Goal: Task Accomplishment & Management: Complete application form

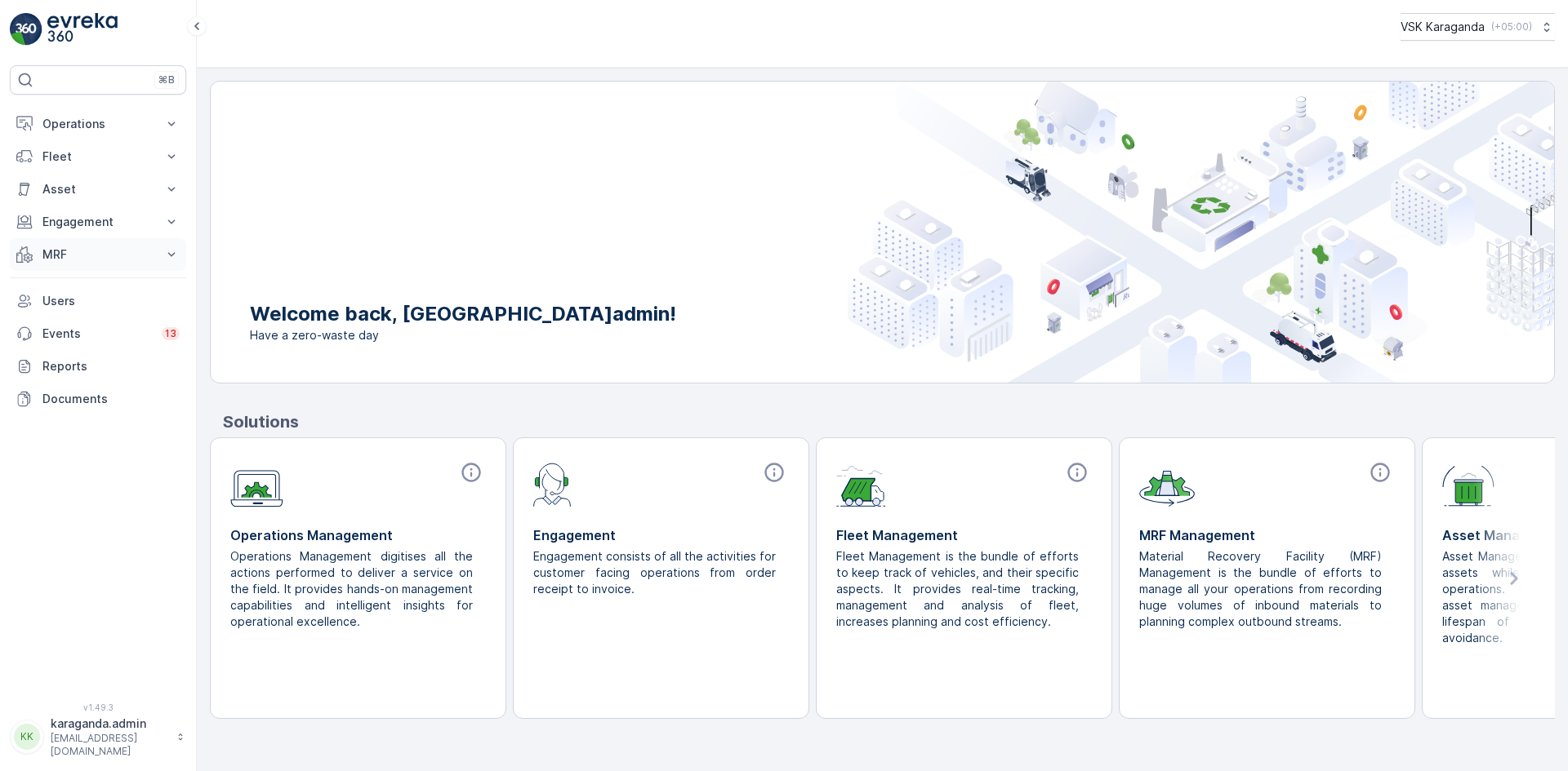
click at [82, 259] on p "MRF" at bounding box center [97, 255] width 111 height 16
click at [99, 289] on link "Входящий & Исходящий" at bounding box center [110, 282] width 151 height 23
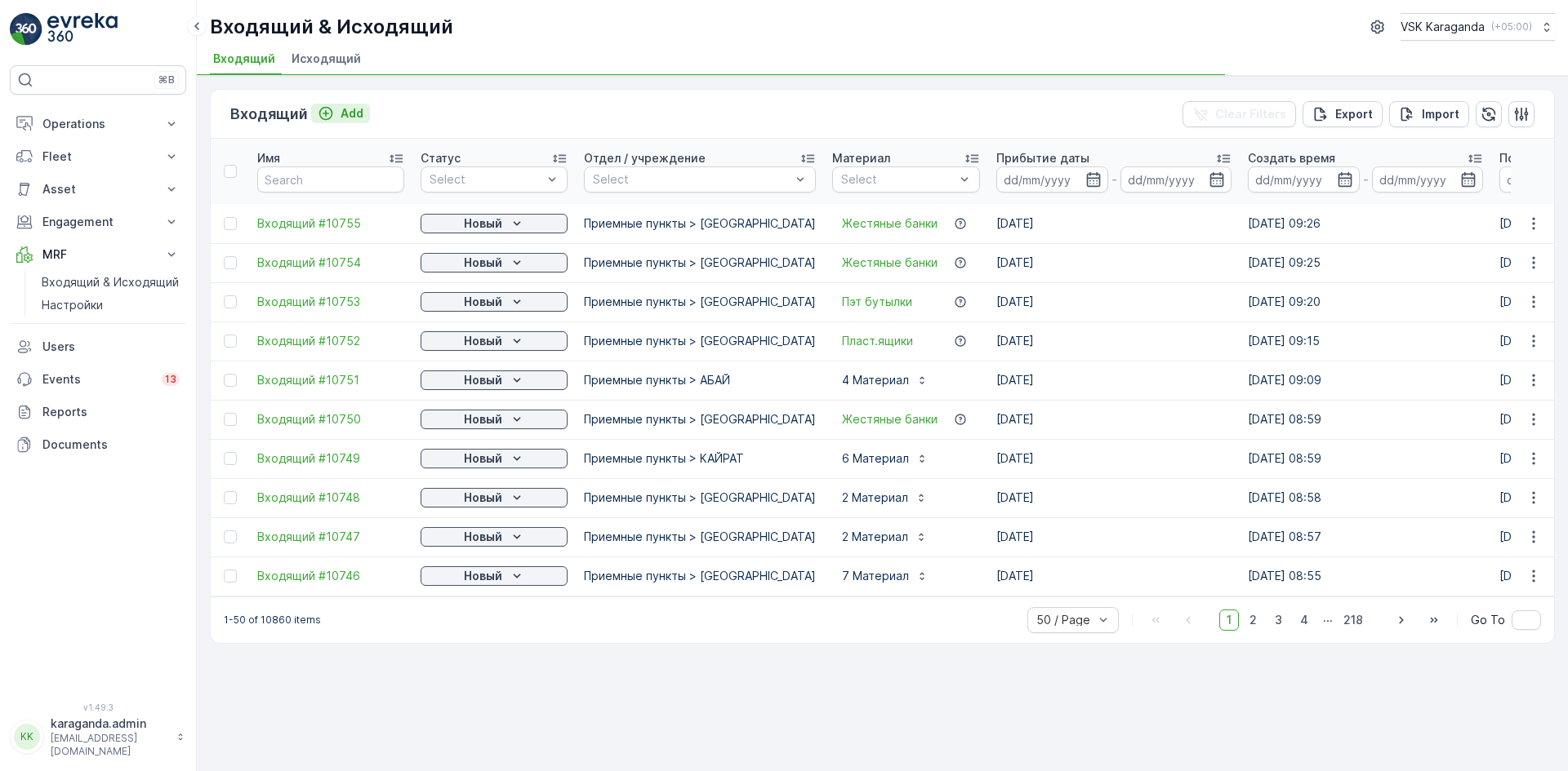
click at [345, 112] on p "Add" at bounding box center [352, 113] width 23 height 16
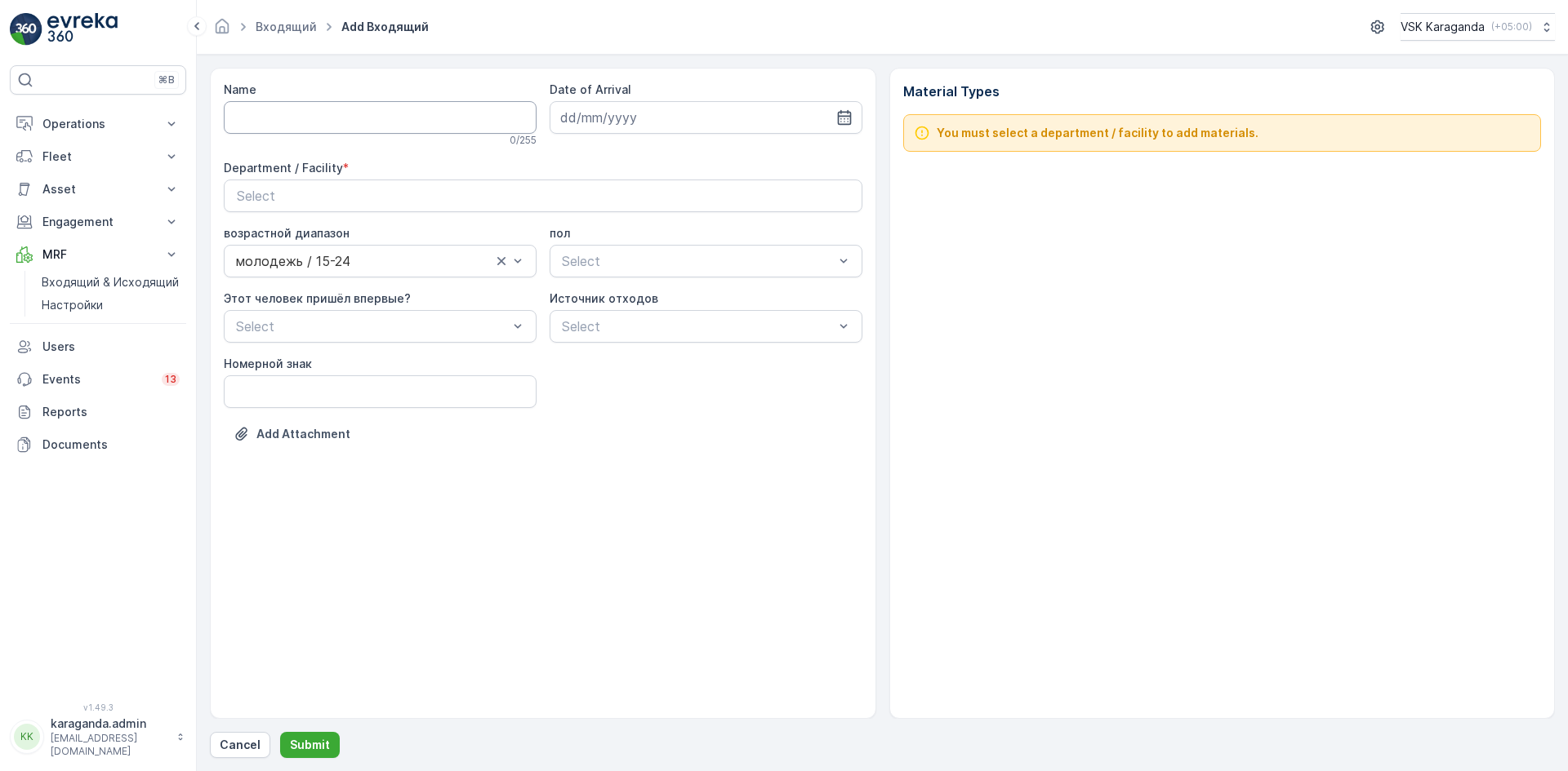
click at [308, 116] on input "Name" at bounding box center [380, 117] width 313 height 33
type input "от [DATE]"
click at [845, 111] on icon "button" at bounding box center [844, 117] width 16 height 16
click at [698, 224] on div "4" at bounding box center [695, 221] width 26 height 26
type input "[DATE]"
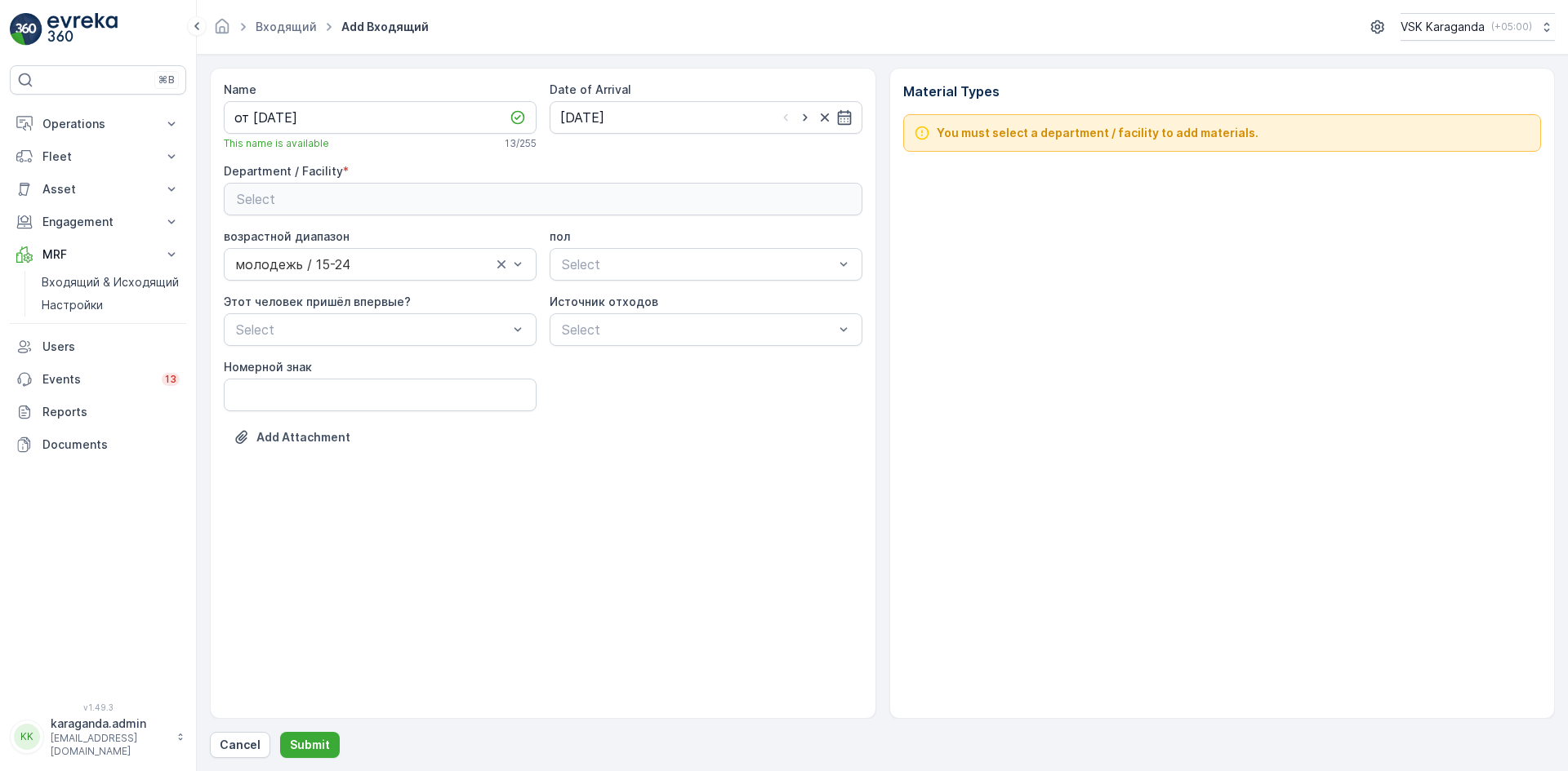
click at [625, 197] on div "Select" at bounding box center [543, 199] width 612 height 20
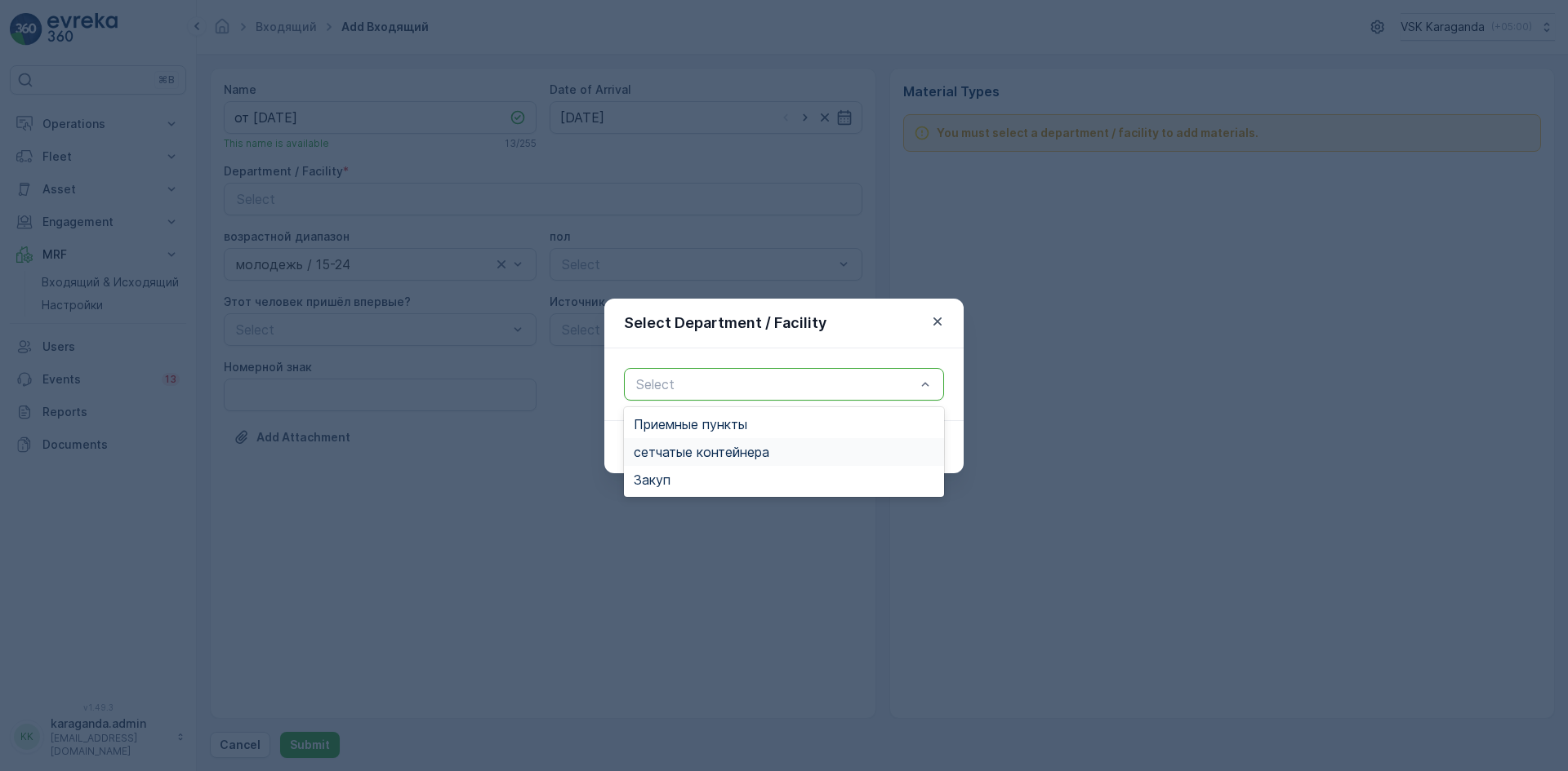
click at [673, 449] on span "сетчатыe контейнера" at bounding box center [702, 452] width 136 height 14
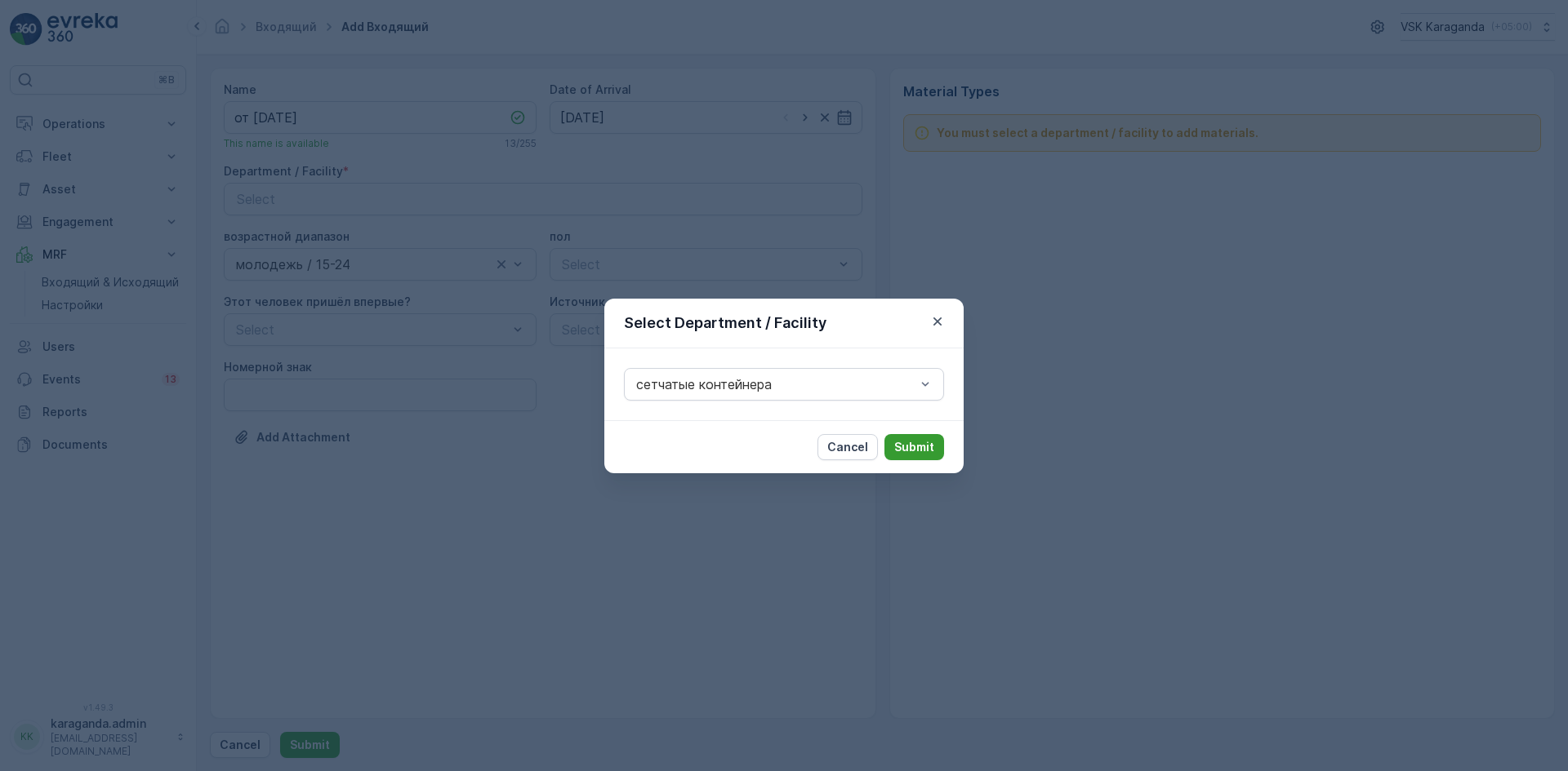
click at [919, 442] on p "Submit" at bounding box center [914, 447] width 40 height 16
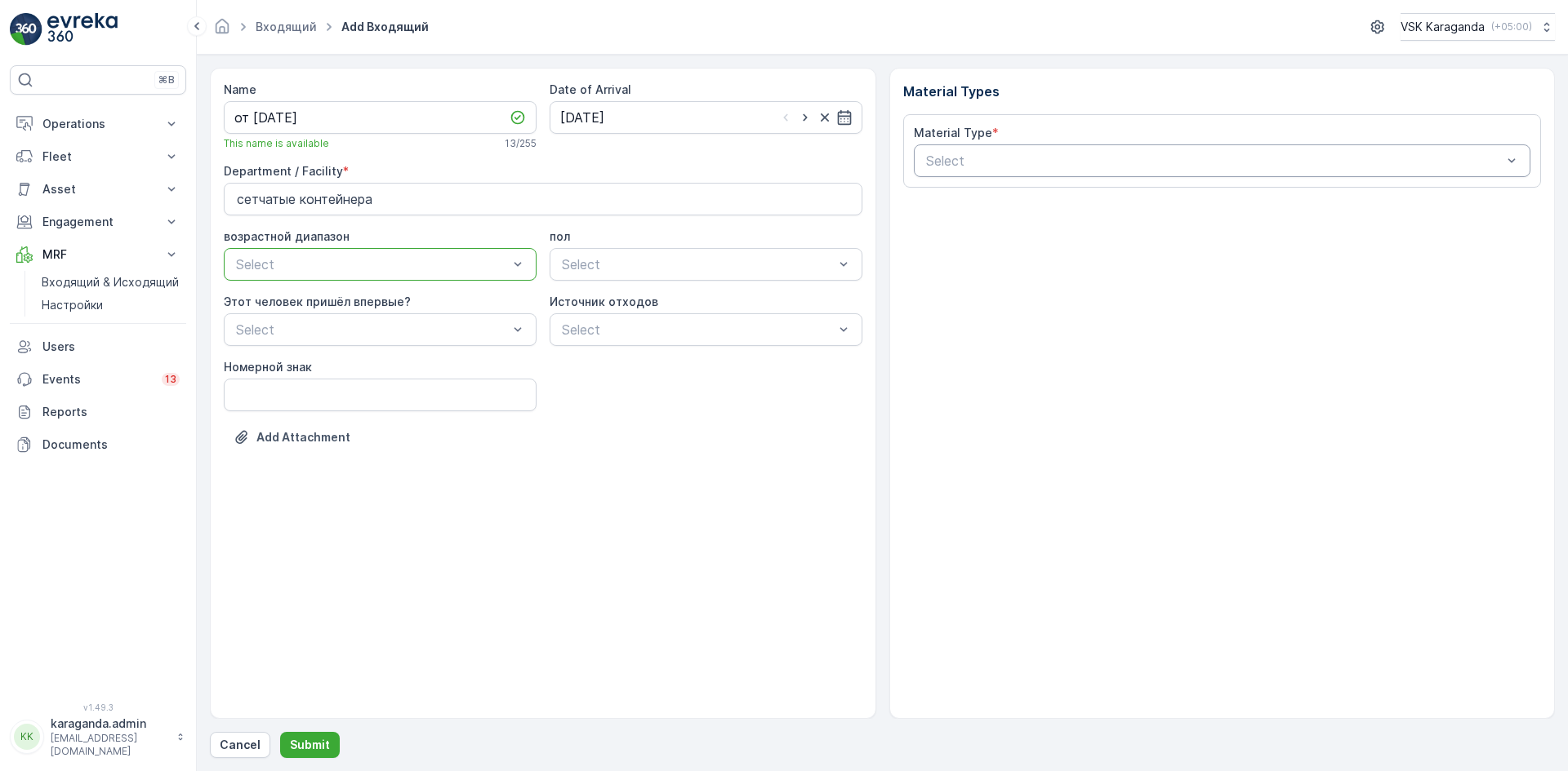
click at [1077, 145] on div "Select" at bounding box center [1222, 161] width 618 height 33
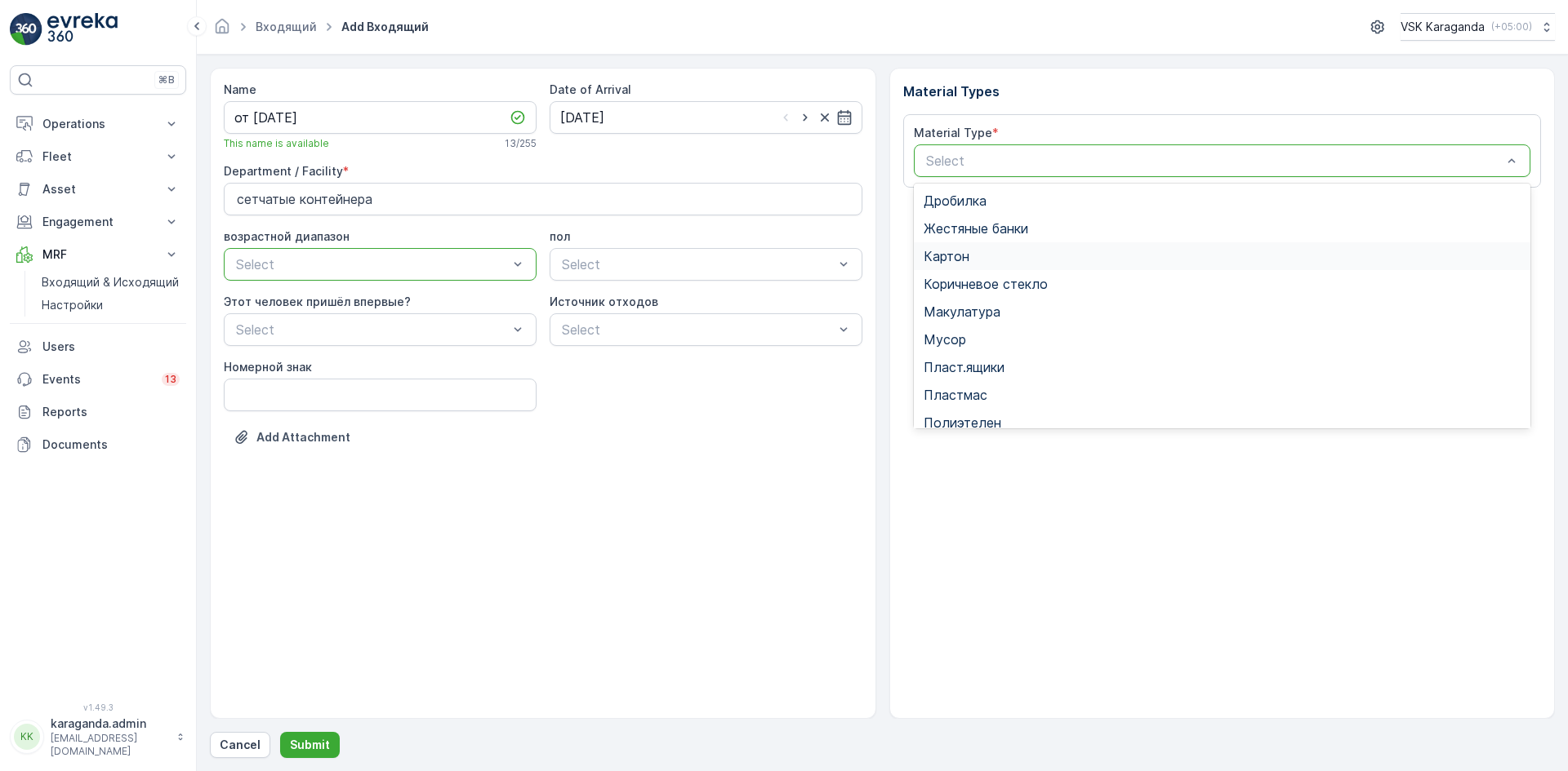
click at [992, 255] on div "Картон" at bounding box center [1222, 256] width 598 height 14
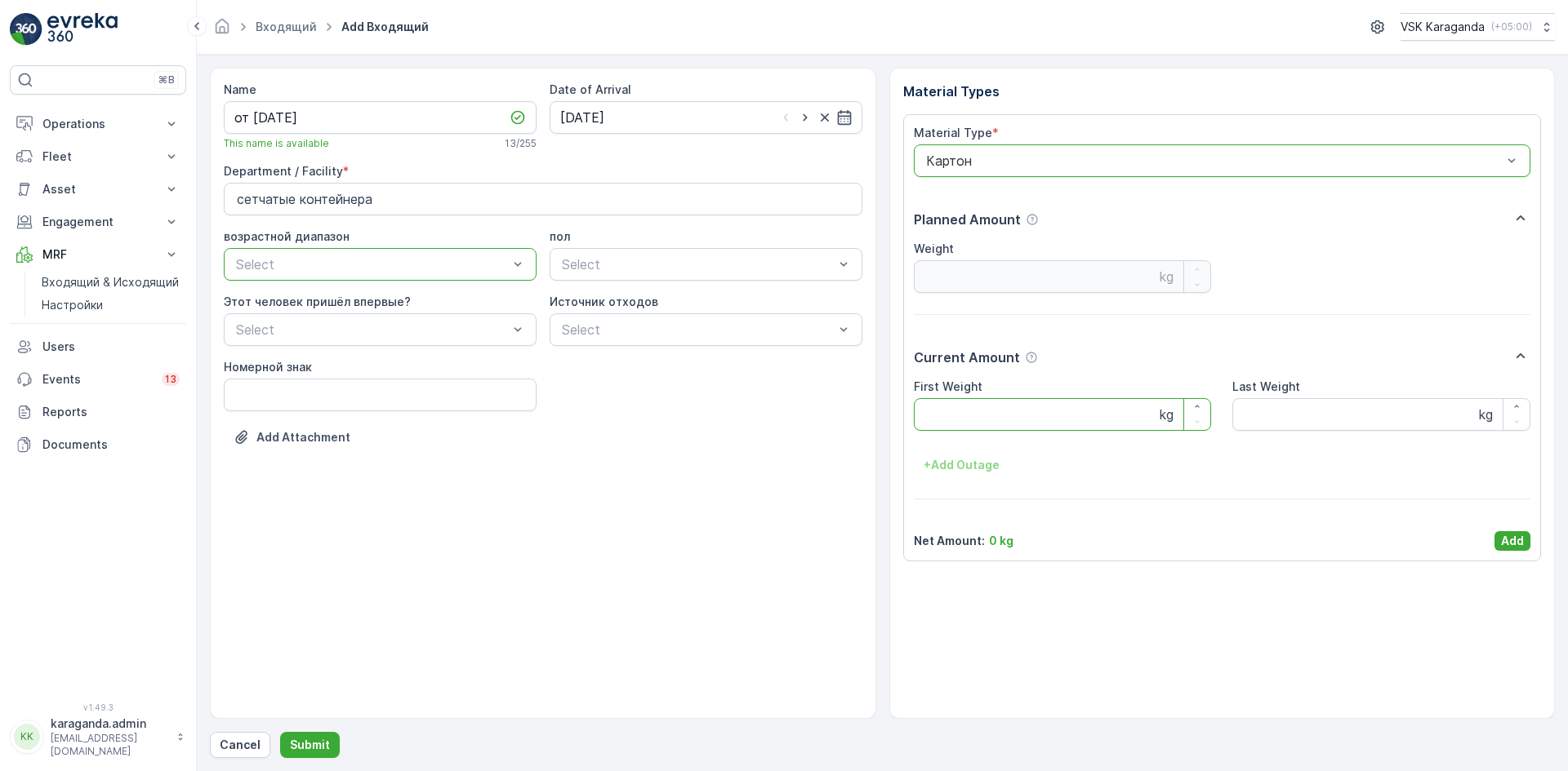
click at [998, 406] on Weight "First Weight" at bounding box center [1062, 415] width 298 height 33
type Weight "3340"
drag, startPoint x: 1505, startPoint y: 535, endPoint x: 1501, endPoint y: 543, distance: 8.9
click at [1506, 535] on p "Add" at bounding box center [1513, 541] width 23 height 16
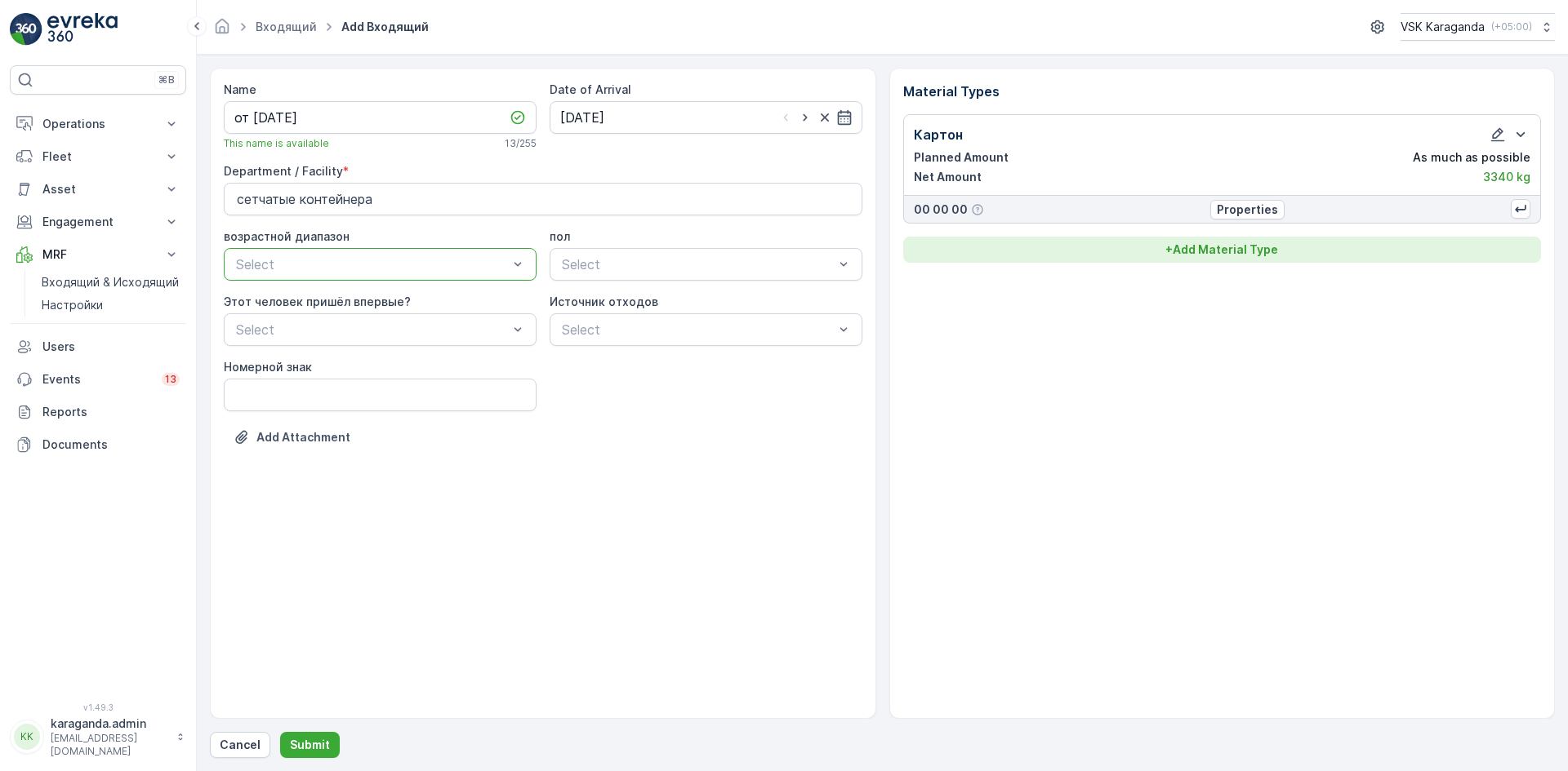
click at [1218, 252] on p "+ Add Material Type" at bounding box center [1221, 249] width 113 height 16
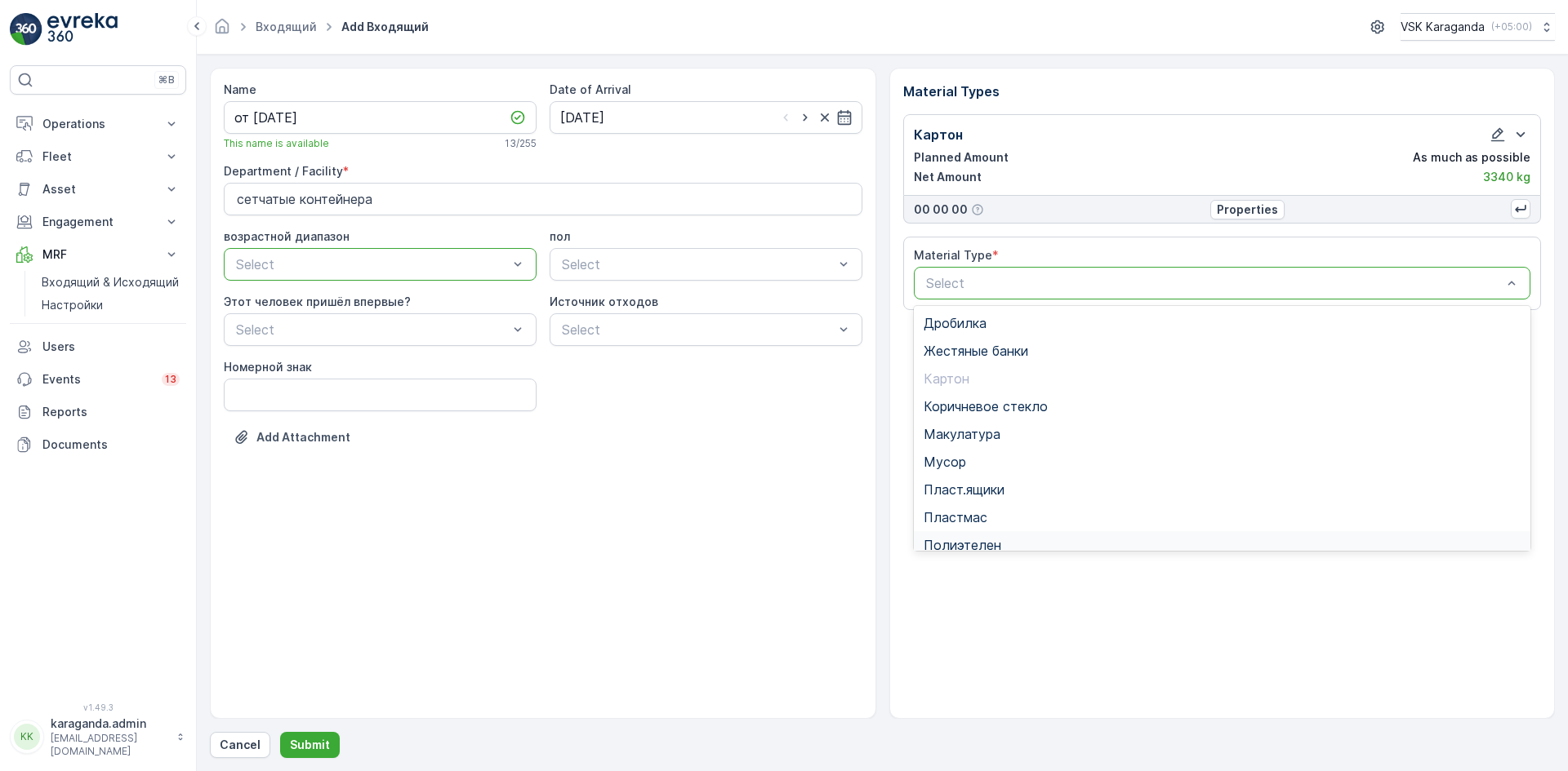
click at [981, 532] on div "Полиэтелен" at bounding box center [1222, 545] width 618 height 28
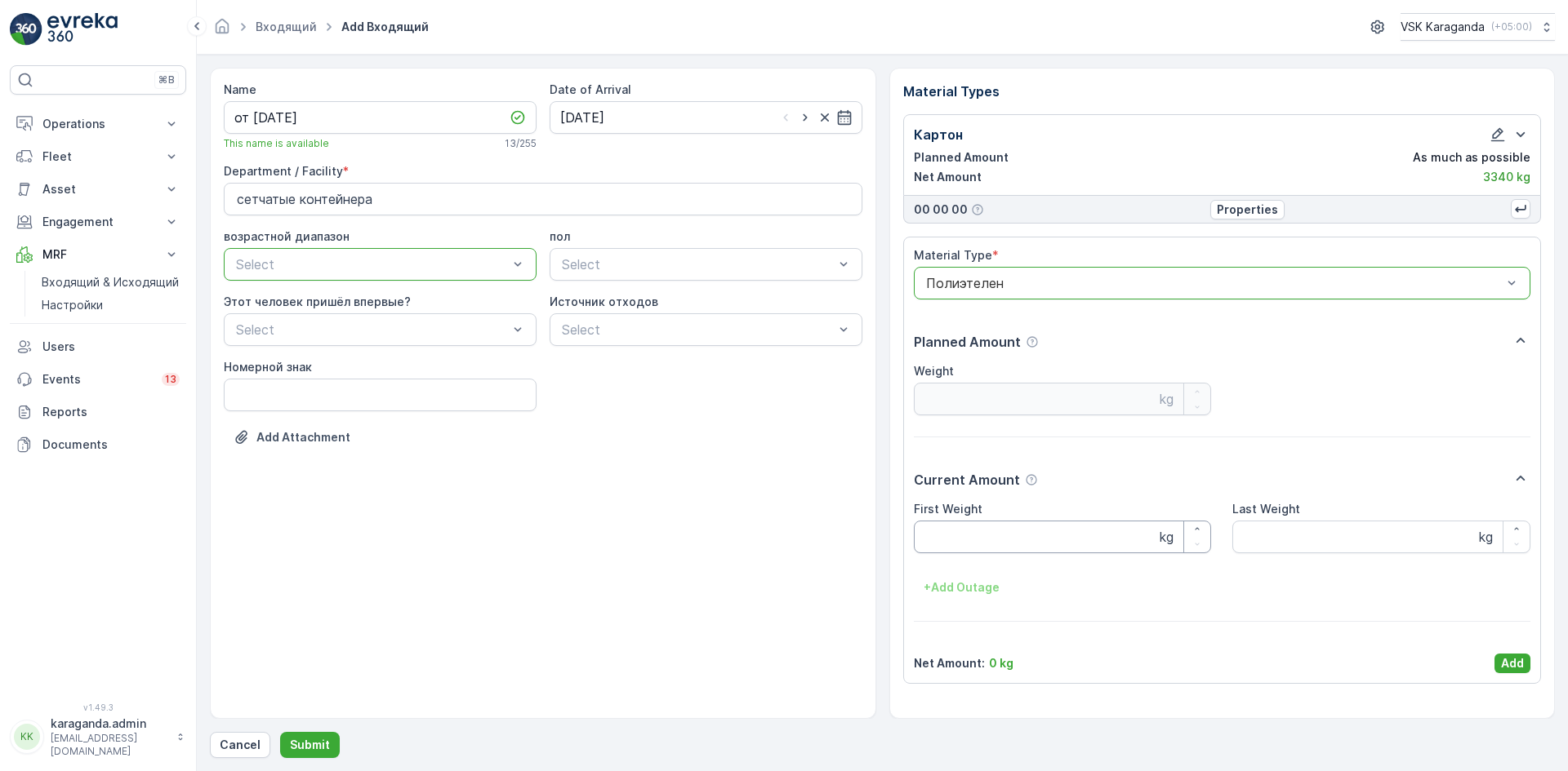
click at [953, 547] on Weight "First Weight" at bounding box center [1062, 537] width 298 height 33
type Weight "342"
click at [1507, 657] on p "Add" at bounding box center [1513, 663] width 23 height 16
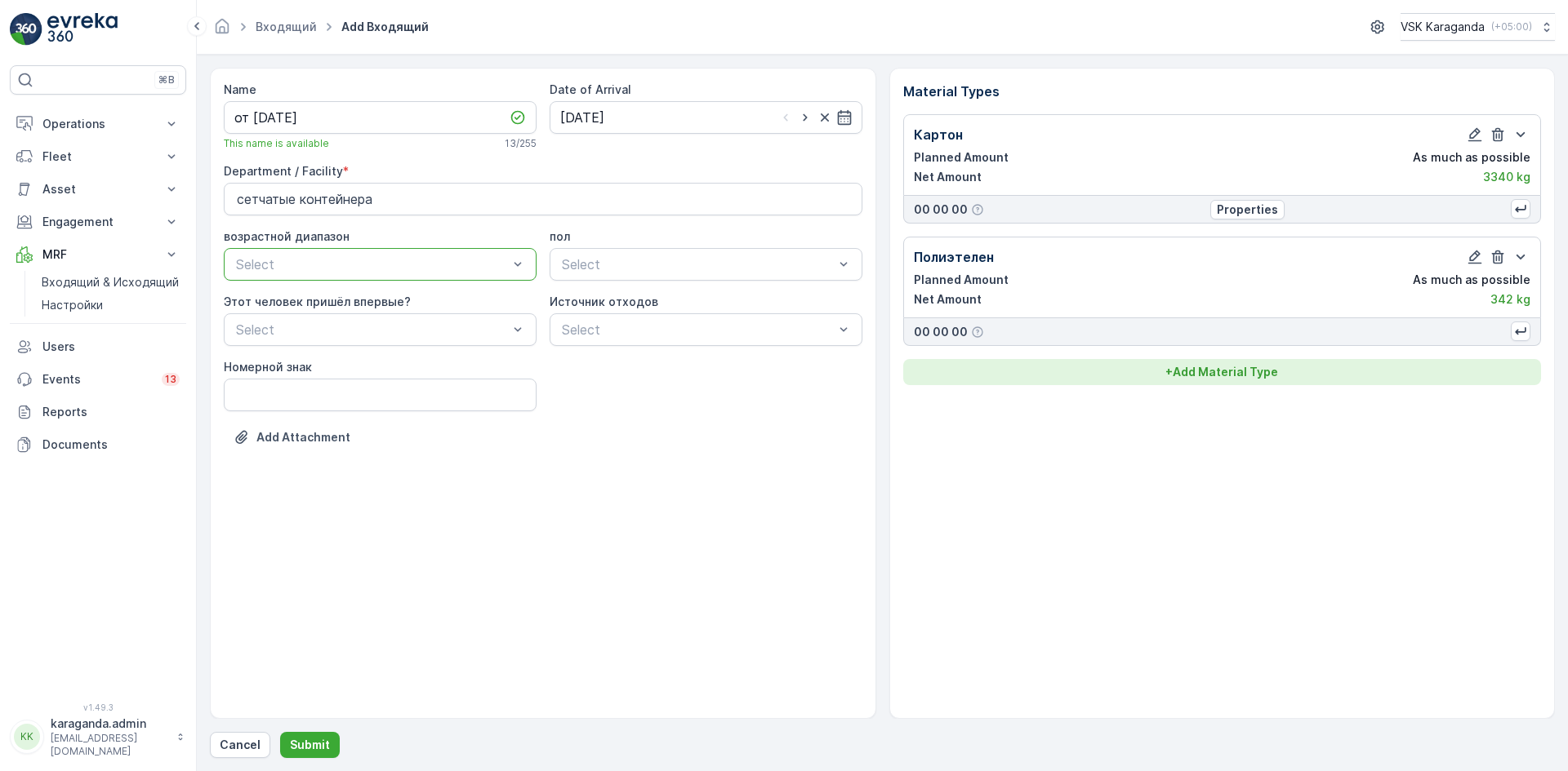
click at [1237, 373] on p "+ Add Material Type" at bounding box center [1221, 372] width 113 height 16
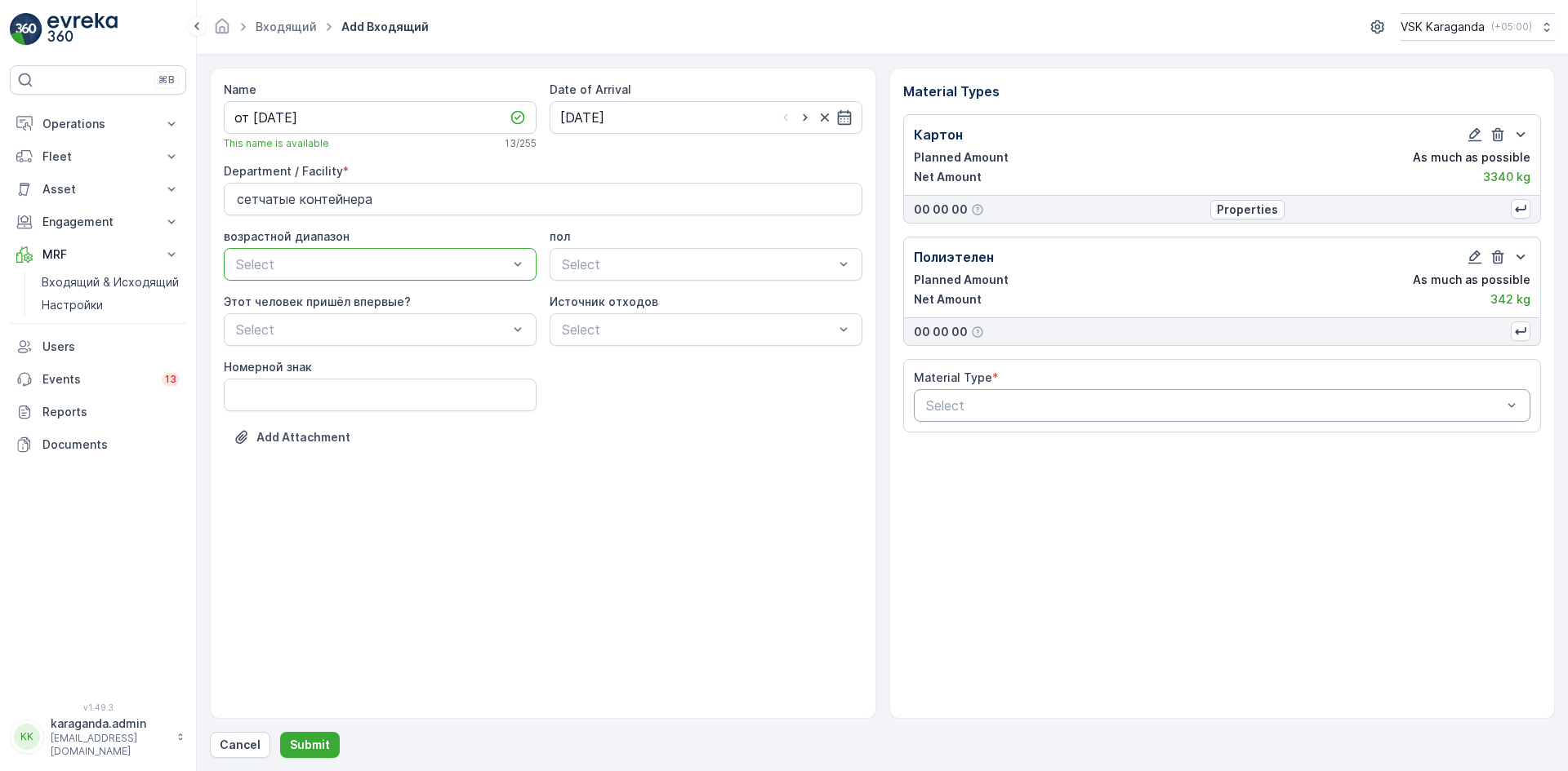
click at [1035, 394] on div "Select" at bounding box center [1222, 406] width 618 height 33
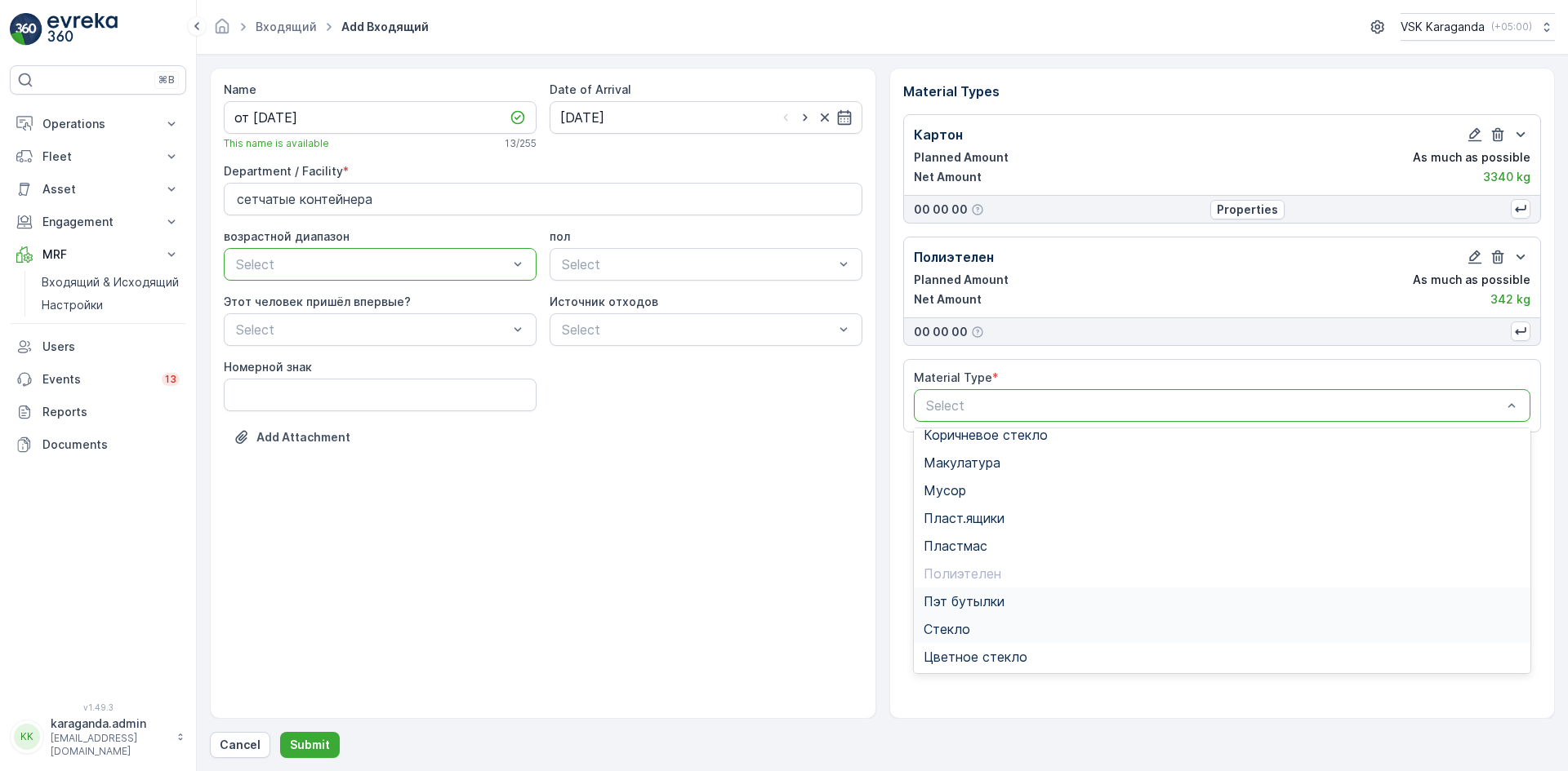
scroll to position [95, 0]
click at [974, 594] on span "Пэт бутылки" at bounding box center [964, 600] width 80 height 14
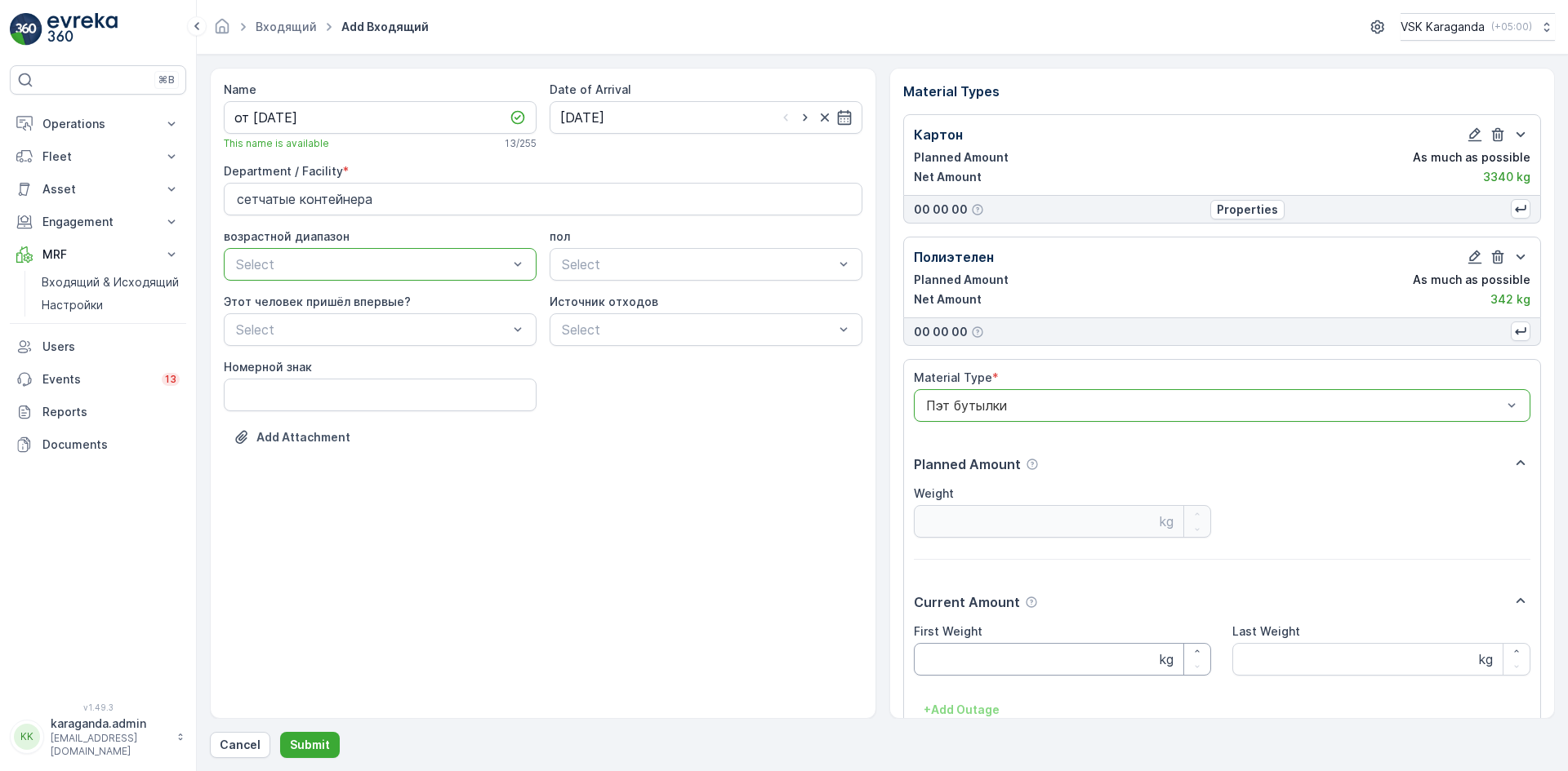
click at [979, 649] on Weight "First Weight" at bounding box center [1062, 659] width 298 height 33
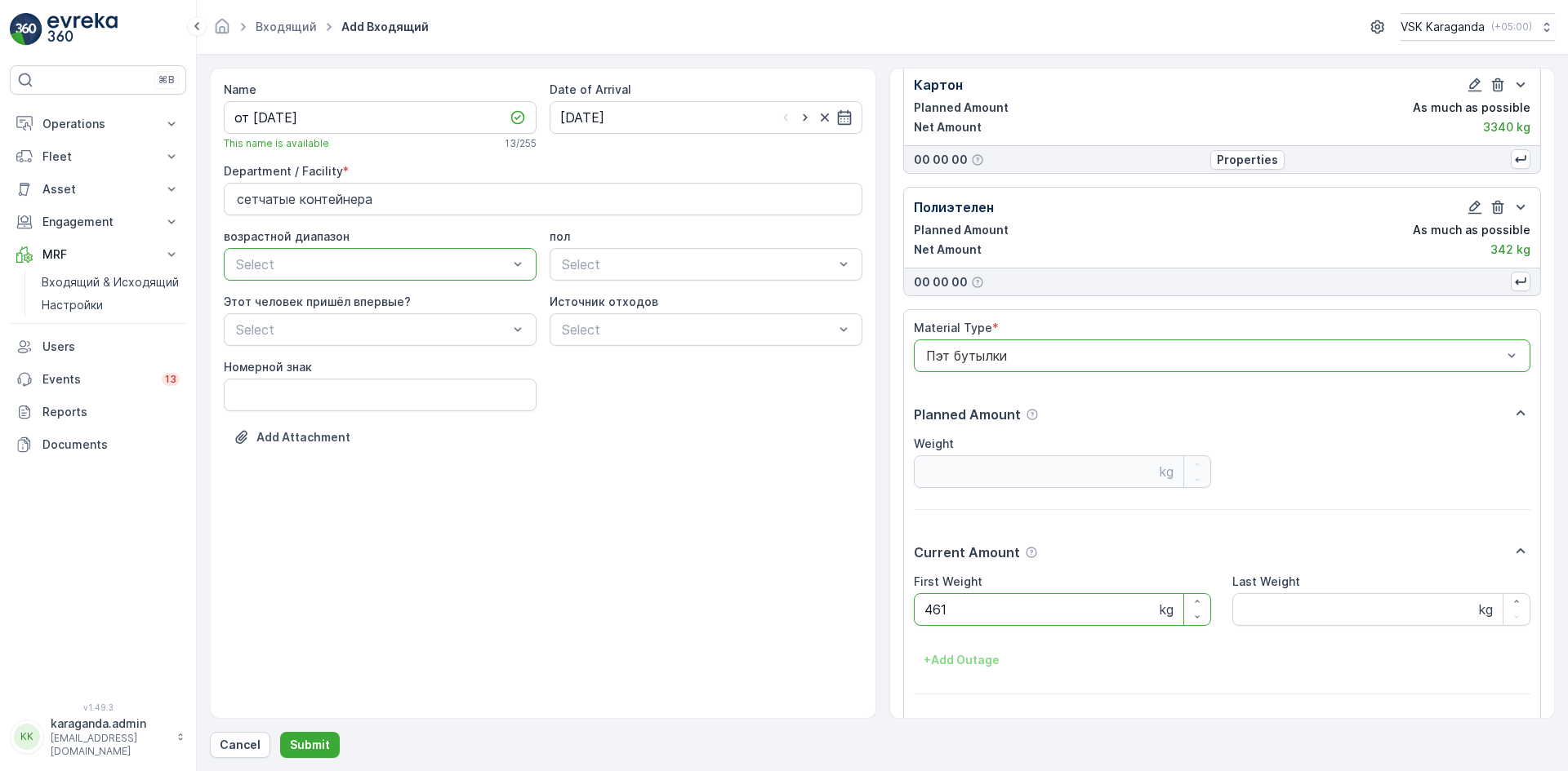
scroll to position [101, 0]
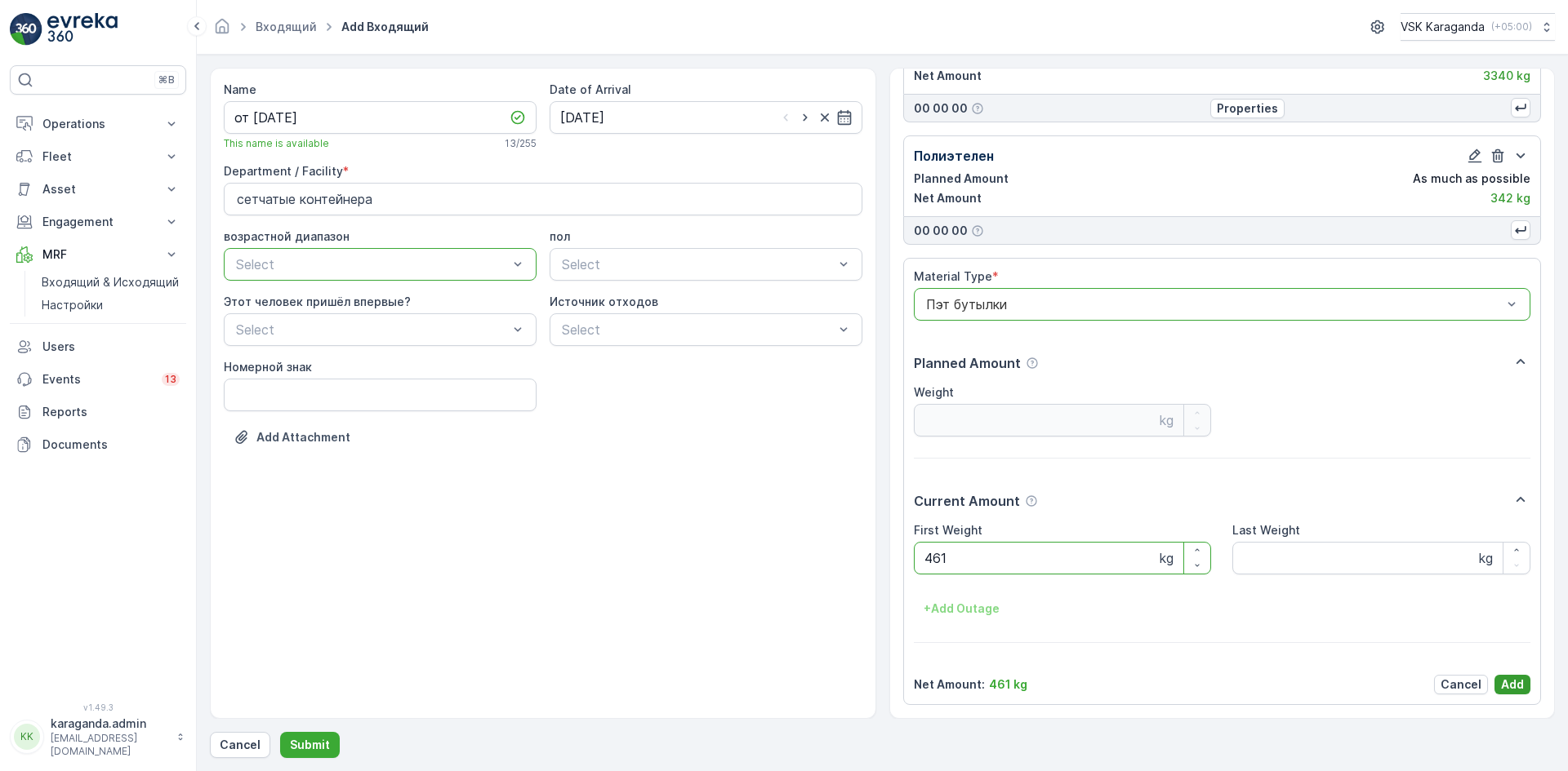
type Weight "461"
click at [1517, 681] on p "Add" at bounding box center [1513, 684] width 23 height 16
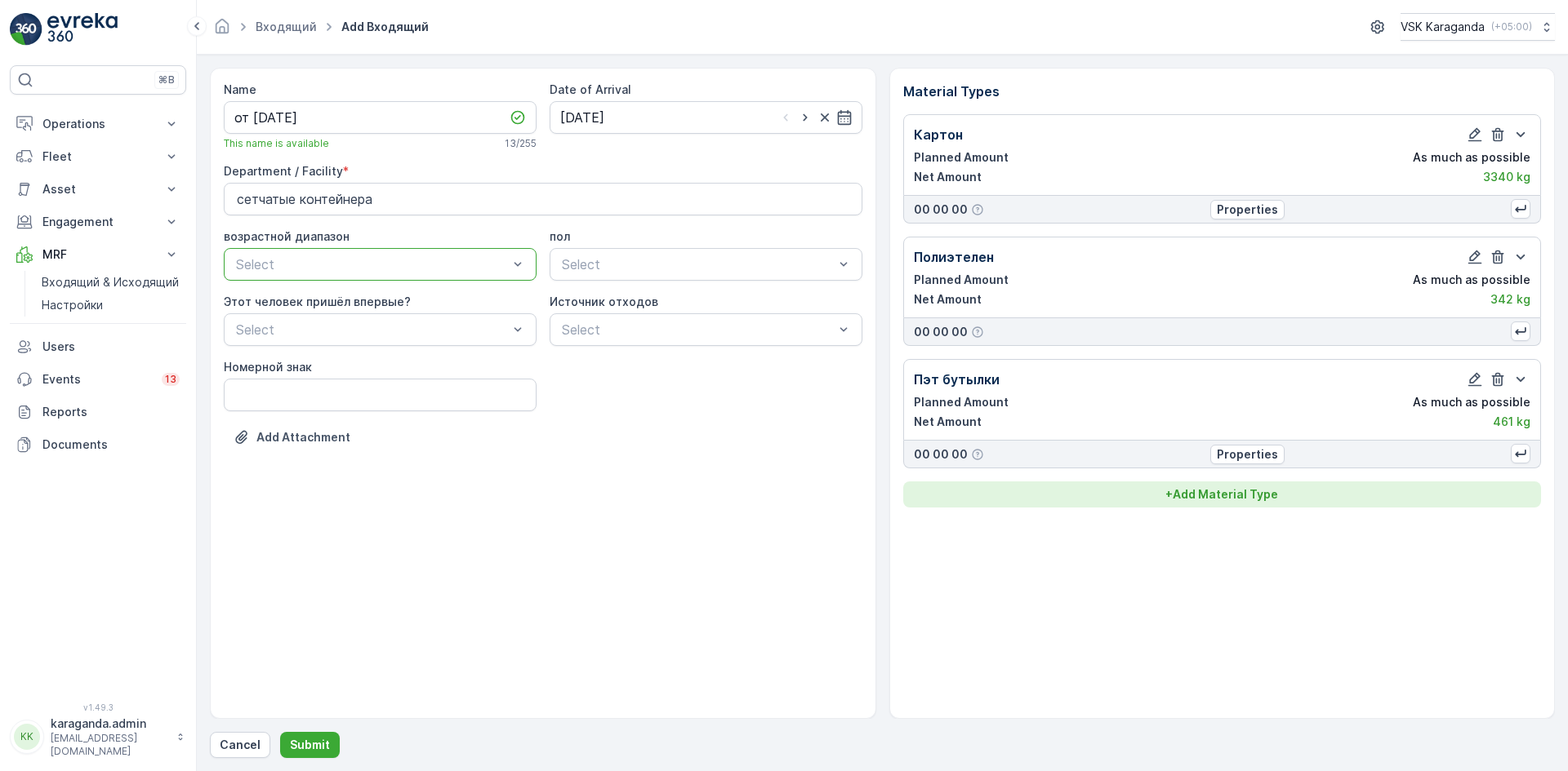
click at [1220, 486] on p "+ Add Material Type" at bounding box center [1221, 494] width 113 height 16
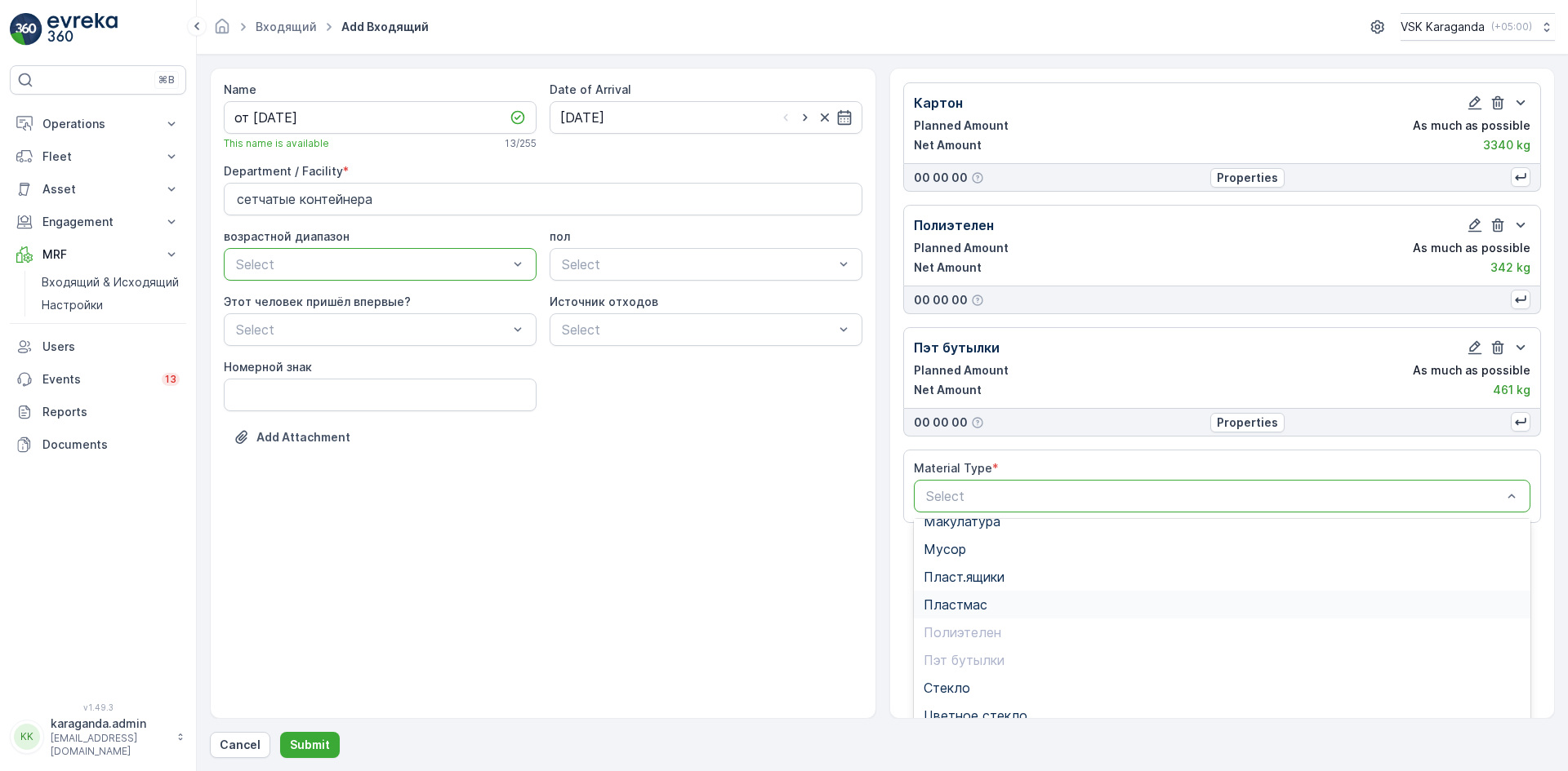
scroll to position [46, 0]
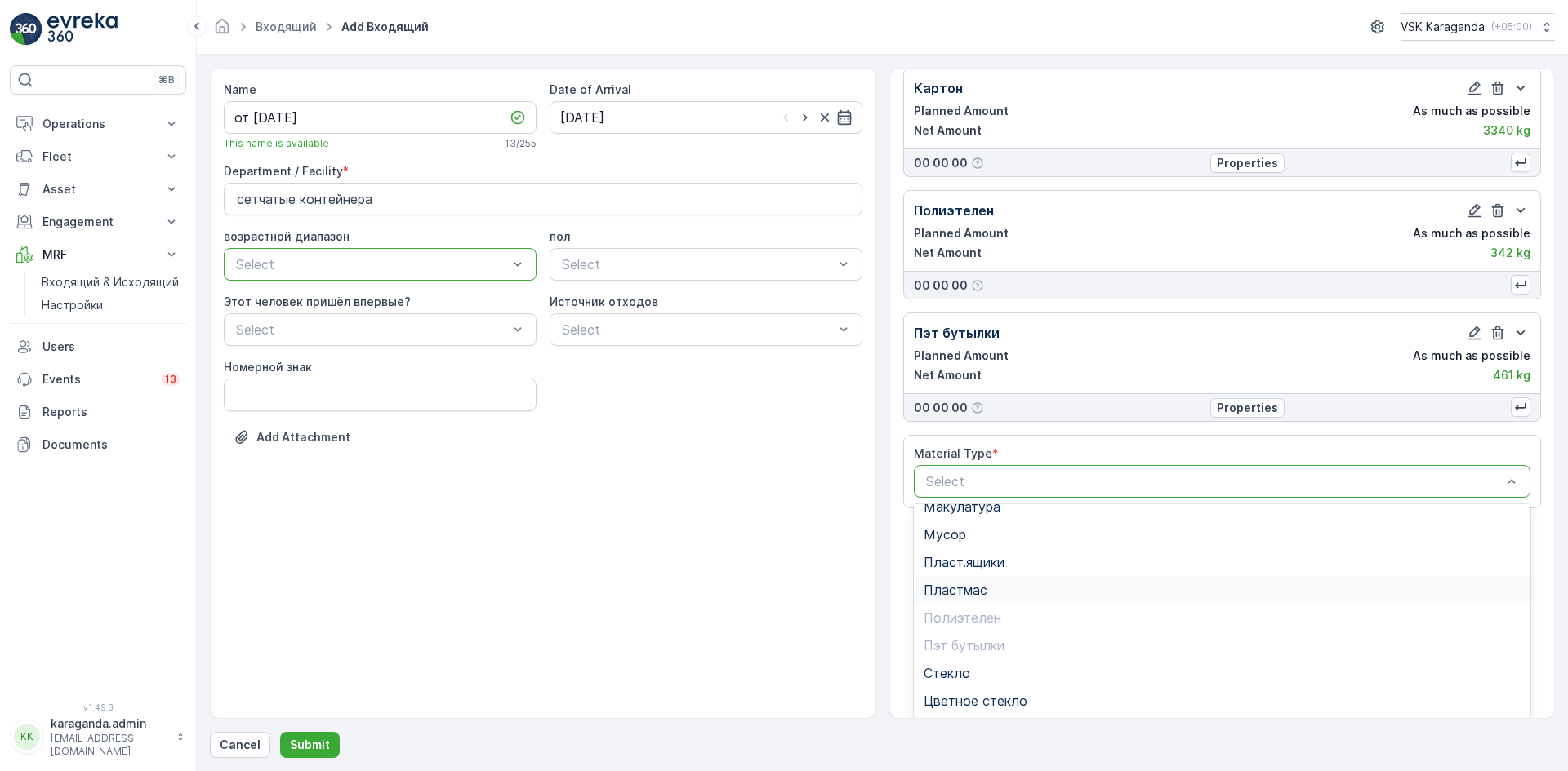
click at [983, 599] on div "Пластмас" at bounding box center [1222, 590] width 618 height 28
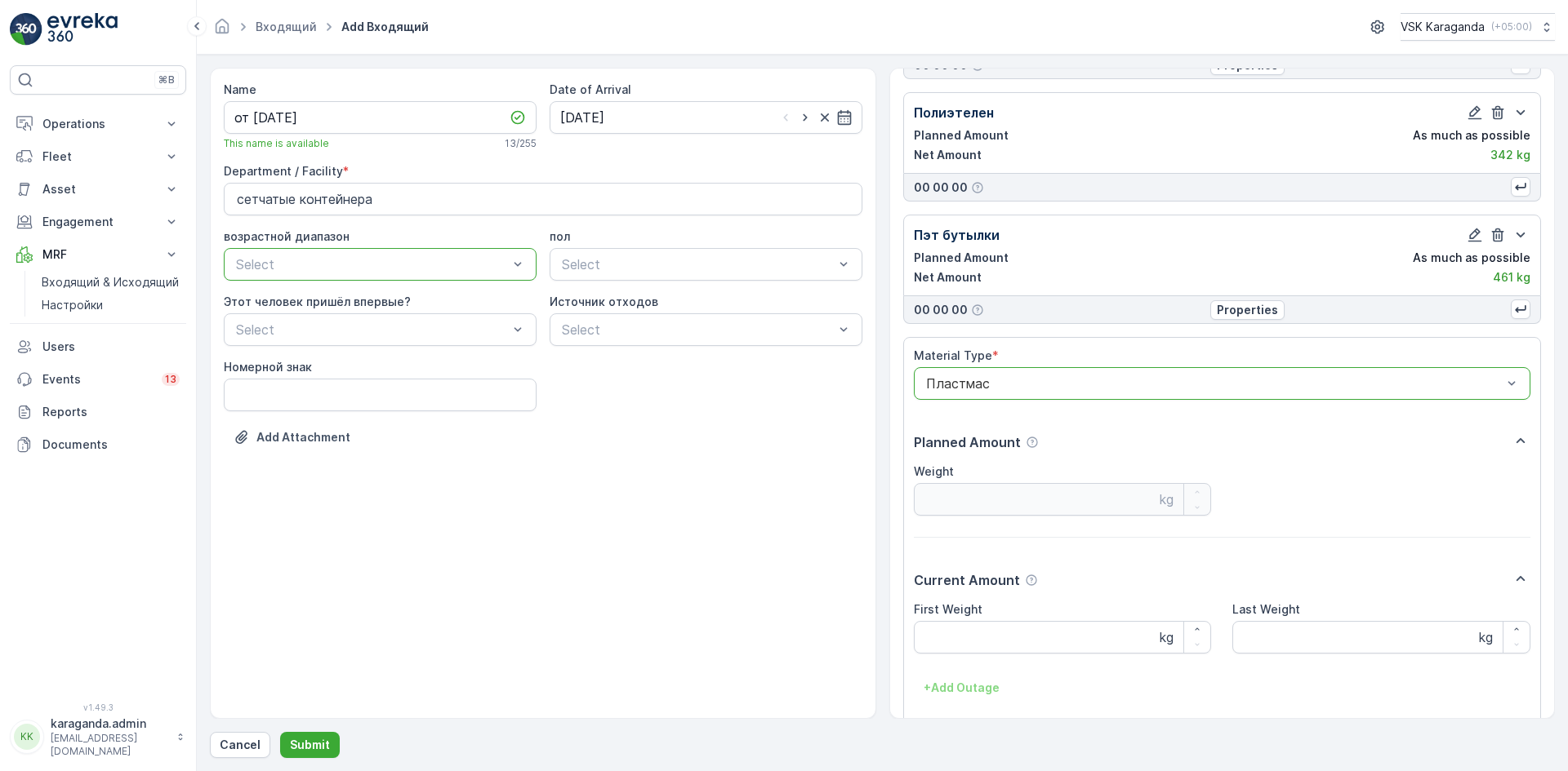
scroll to position [223, 0]
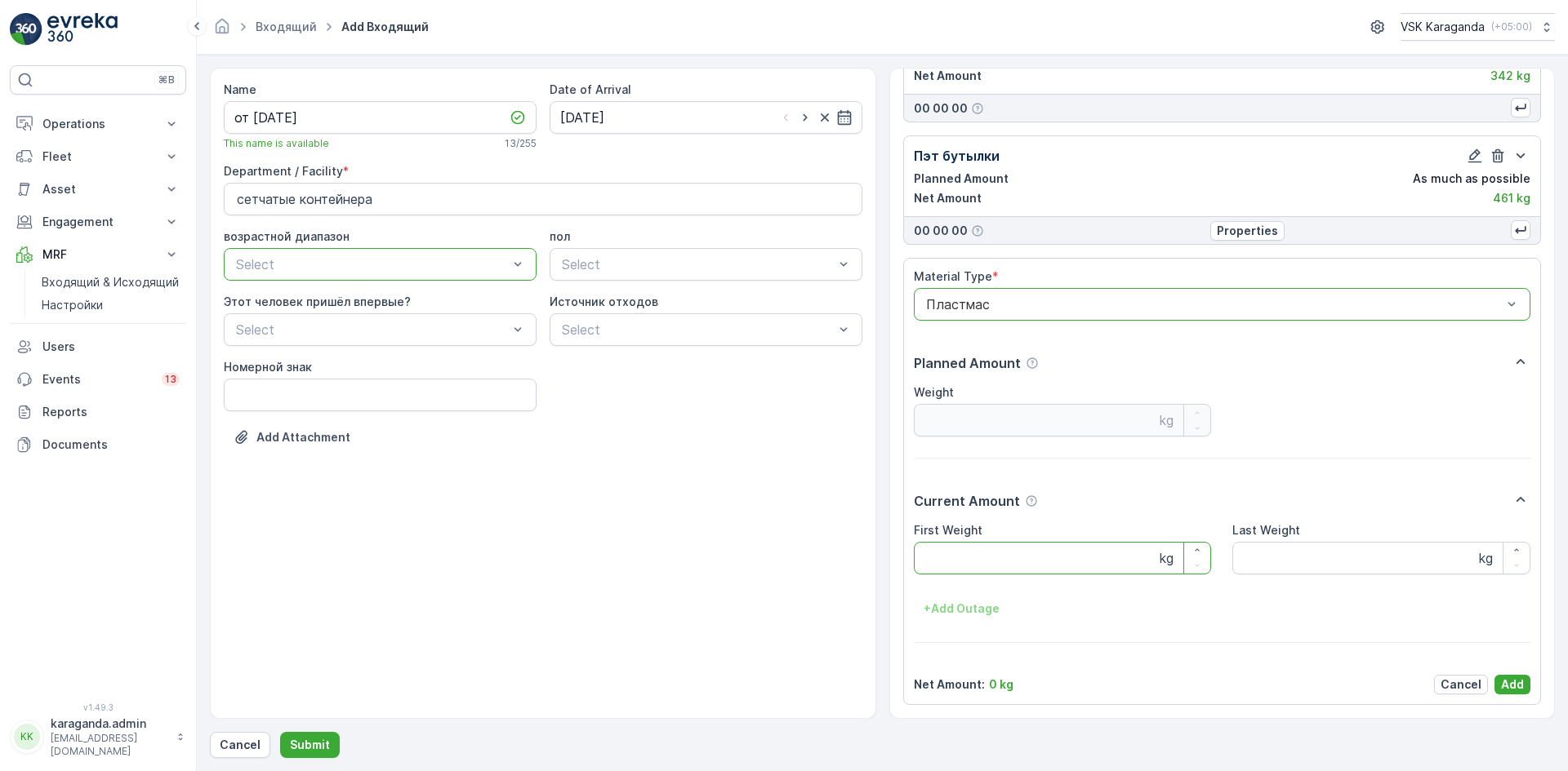
click at [978, 553] on Weight "First Weight" at bounding box center [1062, 557] width 298 height 33
type Weight "100"
click at [1503, 675] on button "Add" at bounding box center [1512, 684] width 36 height 20
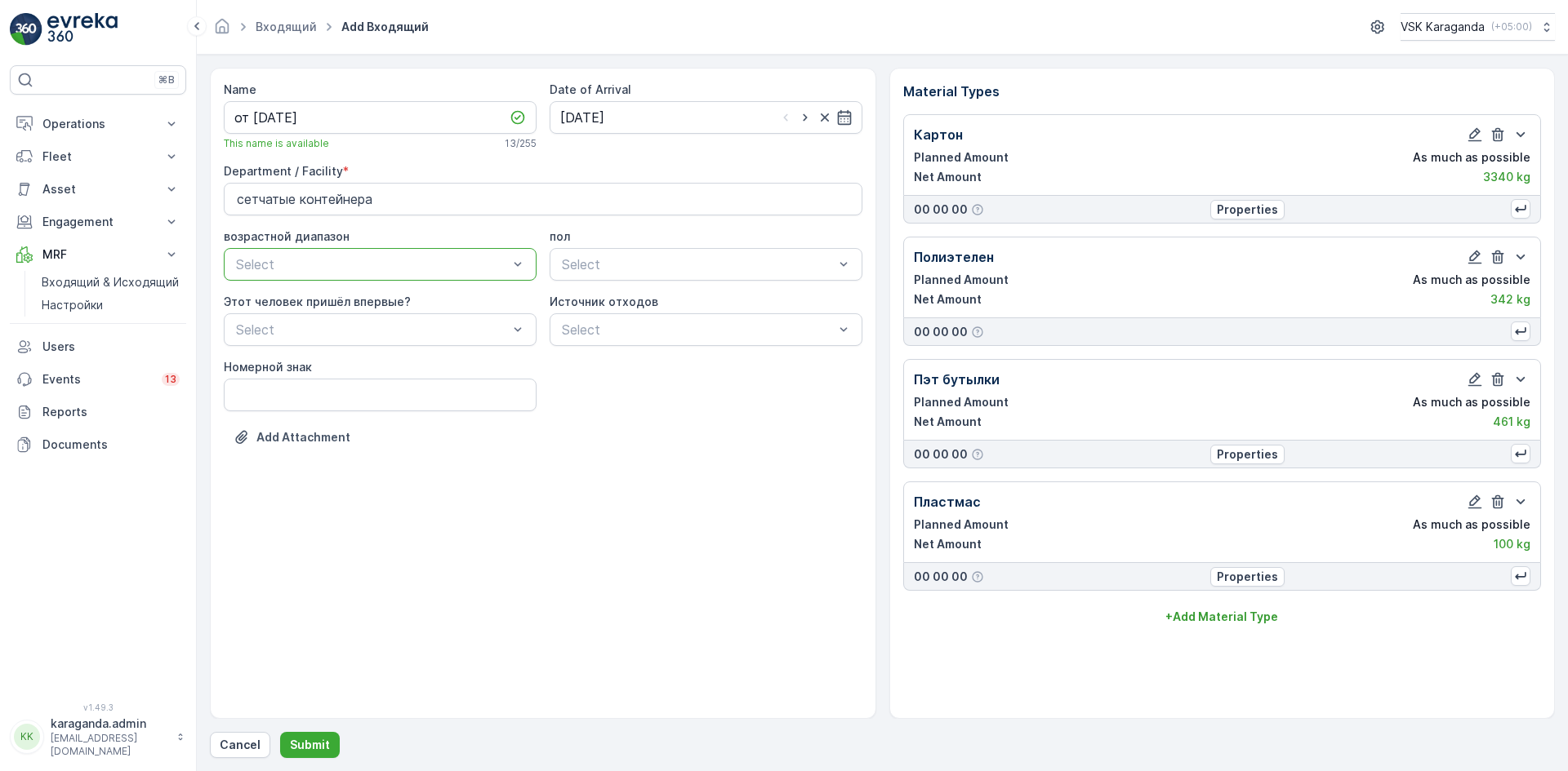
scroll to position [0, 0]
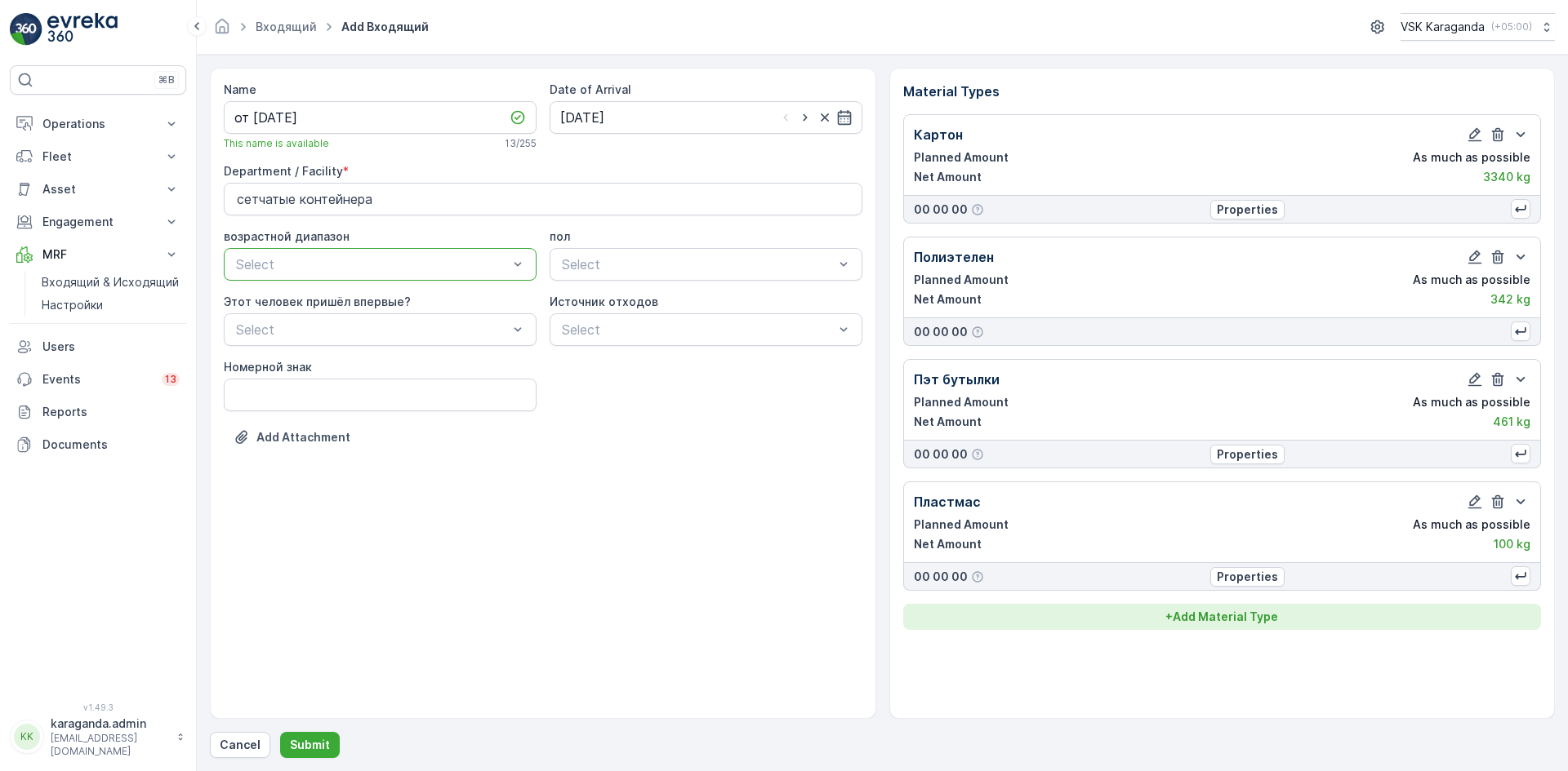
click at [1263, 616] on p "+ Add Material Type" at bounding box center [1221, 616] width 113 height 16
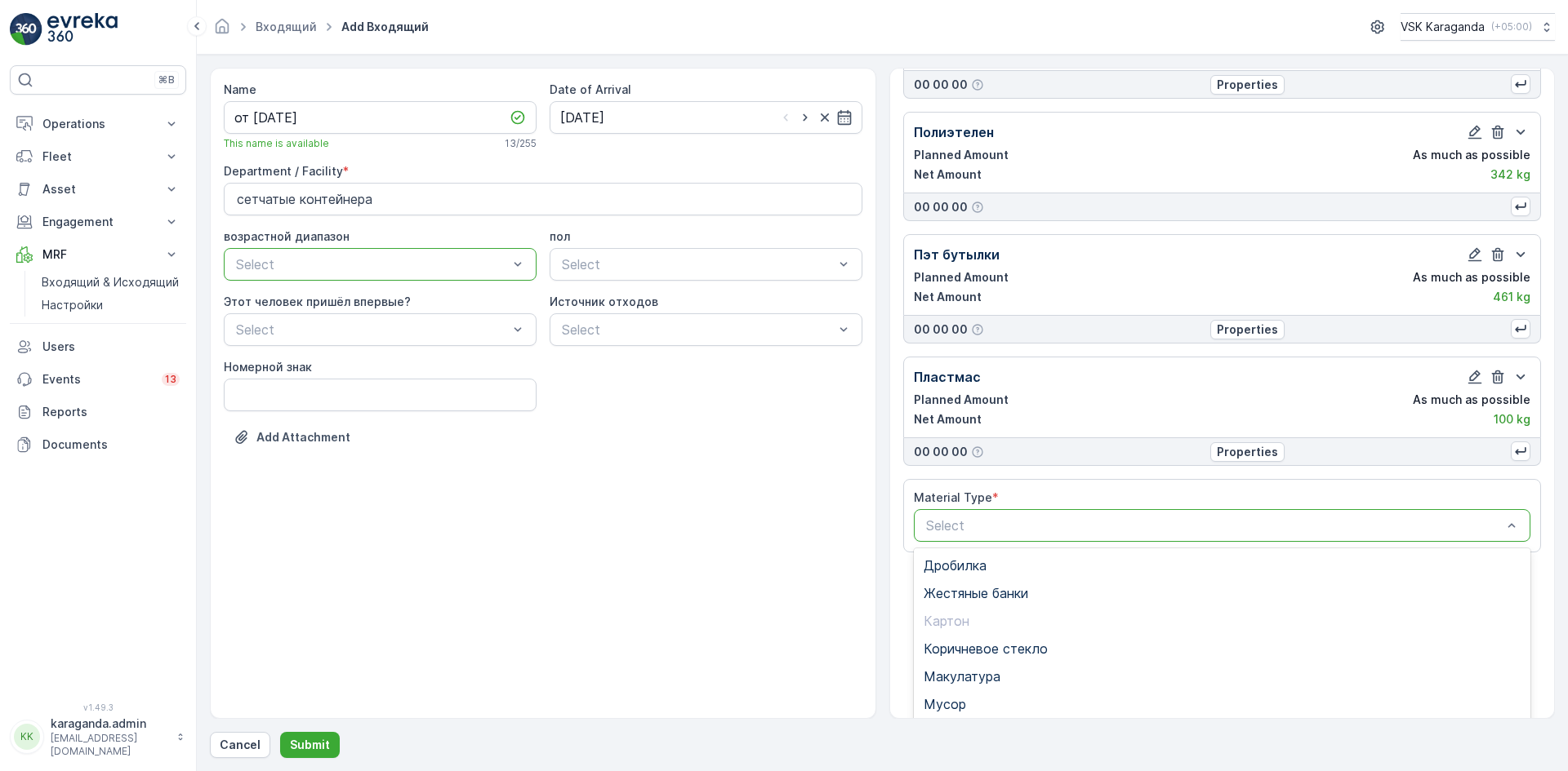
scroll to position [200, 0]
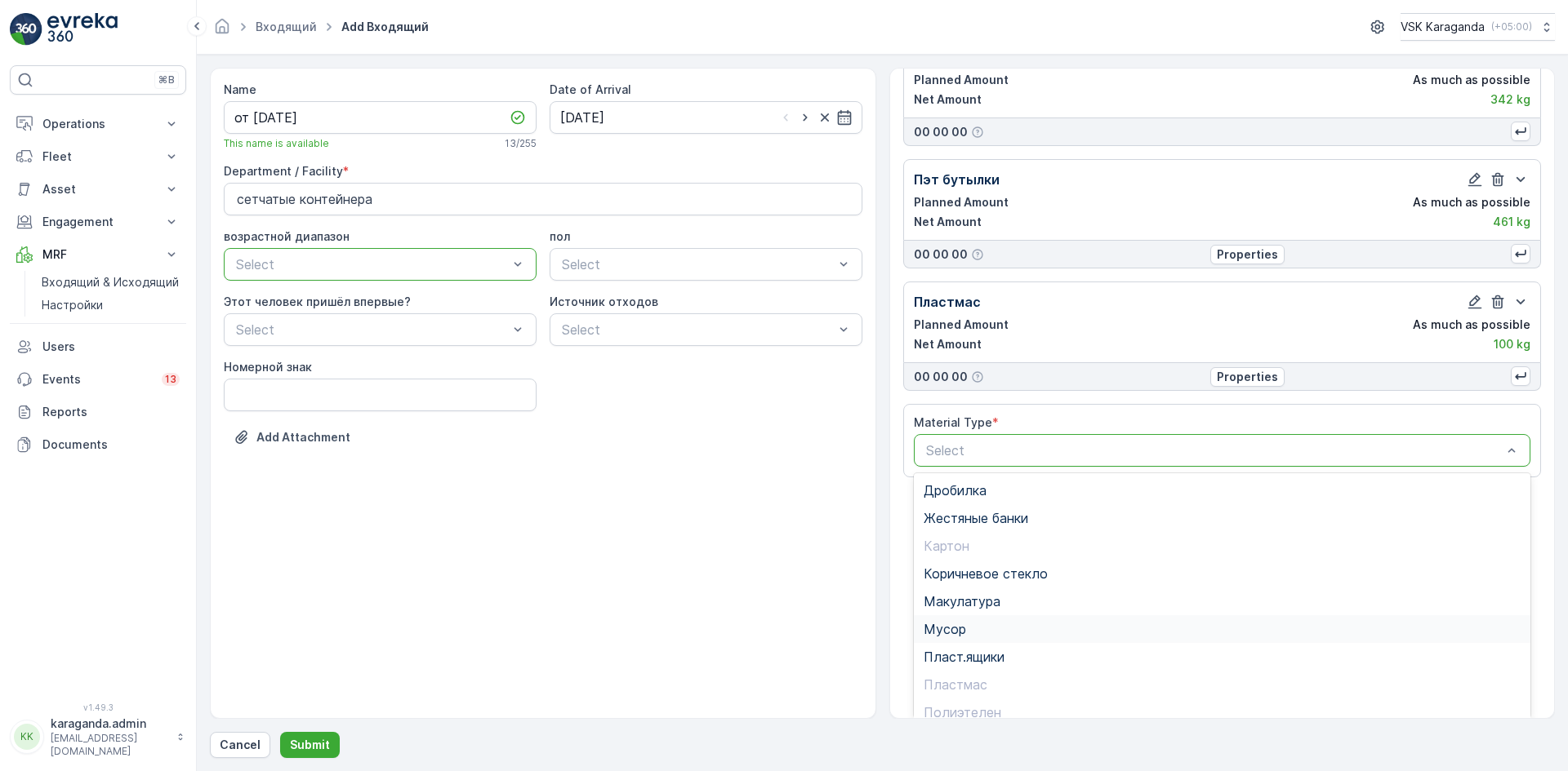
click at [976, 632] on div "Мусор" at bounding box center [1222, 629] width 598 height 14
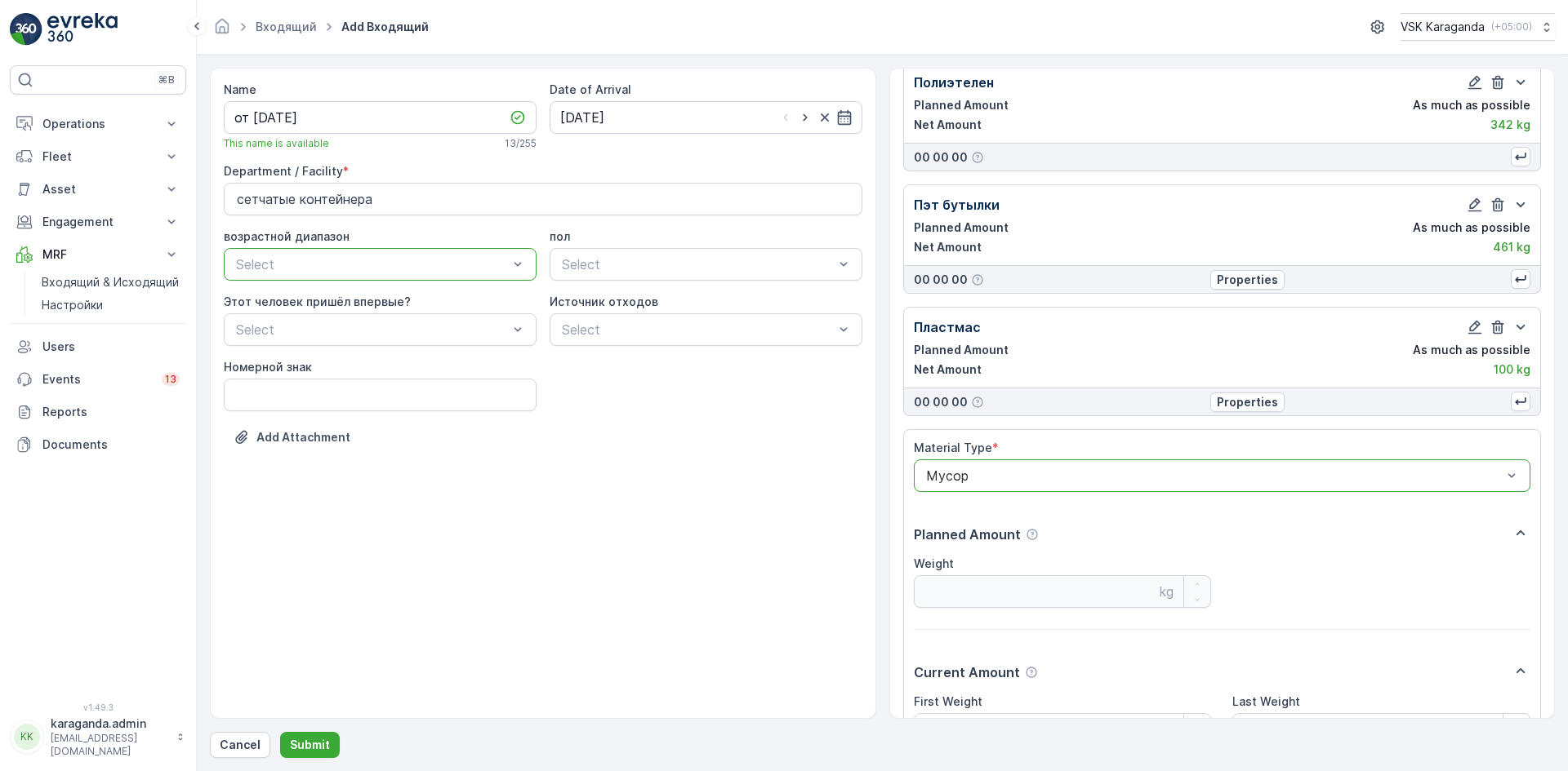
scroll to position [346, 0]
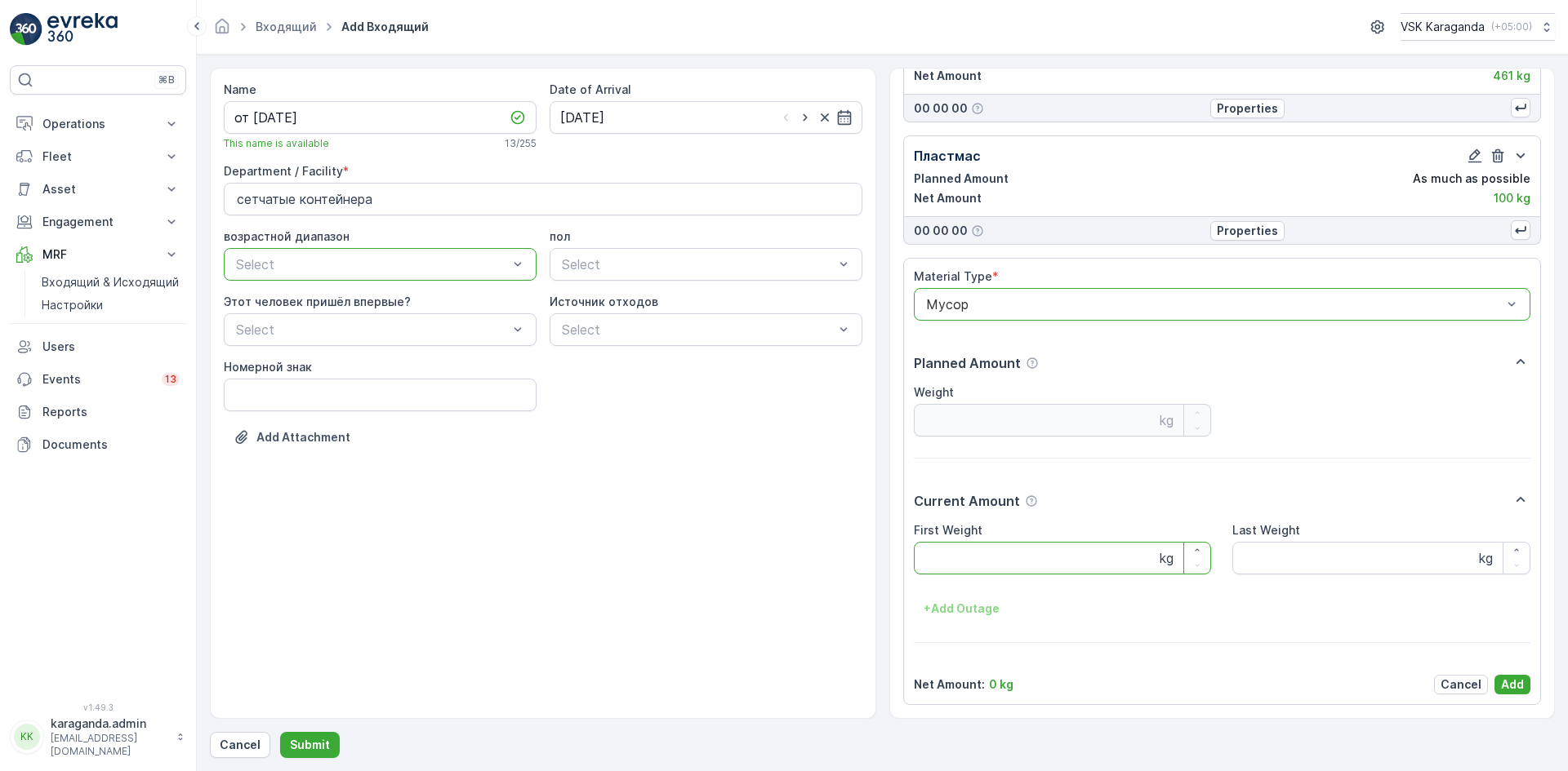
click at [948, 560] on Weight "First Weight" at bounding box center [1062, 557] width 298 height 33
type Weight "2394"
click at [1501, 683] on p "Add" at bounding box center [1513, 684] width 23 height 16
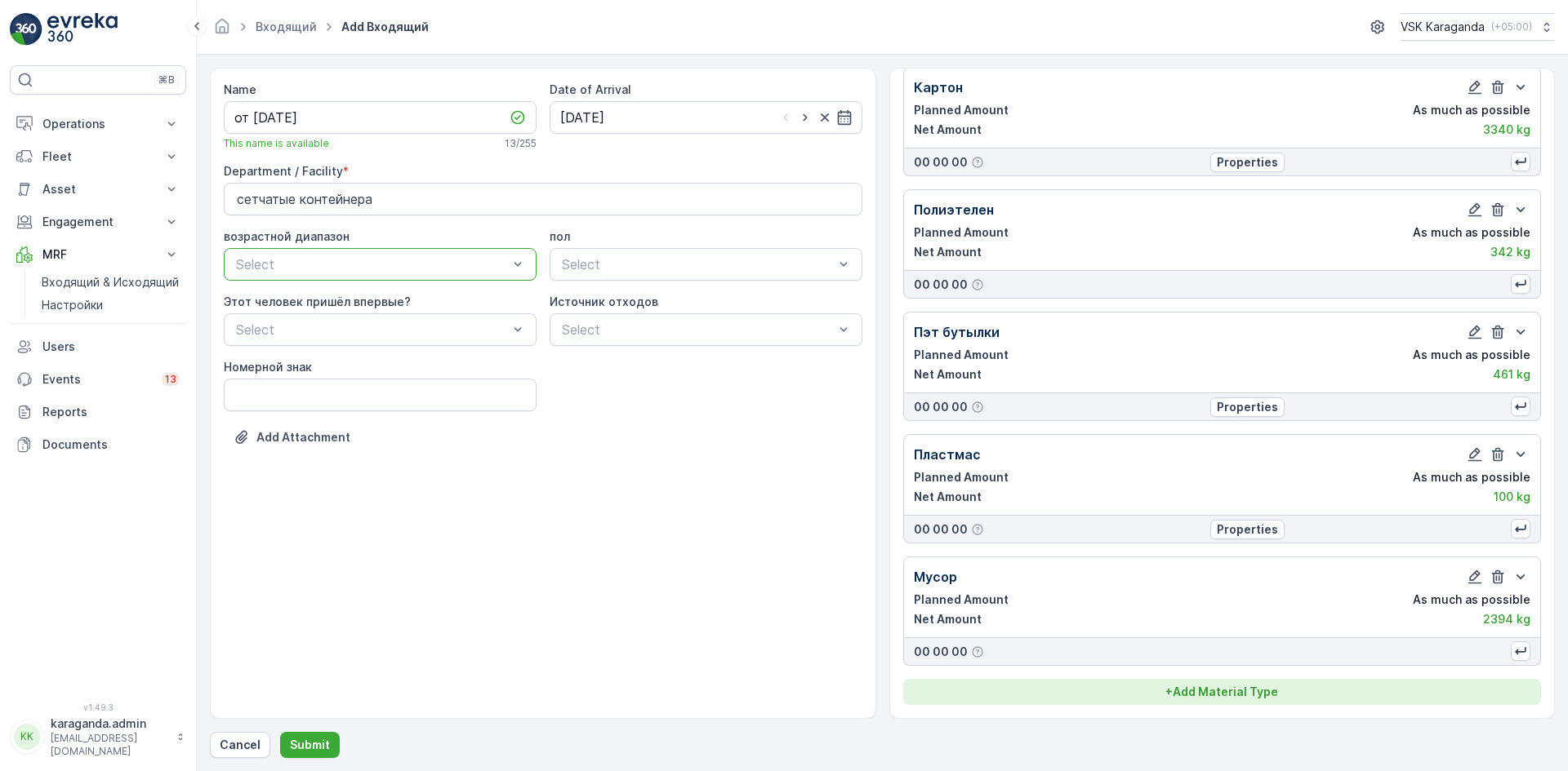
click at [1200, 689] on p "+ Add Material Type" at bounding box center [1221, 691] width 113 height 16
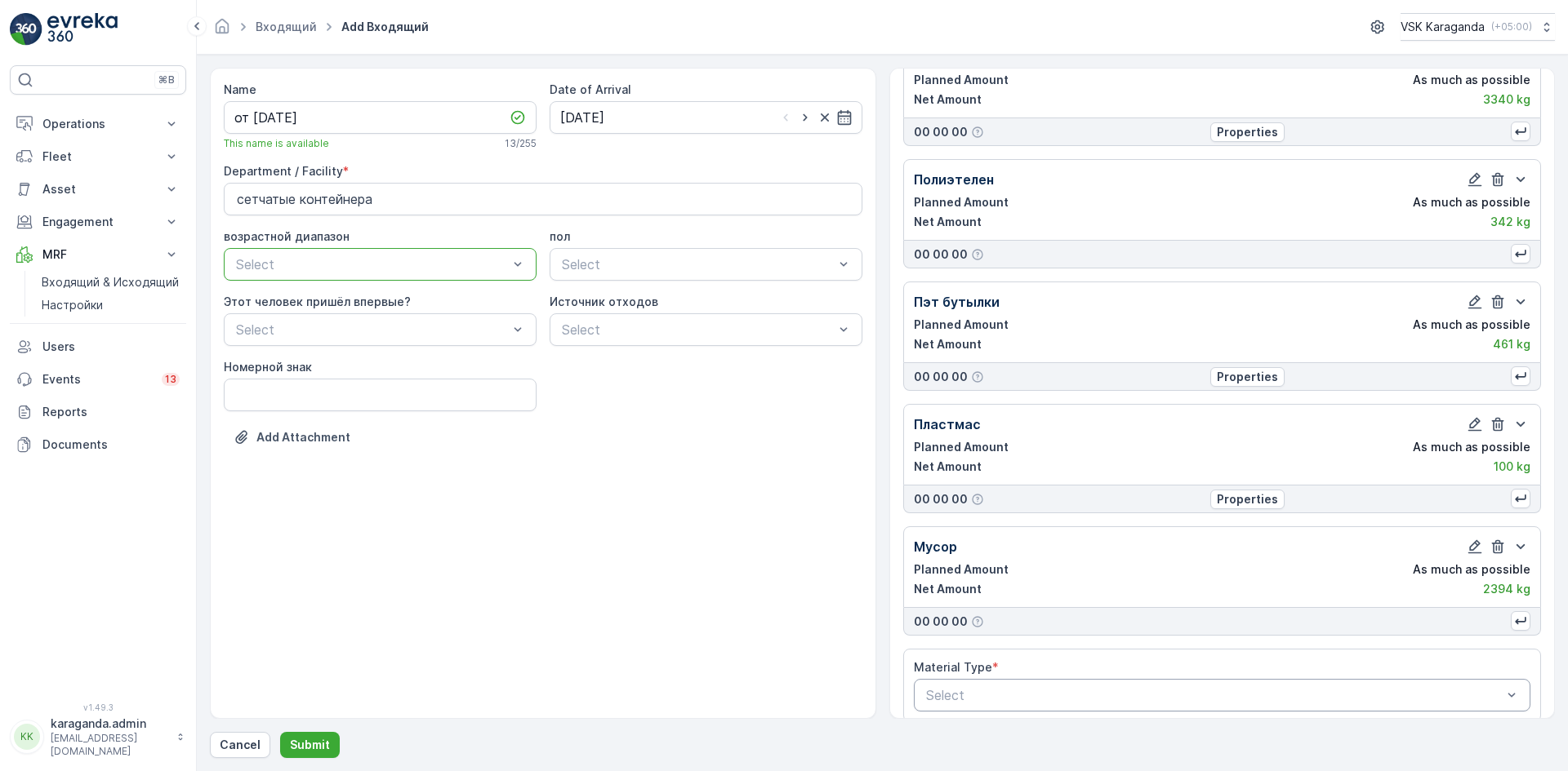
scroll to position [95, 0]
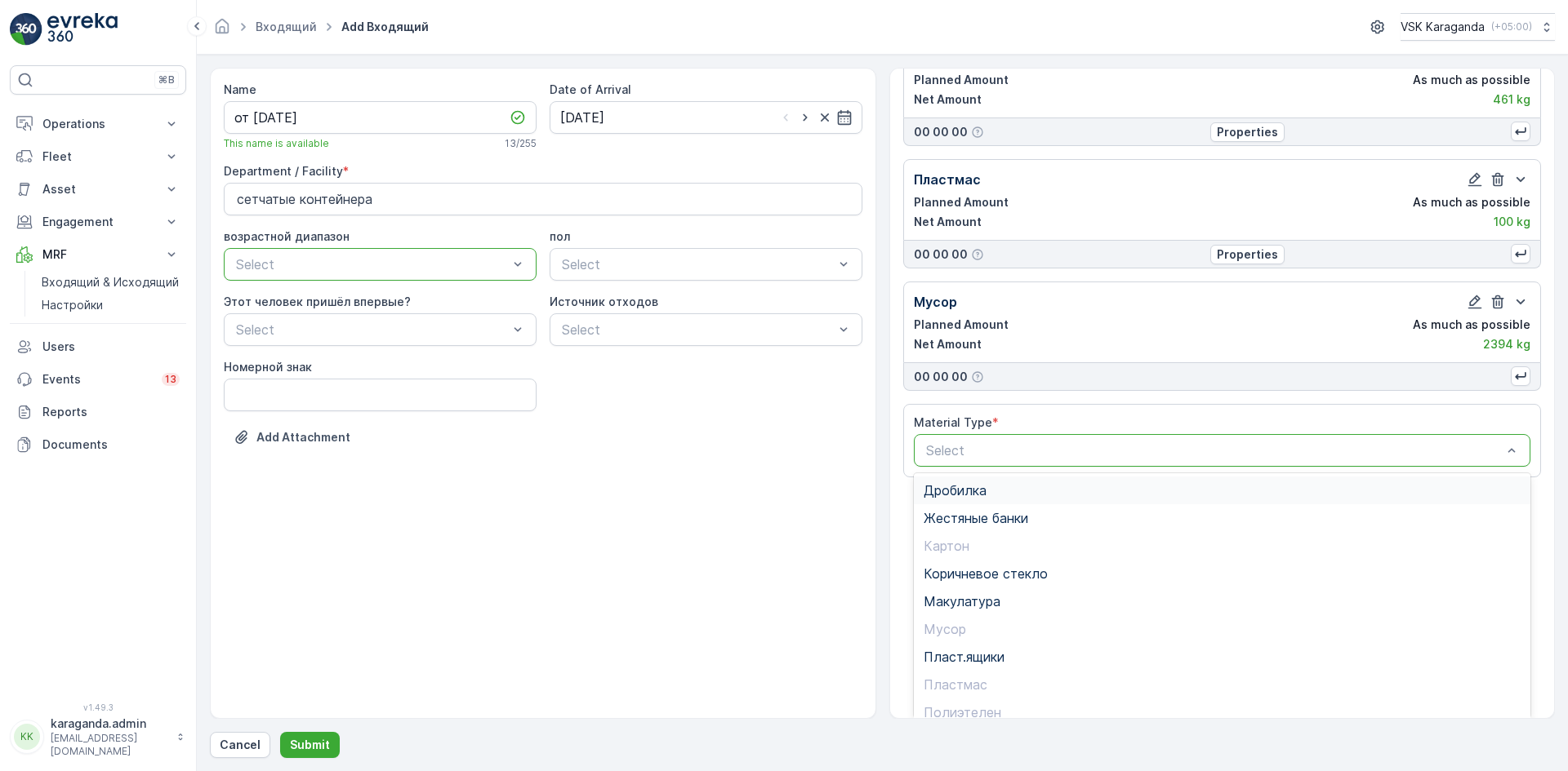
click at [991, 495] on div "Дробилка" at bounding box center [1222, 490] width 598 height 14
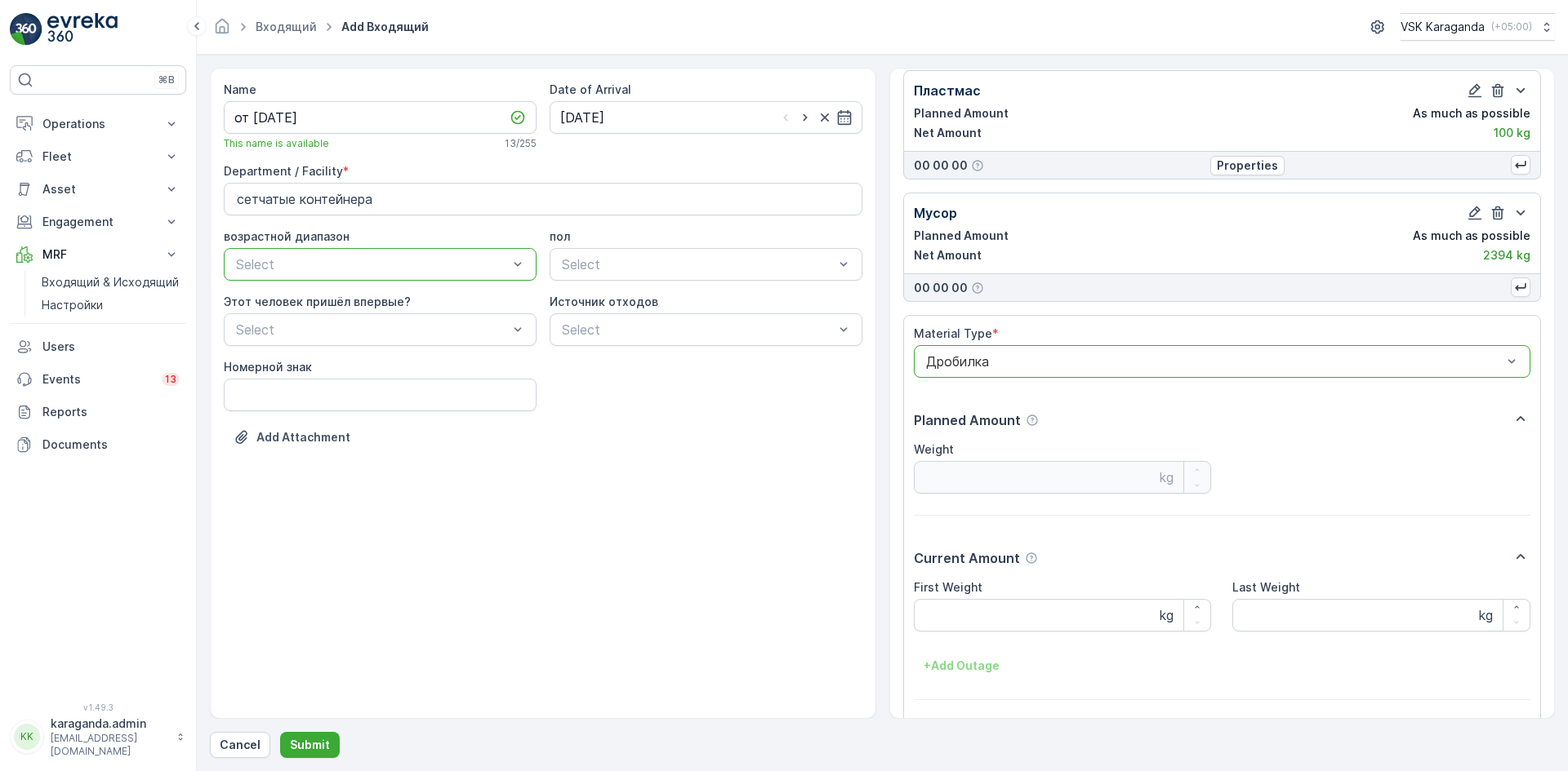
scroll to position [468, 0]
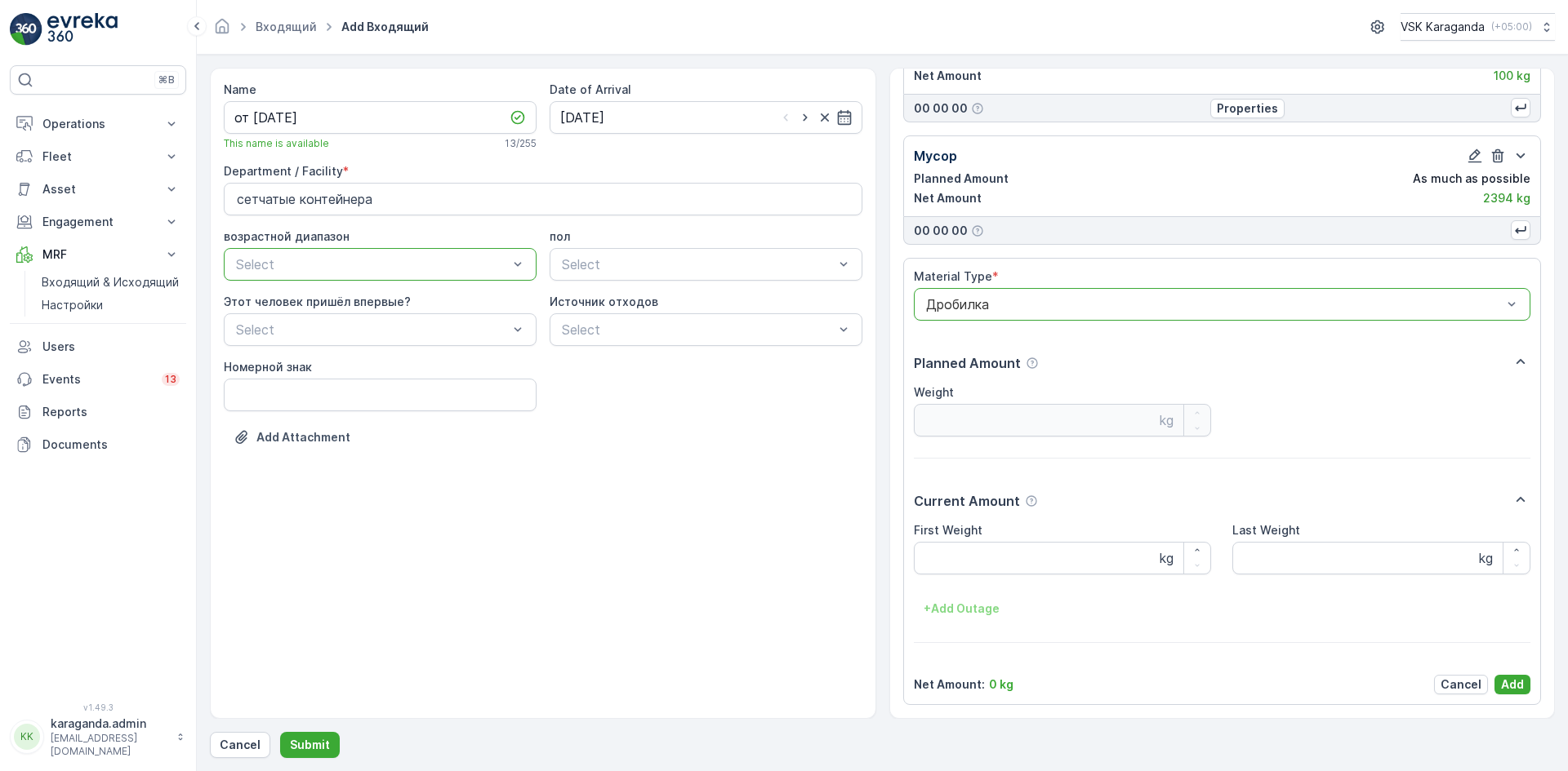
click at [977, 570] on Weight "First Weight" at bounding box center [1062, 557] width 298 height 33
type Weight "385"
click at [1513, 691] on p "Add" at bounding box center [1513, 684] width 23 height 16
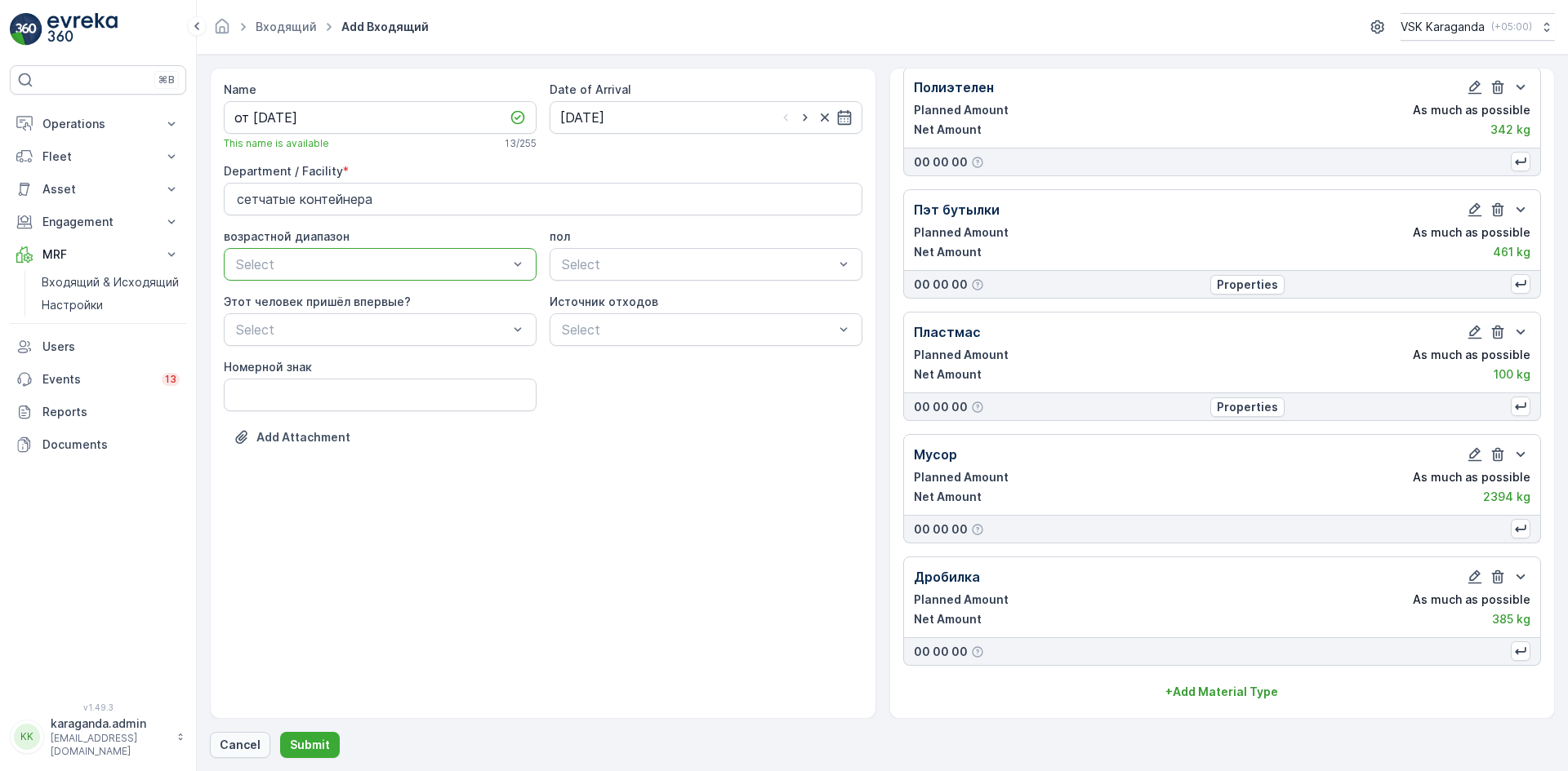
click at [267, 749] on button "Cancel" at bounding box center [240, 744] width 61 height 26
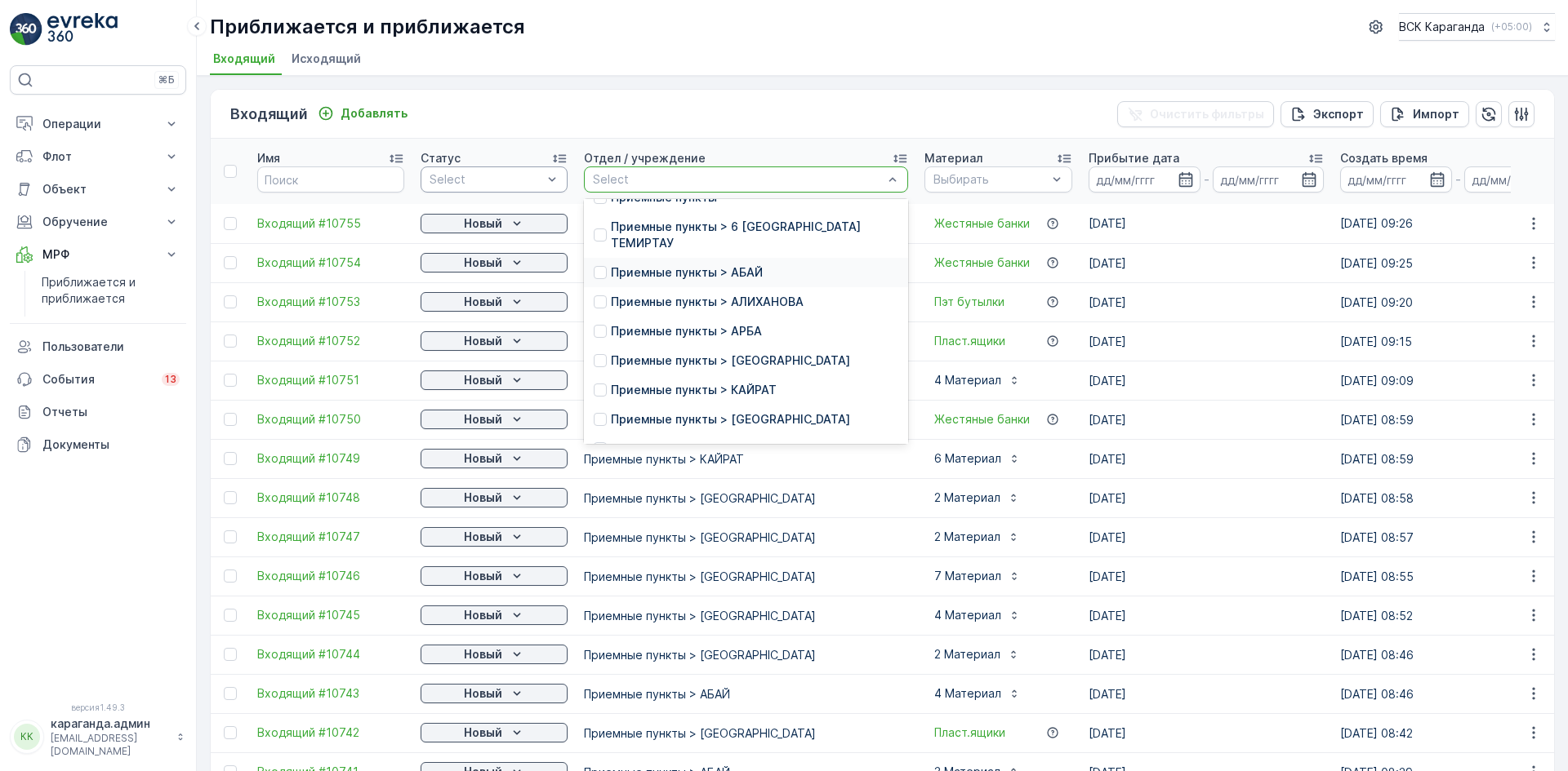
scroll to position [235, 0]
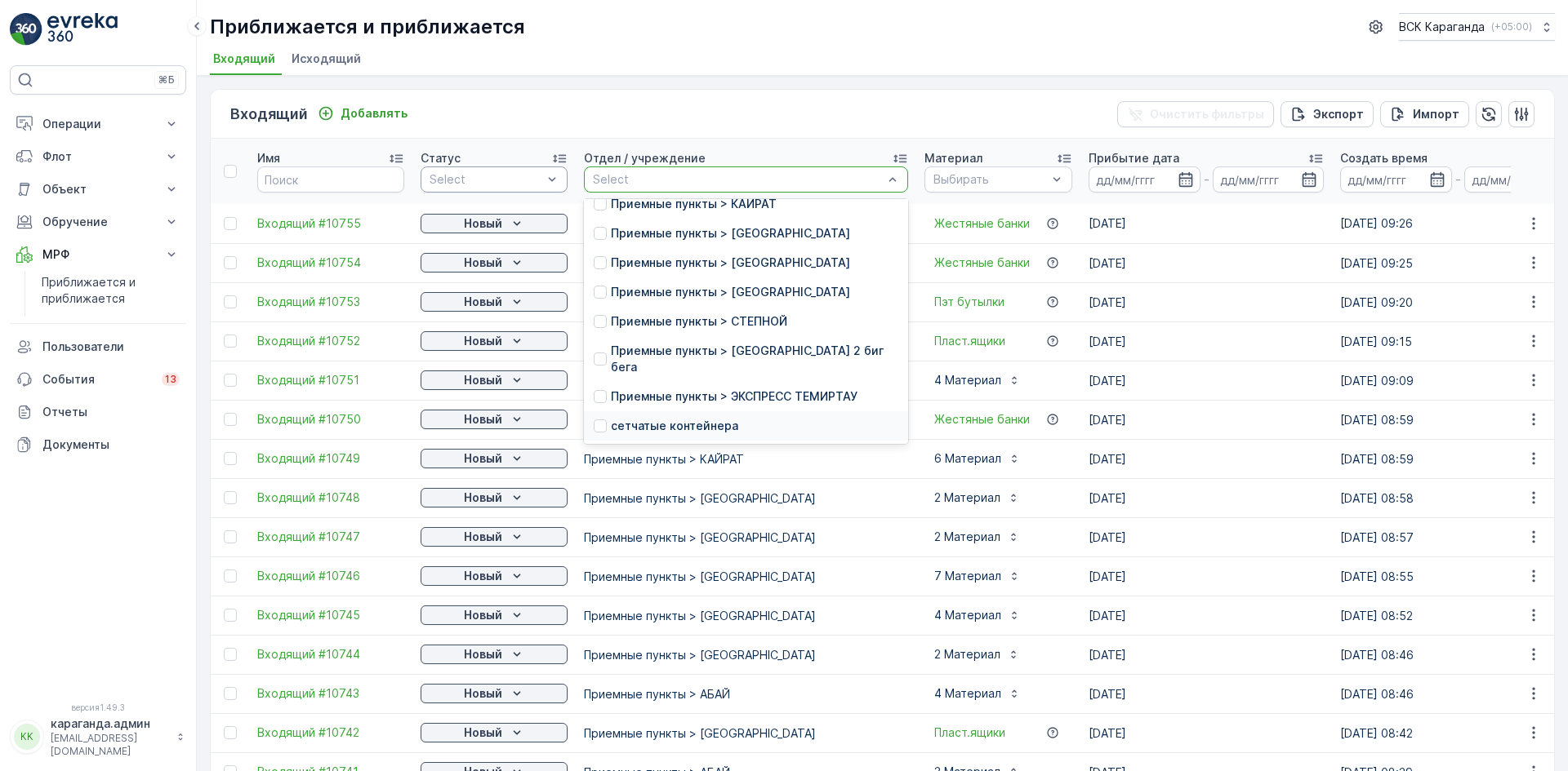
click at [641, 423] on p "сетчатыe контейнера" at bounding box center [674, 426] width 127 height 16
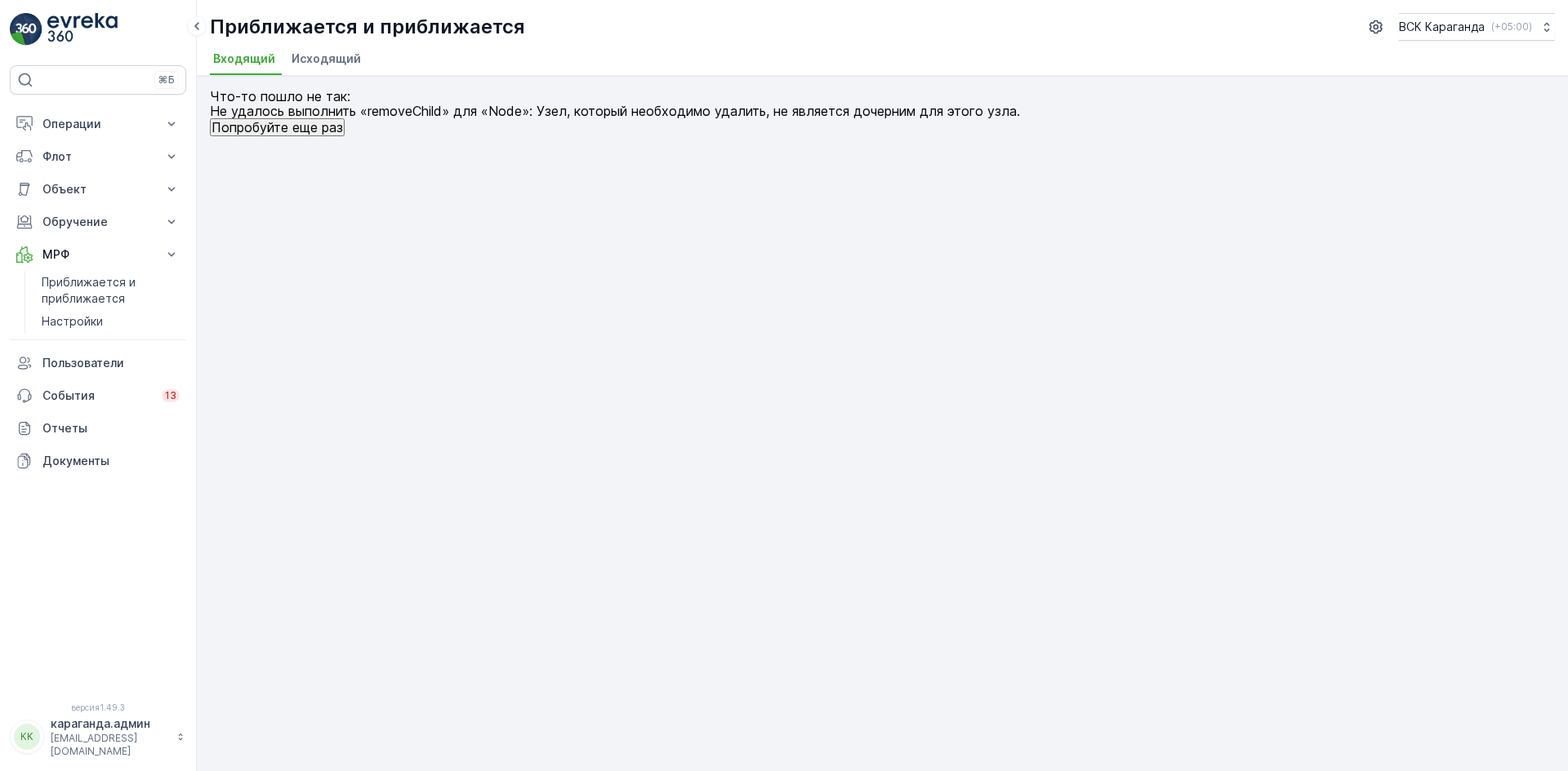
click at [323, 63] on font "Исходящий" at bounding box center [326, 59] width 70 height 14
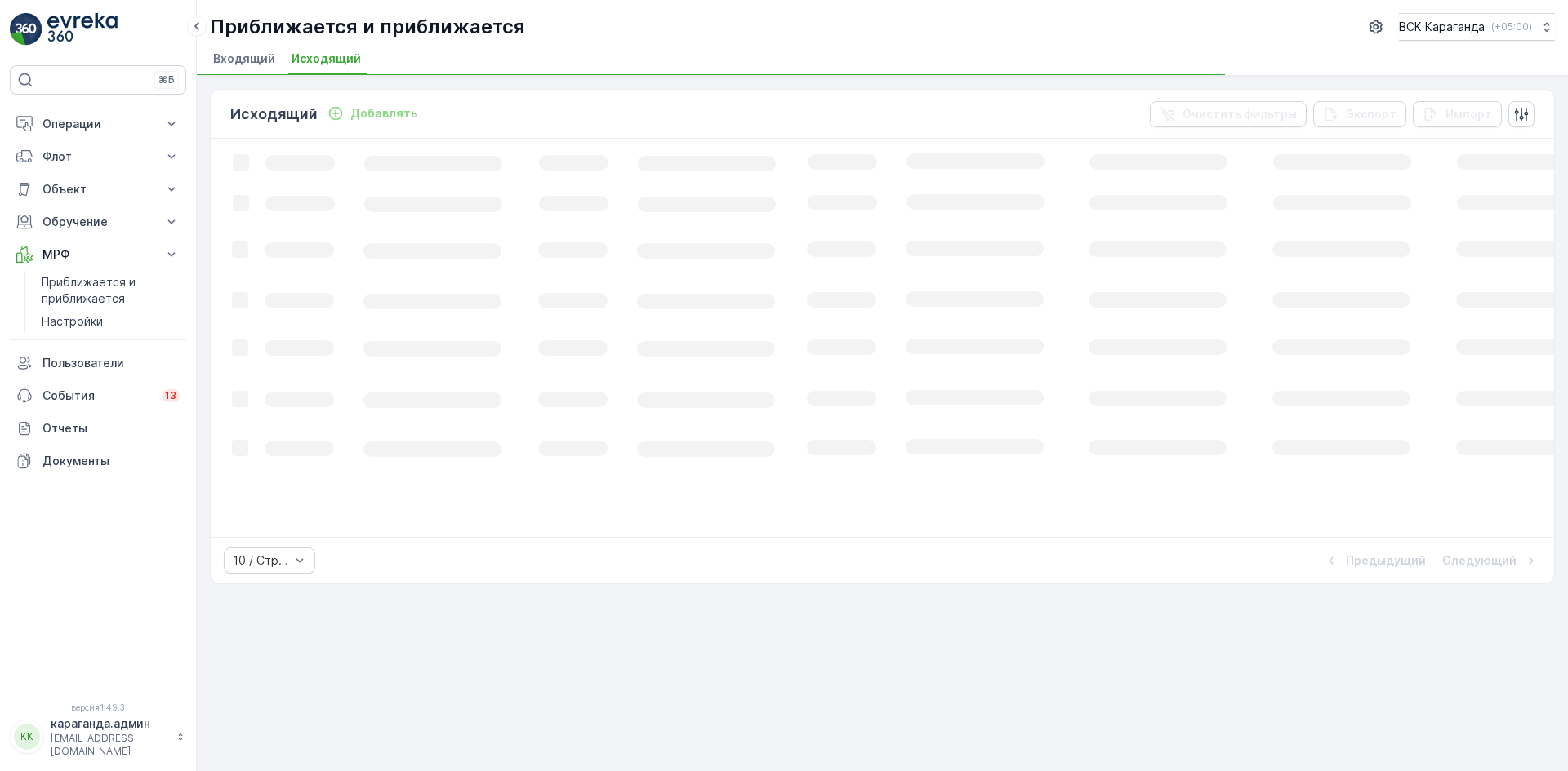
click at [245, 65] on span "Входящий" at bounding box center [243, 59] width 62 height 16
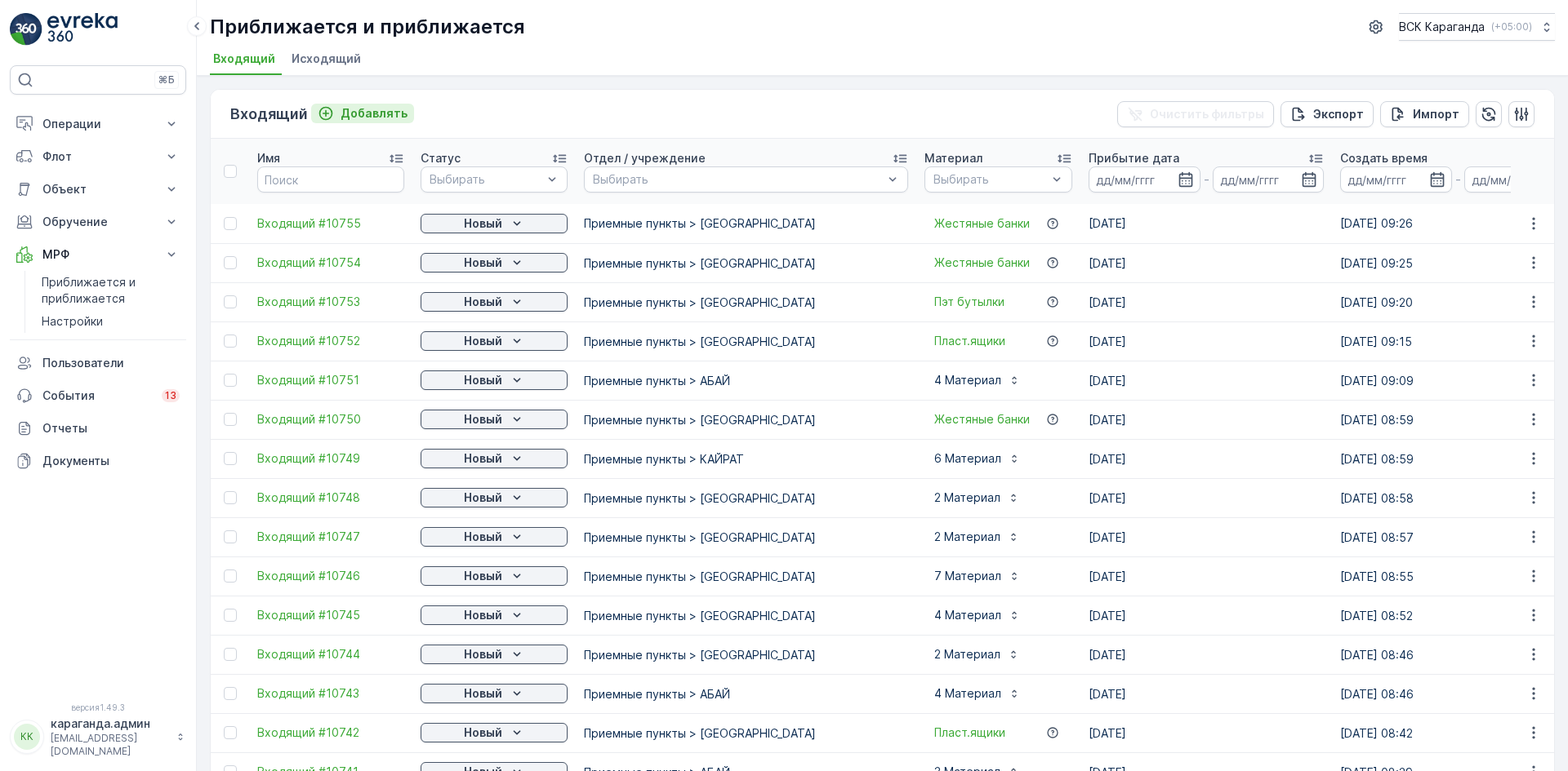
click at [369, 108] on font "Добавлять" at bounding box center [374, 113] width 67 height 14
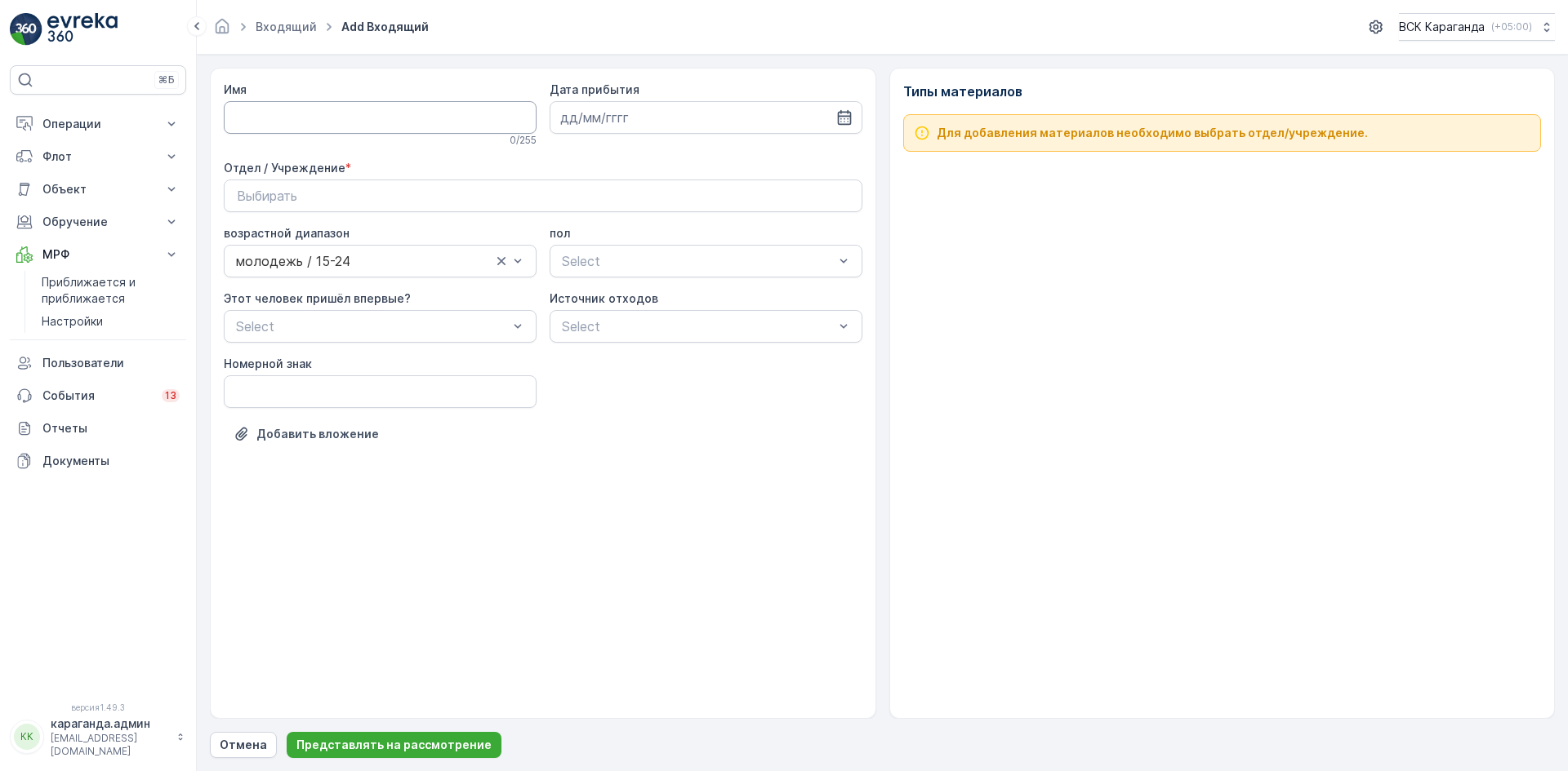
click at [353, 129] on input "Имя" at bounding box center [380, 117] width 313 height 33
type input "от [DATE]"
click at [580, 121] on input at bounding box center [706, 117] width 313 height 33
click at [699, 217] on div "4" at bounding box center [695, 221] width 26 height 26
type input "[DATE]"
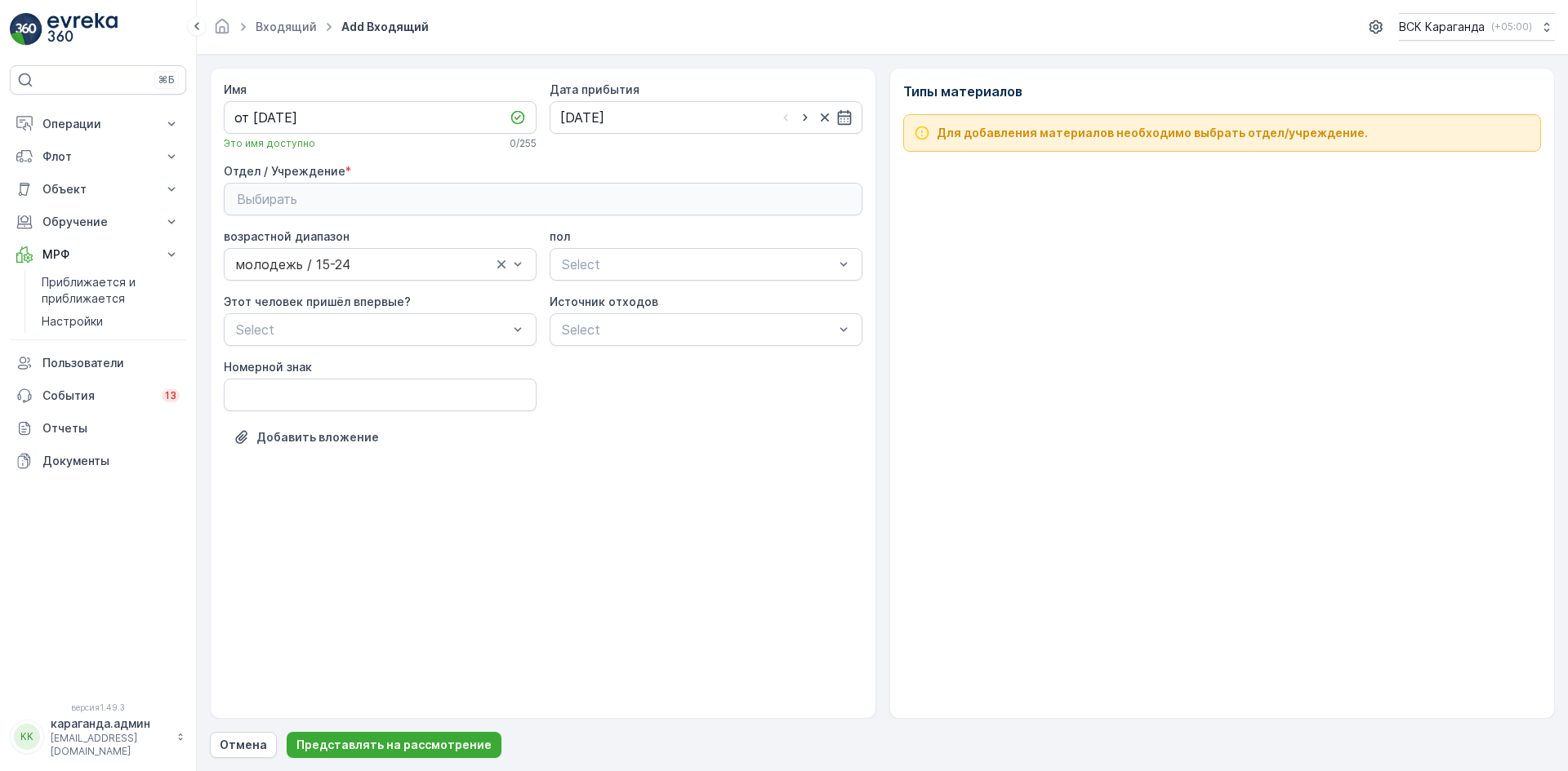
click at [542, 197] on div "Выбирать" at bounding box center [543, 199] width 612 height 20
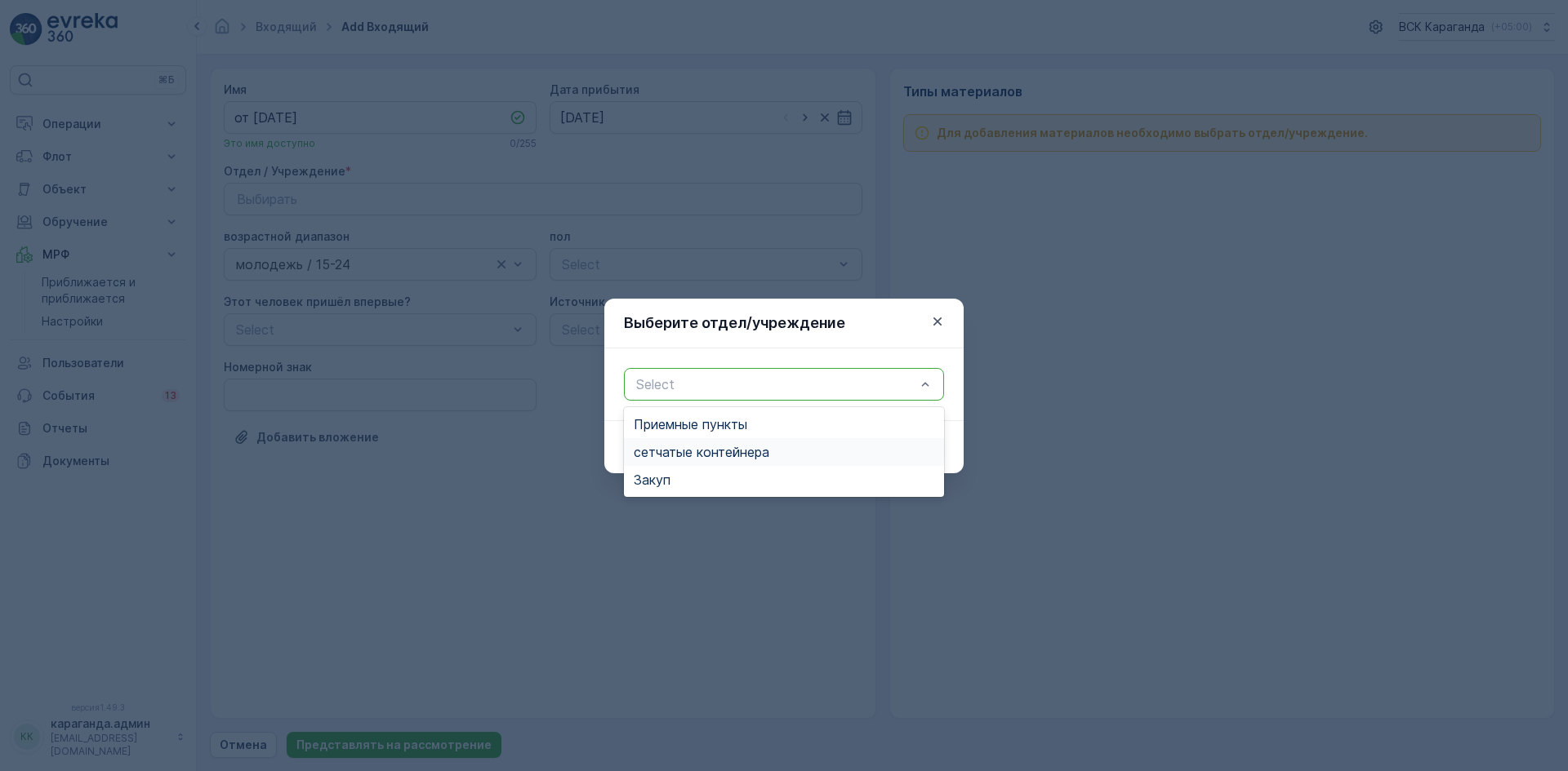
drag, startPoint x: 717, startPoint y: 442, endPoint x: 738, endPoint y: 448, distance: 21.8
click at [715, 444] on div "сетчатые контейнера" at bounding box center [784, 451] width 320 height 28
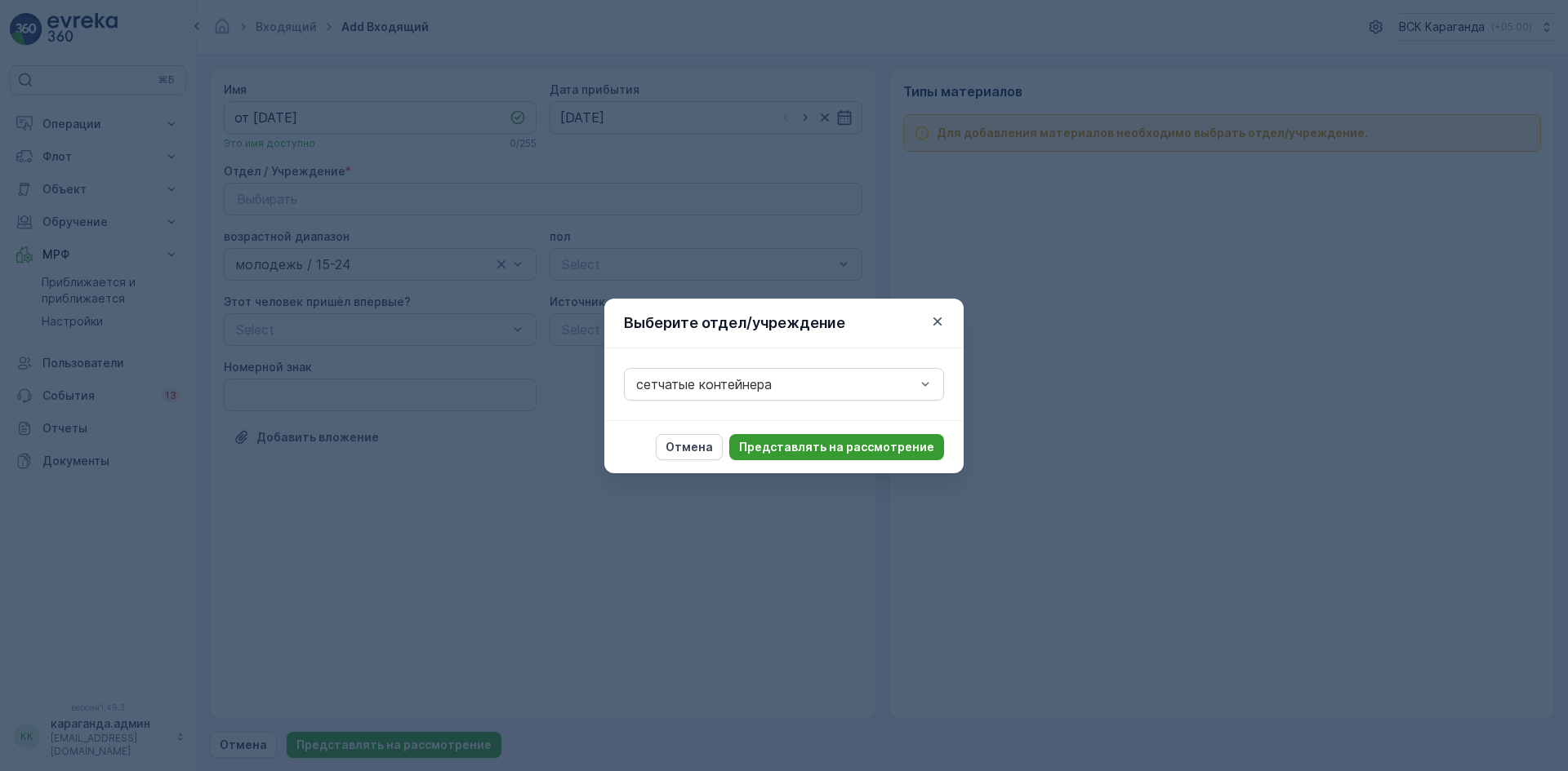
click at [844, 446] on font "Представлять на рассмотрение" at bounding box center [837, 447] width 195 height 14
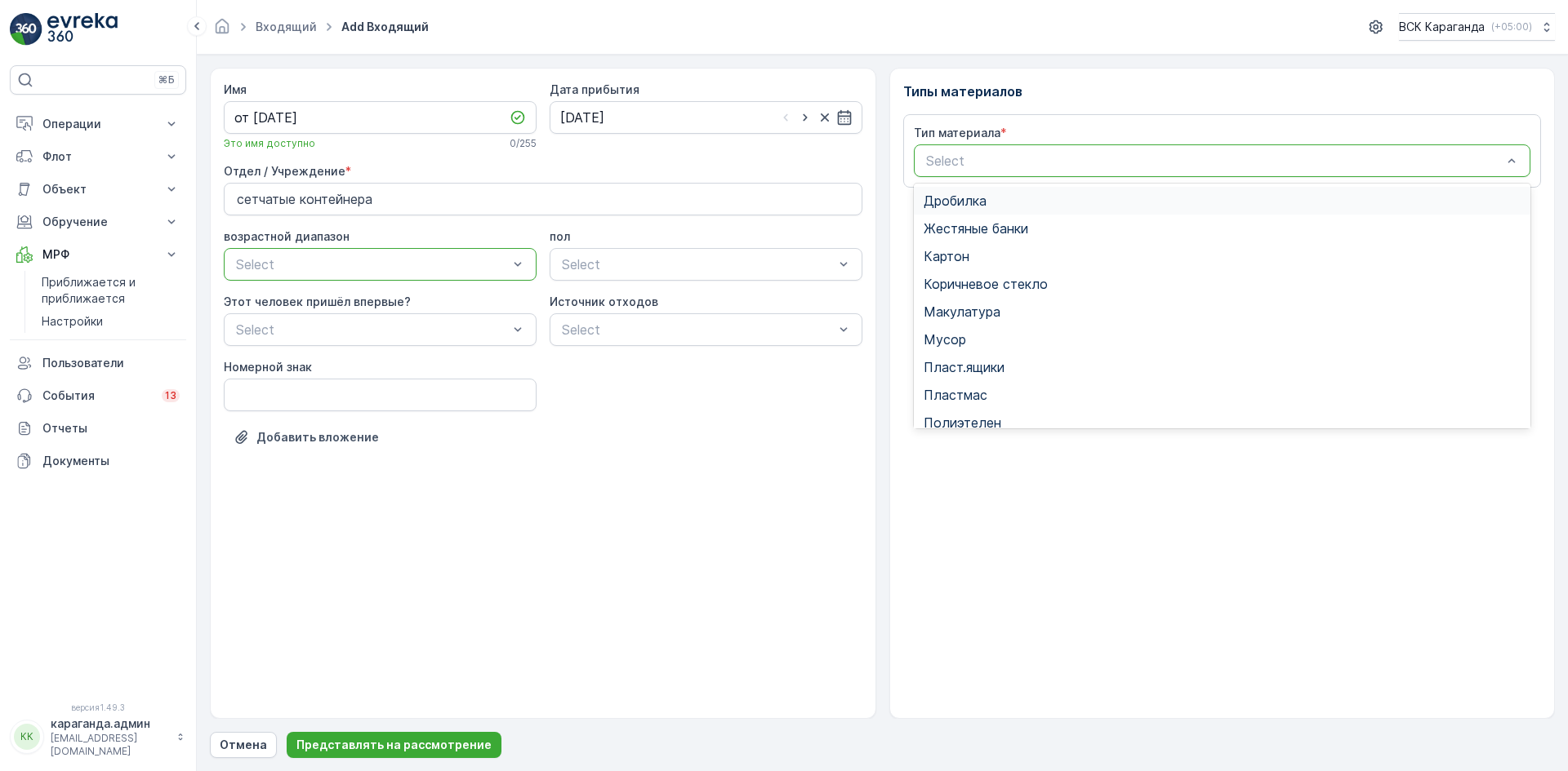
drag, startPoint x: 999, startPoint y: 166, endPoint x: 980, endPoint y: 199, distance: 38.1
click at [965, 261] on span "Картон" at bounding box center [946, 256] width 46 height 14
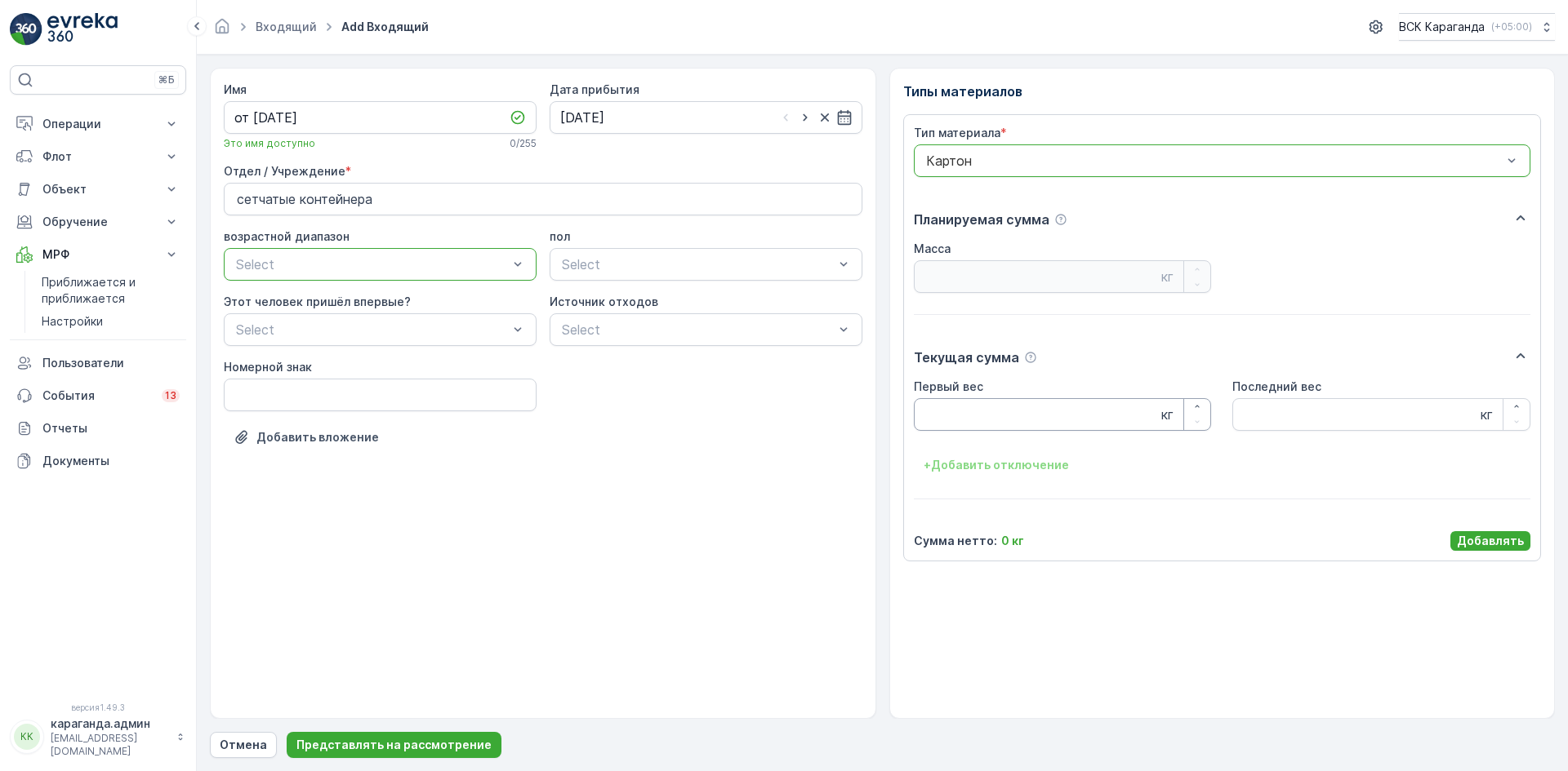
click at [977, 419] on Weight "Первый вес" at bounding box center [1062, 415] width 298 height 33
type Weight "3340"
click at [1495, 535] on font "Добавлять" at bounding box center [1489, 541] width 67 height 14
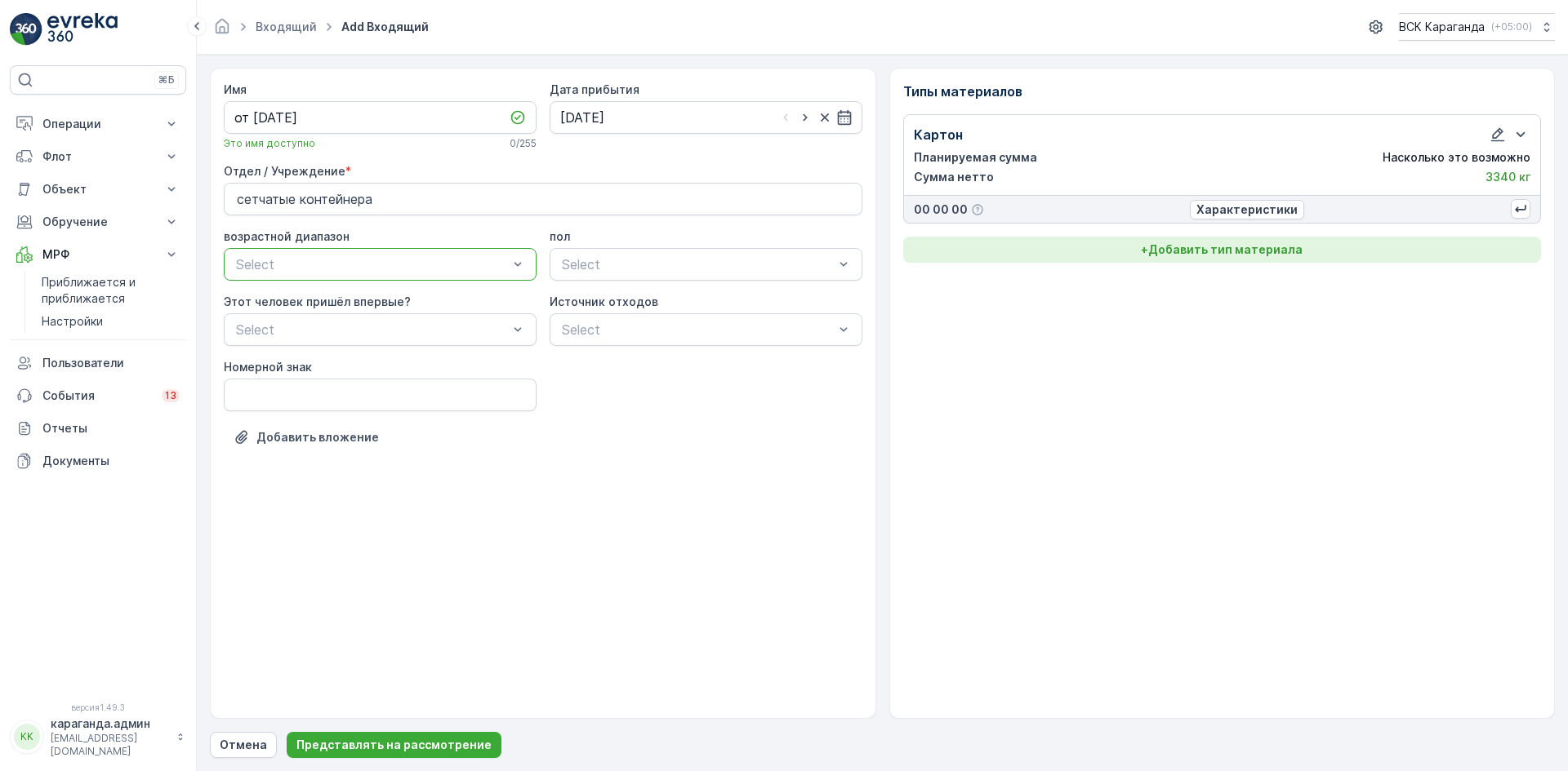
click at [1251, 237] on button "+ Добавить тип материала" at bounding box center [1222, 249] width 638 height 26
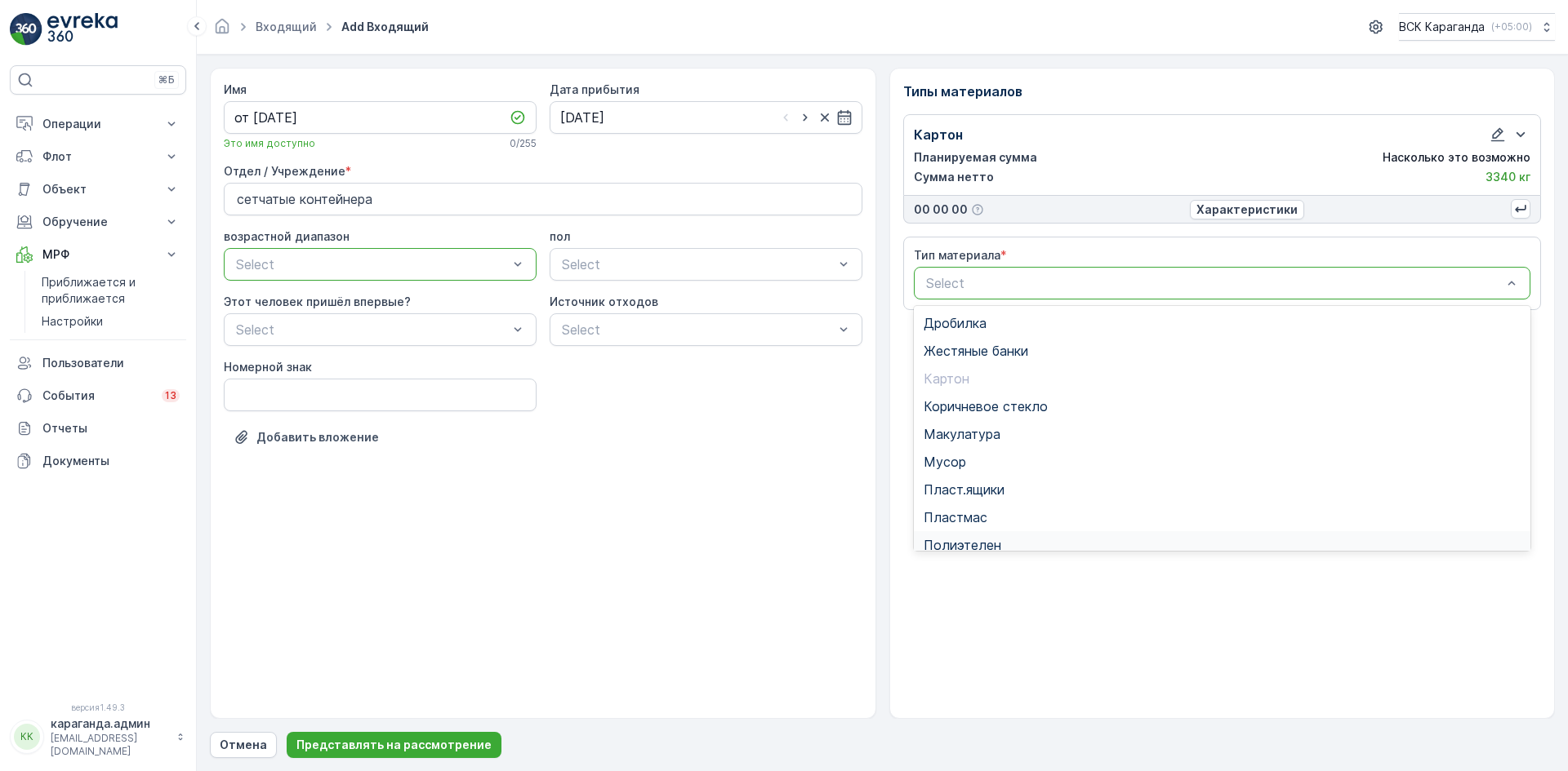
click at [980, 536] on div "Полиэтелен" at bounding box center [1222, 545] width 618 height 28
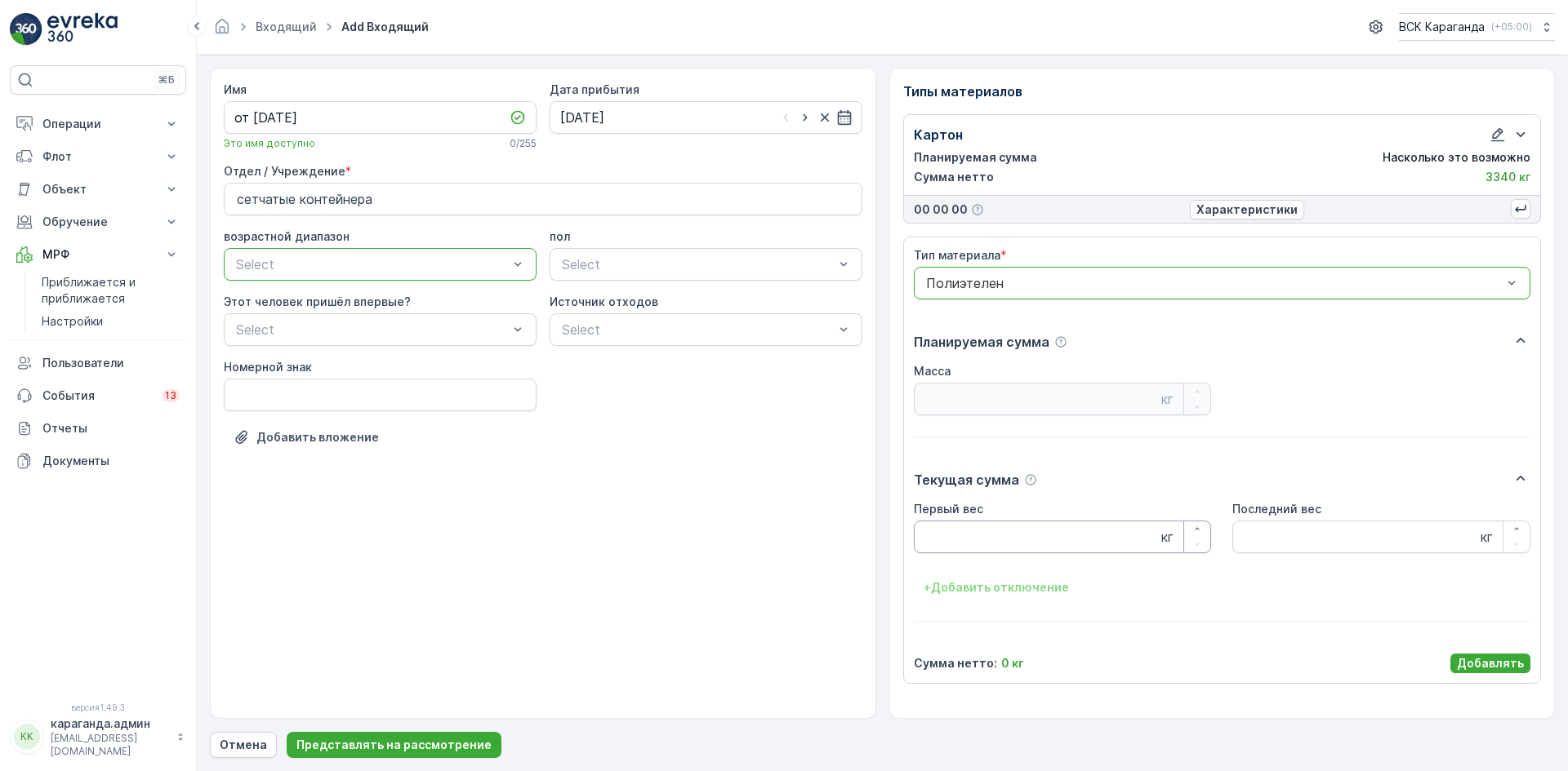
click at [965, 530] on Weight "Первый вес" at bounding box center [1062, 537] width 298 height 33
type Weight "342"
click at [1490, 660] on font "Добавлять" at bounding box center [1489, 663] width 67 height 14
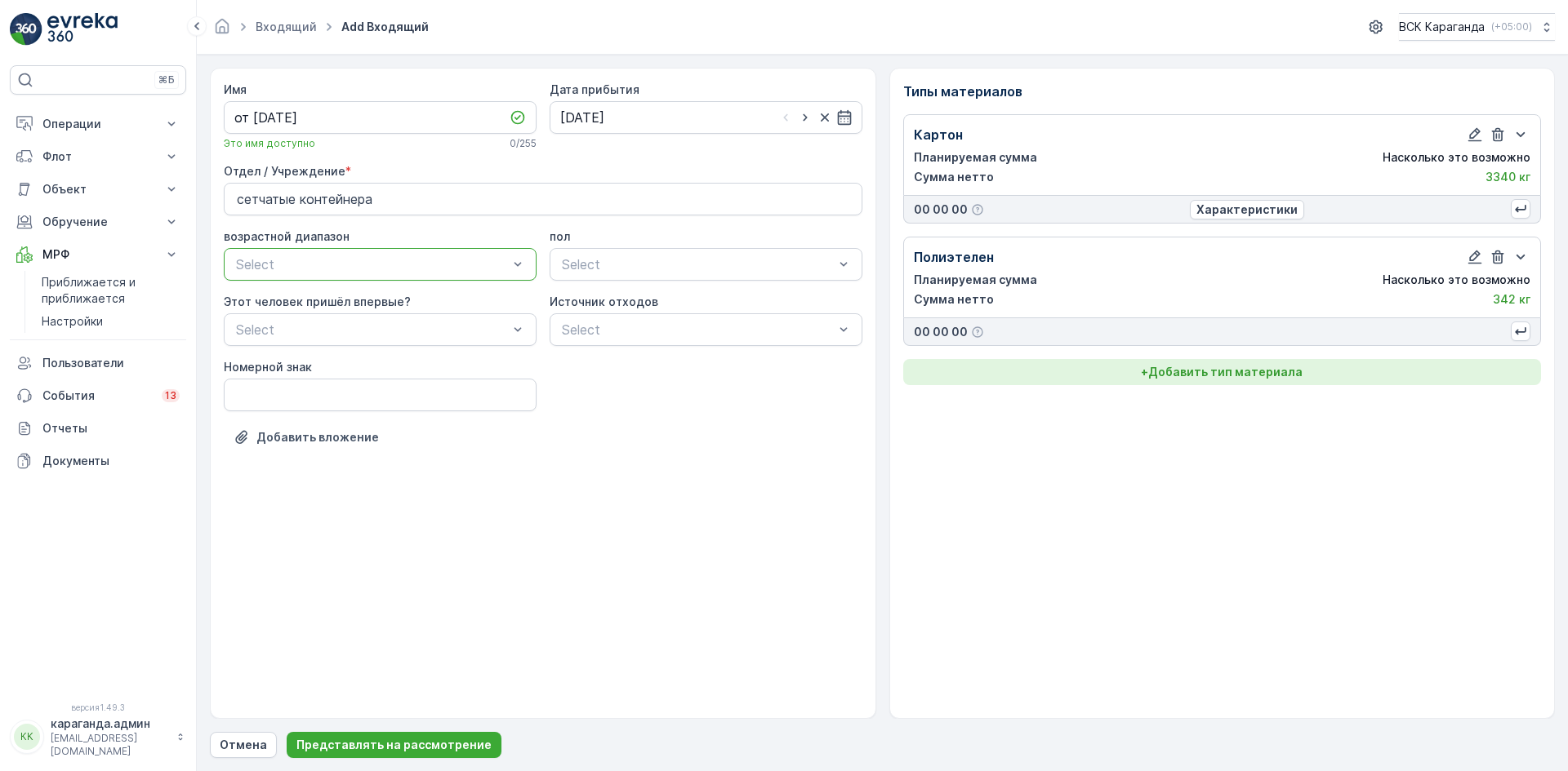
click at [1271, 365] on font "Добавить тип материала" at bounding box center [1225, 372] width 155 height 14
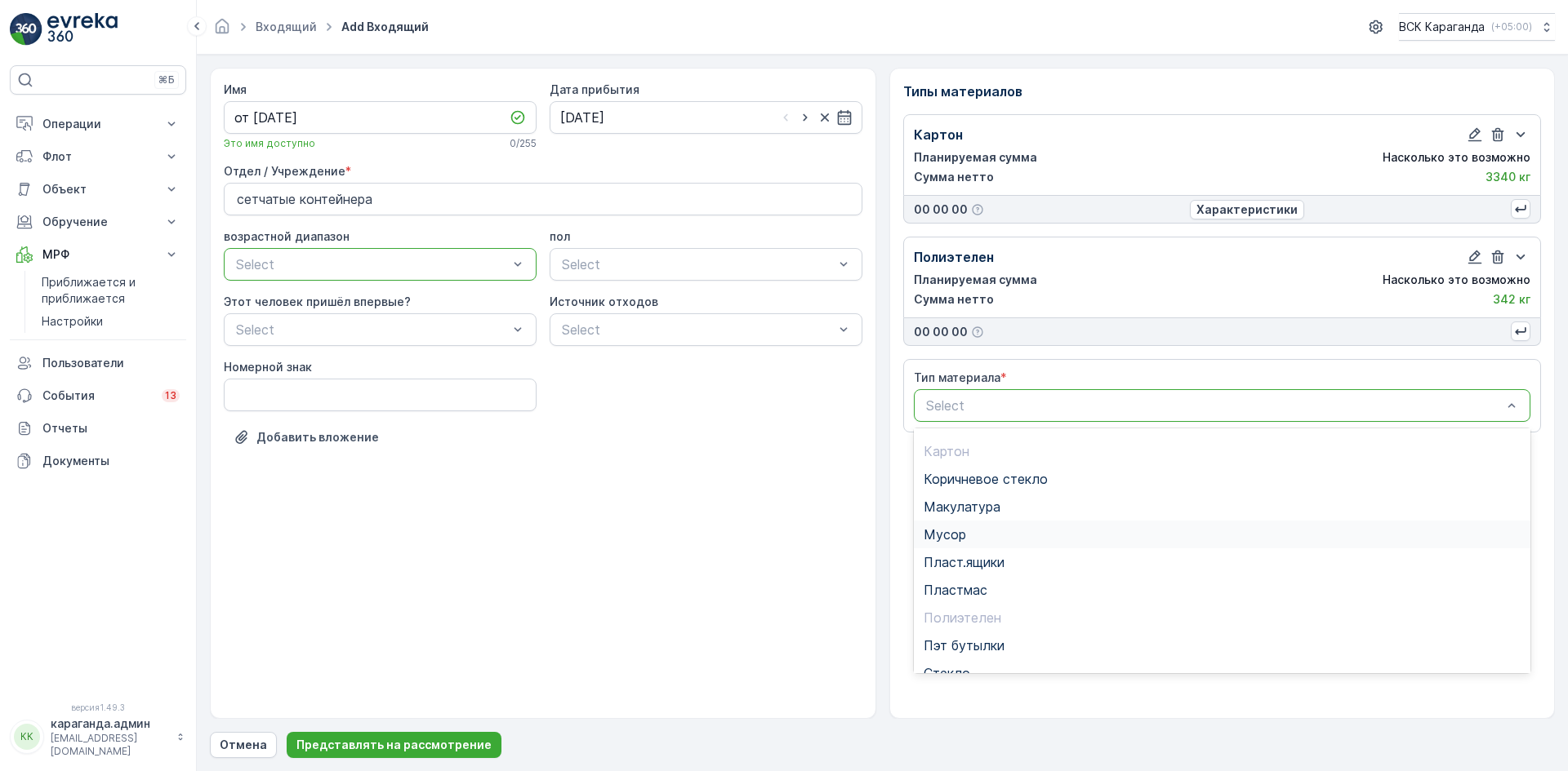
scroll to position [95, 0]
click at [960, 594] on span "Пэт бутылки" at bounding box center [964, 600] width 80 height 14
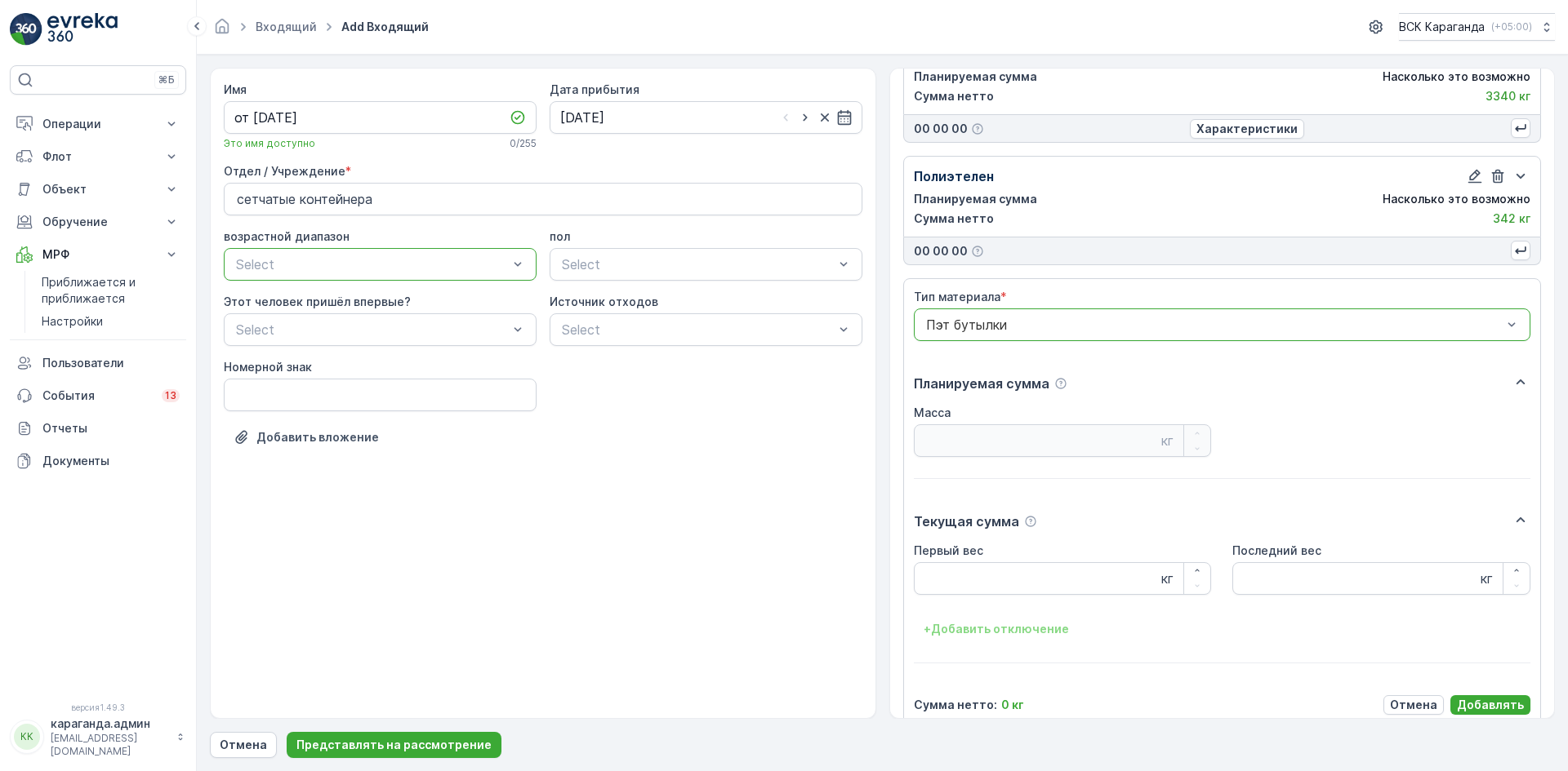
scroll to position [101, 0]
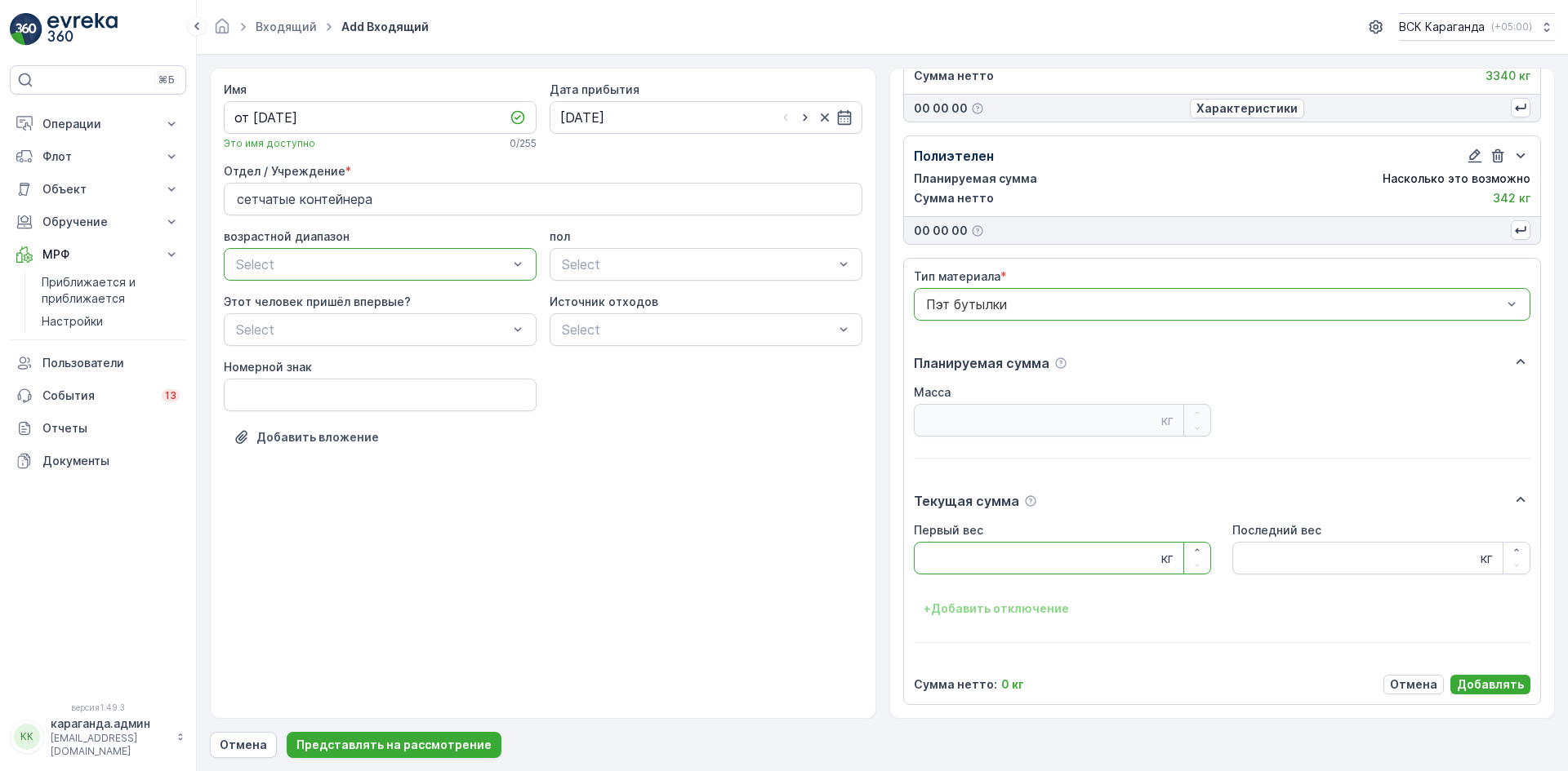
click at [954, 559] on Weight "Первый вес" at bounding box center [1062, 557] width 298 height 33
type Weight "461"
click at [1479, 688] on font "Добавлять" at bounding box center [1489, 684] width 67 height 14
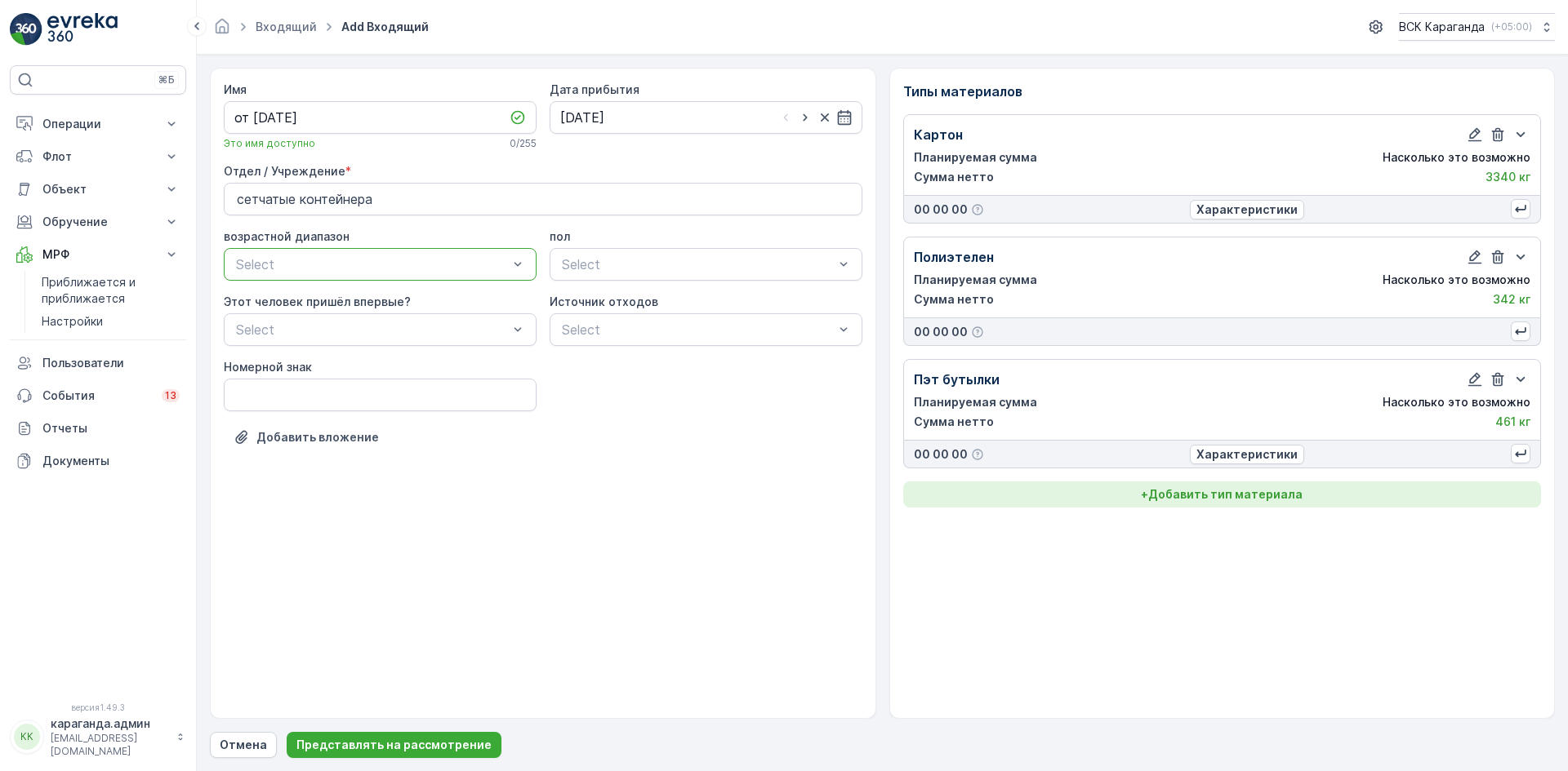
click at [1188, 491] on font "Добавить тип материала" at bounding box center [1225, 494] width 155 height 14
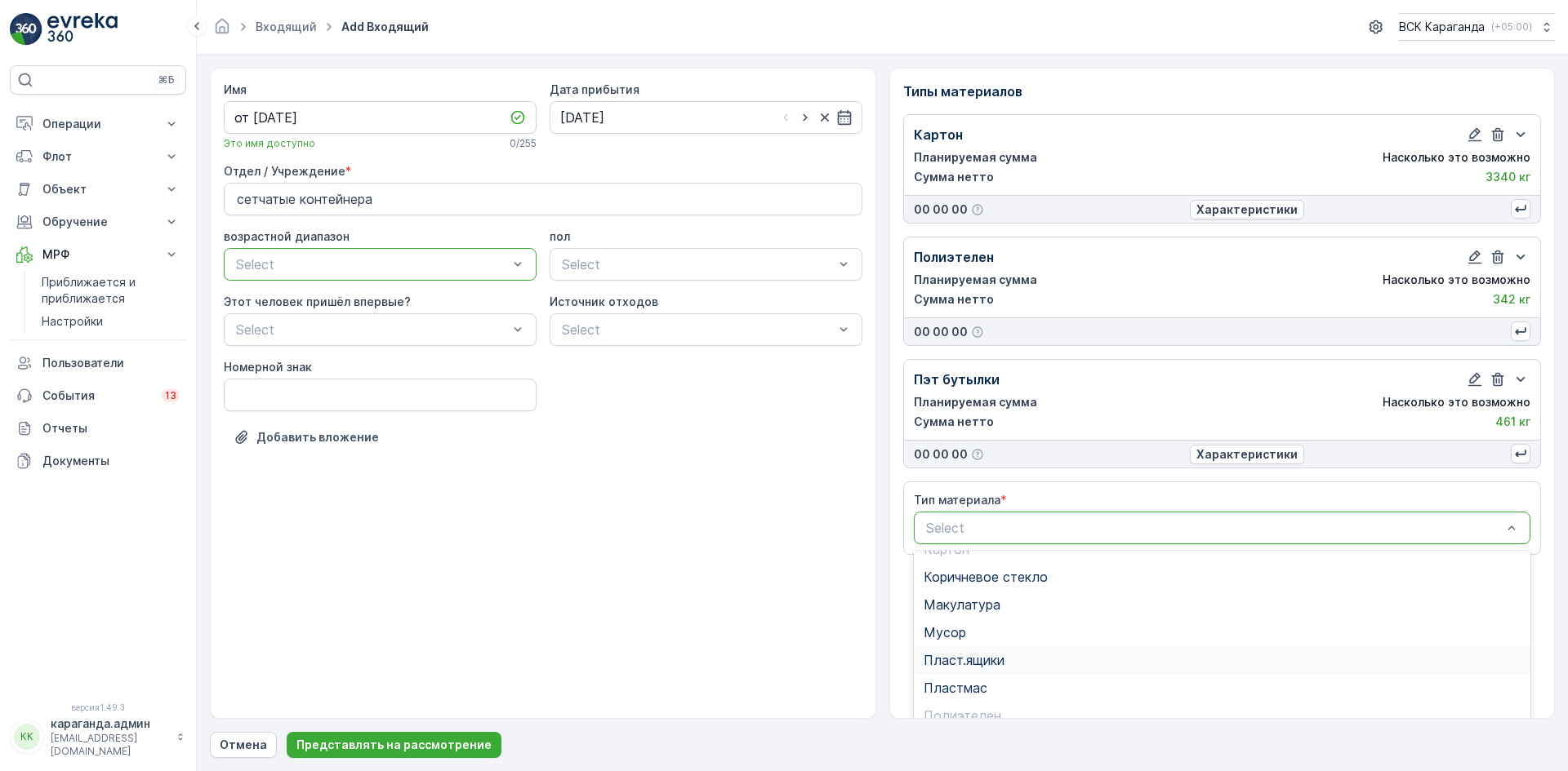
scroll to position [126, 0]
click at [961, 635] on span "Пластмас" at bounding box center [955, 636] width 63 height 14
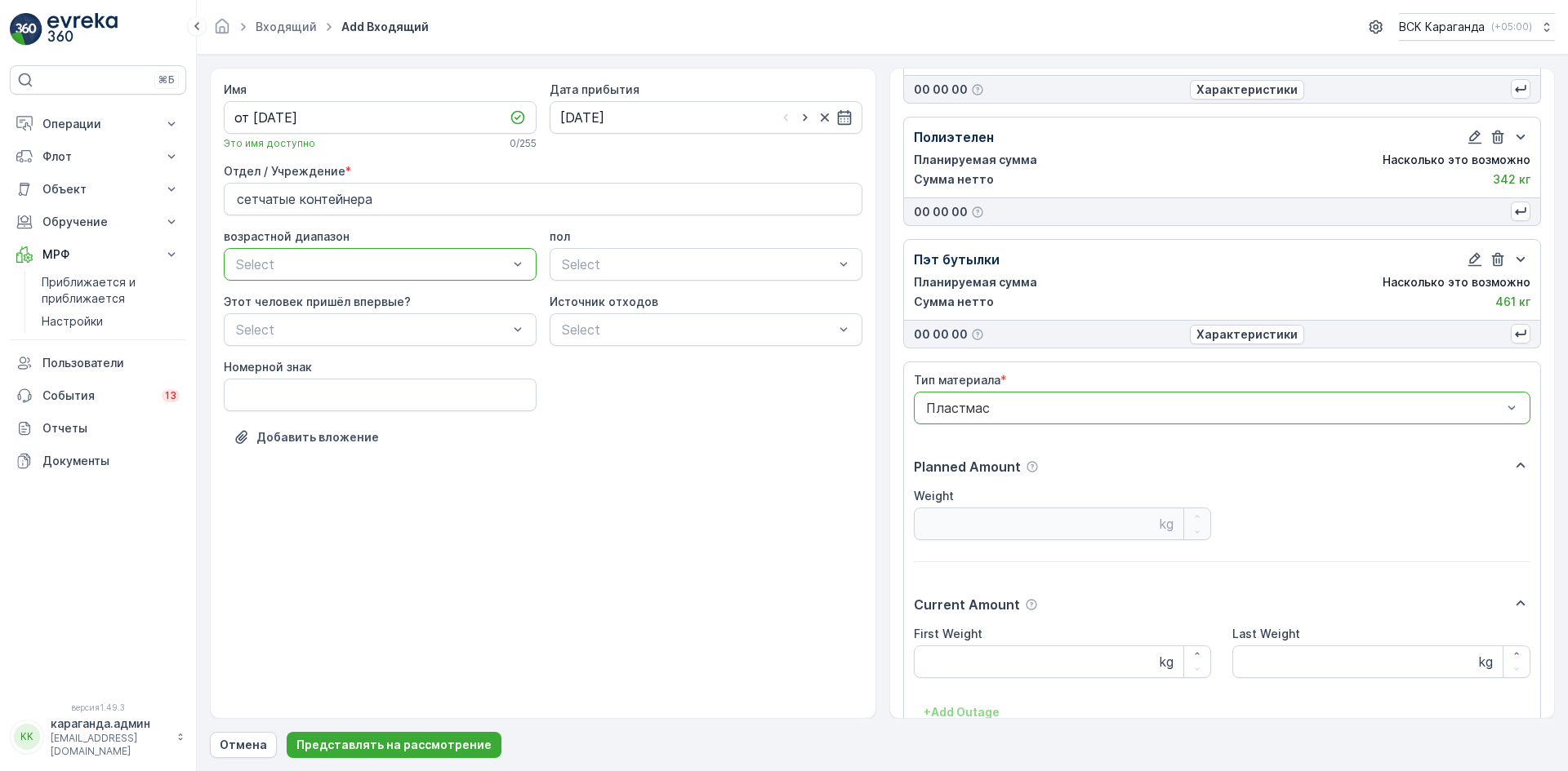
scroll to position [223, 0]
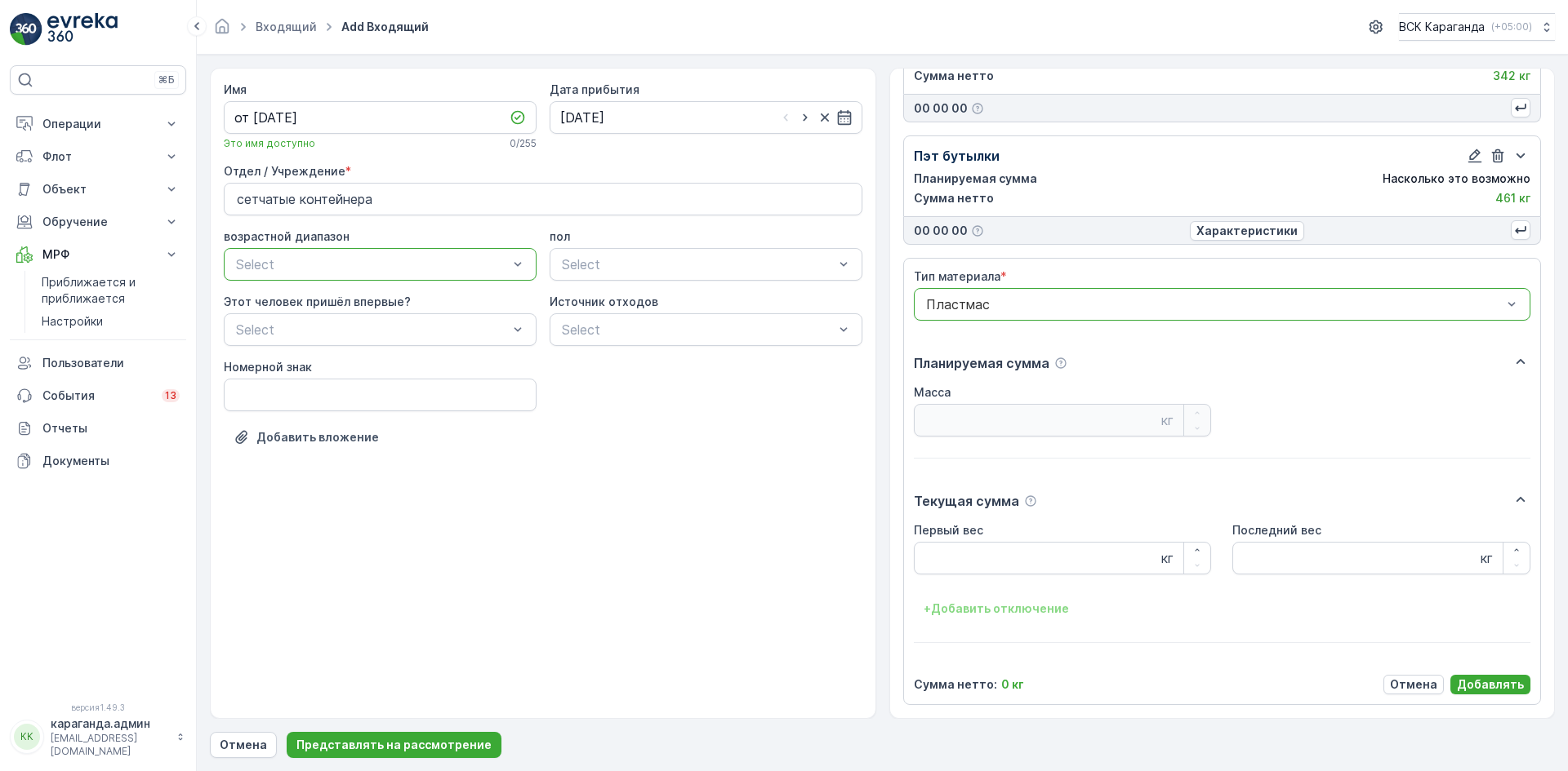
click at [972, 576] on div "Первый вес кг Последний вес кг + Добавить отключение" at bounding box center [1222, 572] width 618 height 99
click at [972, 563] on Weight "Первый вес" at bounding box center [1062, 557] width 298 height 33
type Weight "100"
click at [1482, 677] on font "Добавлять" at bounding box center [1489, 684] width 67 height 14
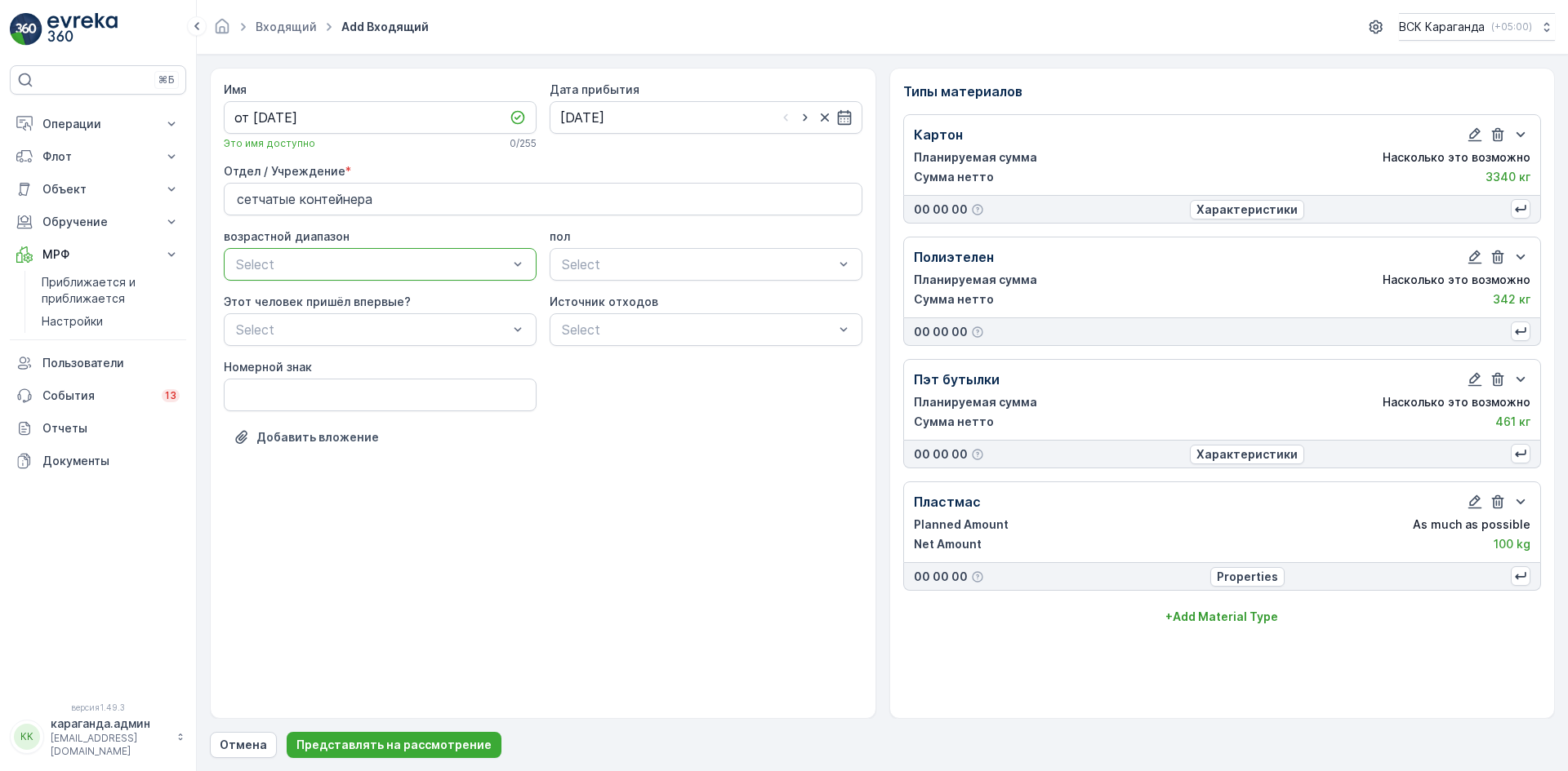
scroll to position [0, 0]
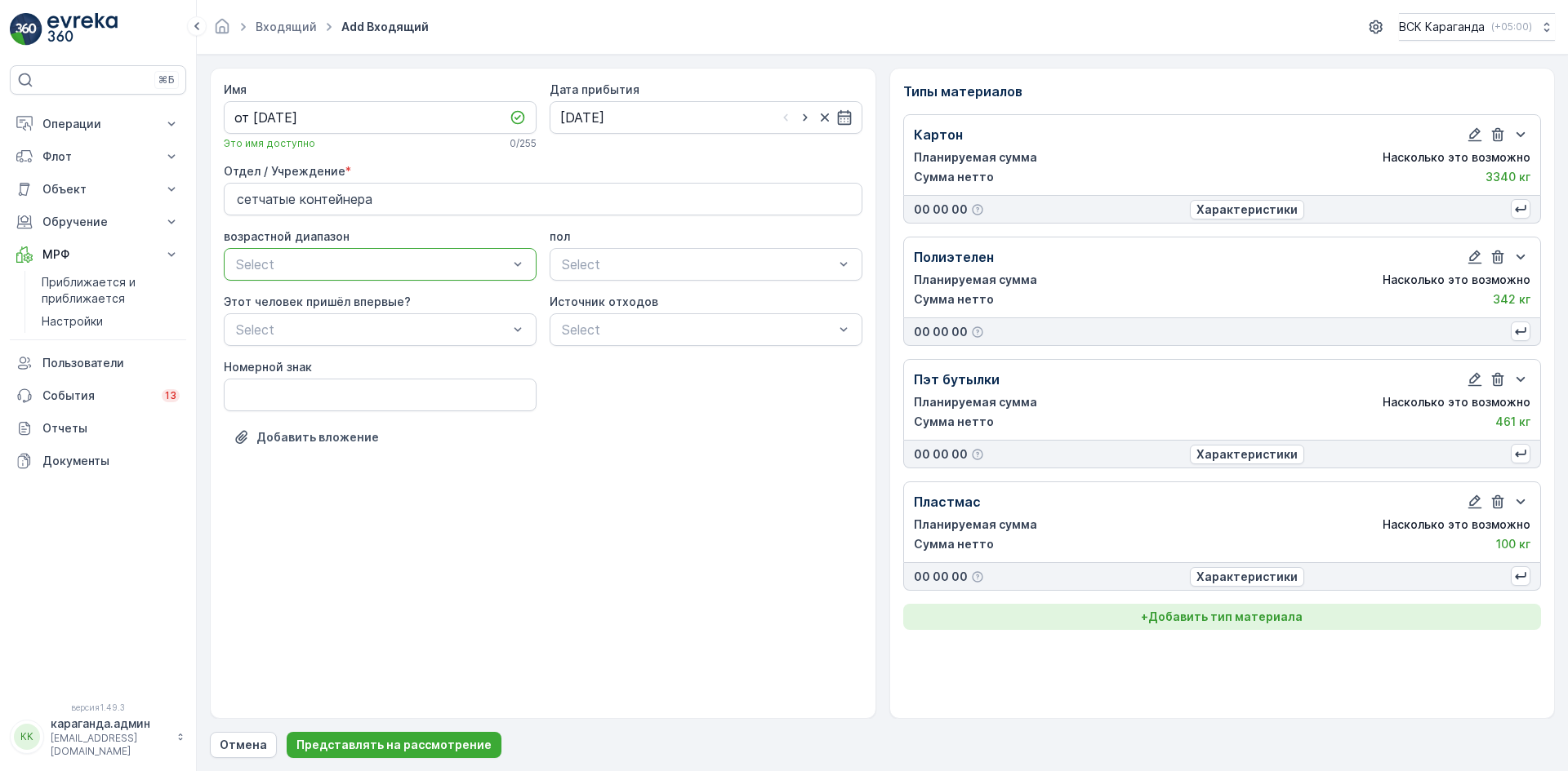
click at [1250, 612] on font "Добавить тип материала" at bounding box center [1225, 616] width 155 height 14
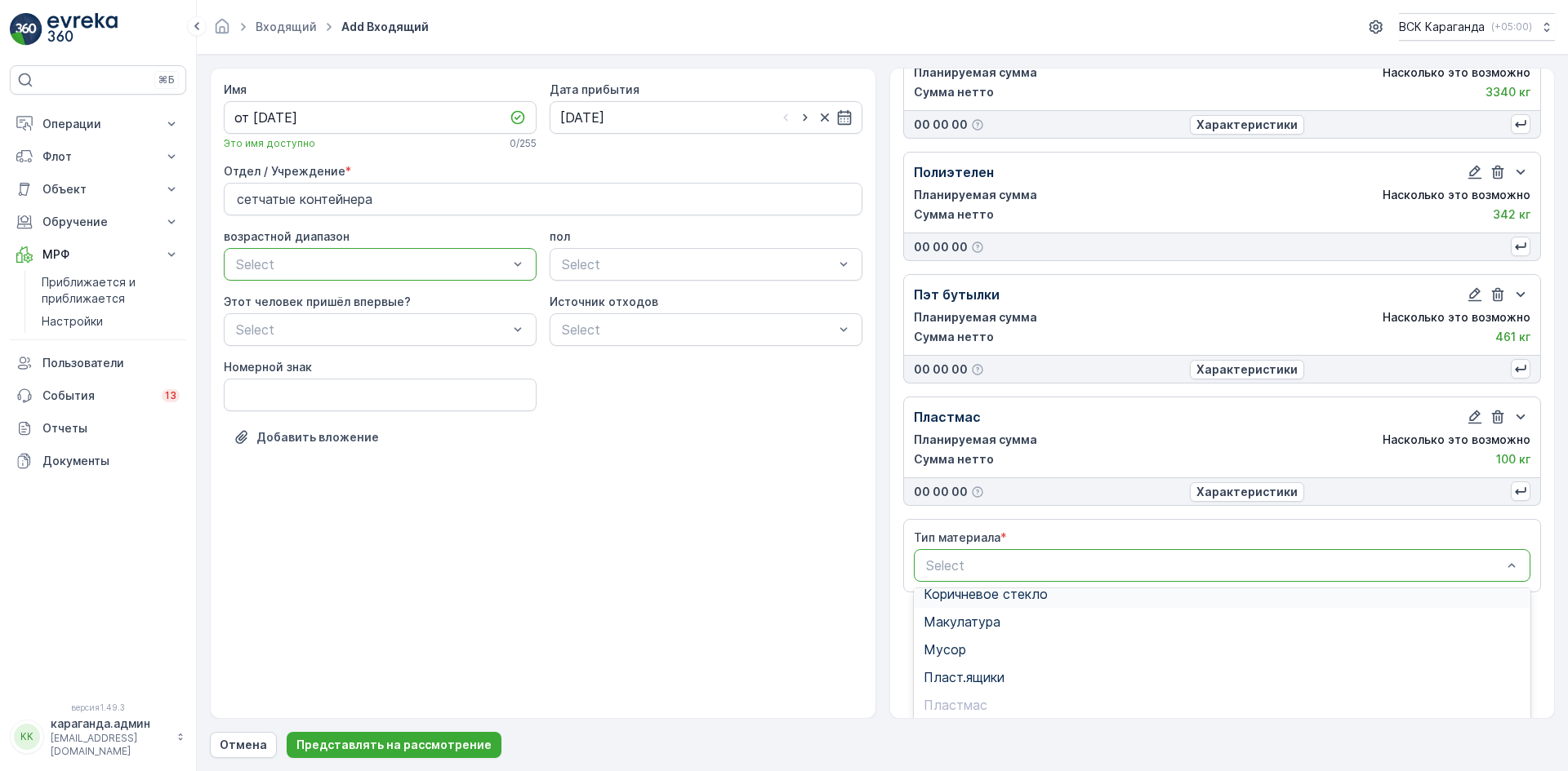
scroll to position [200, 0]
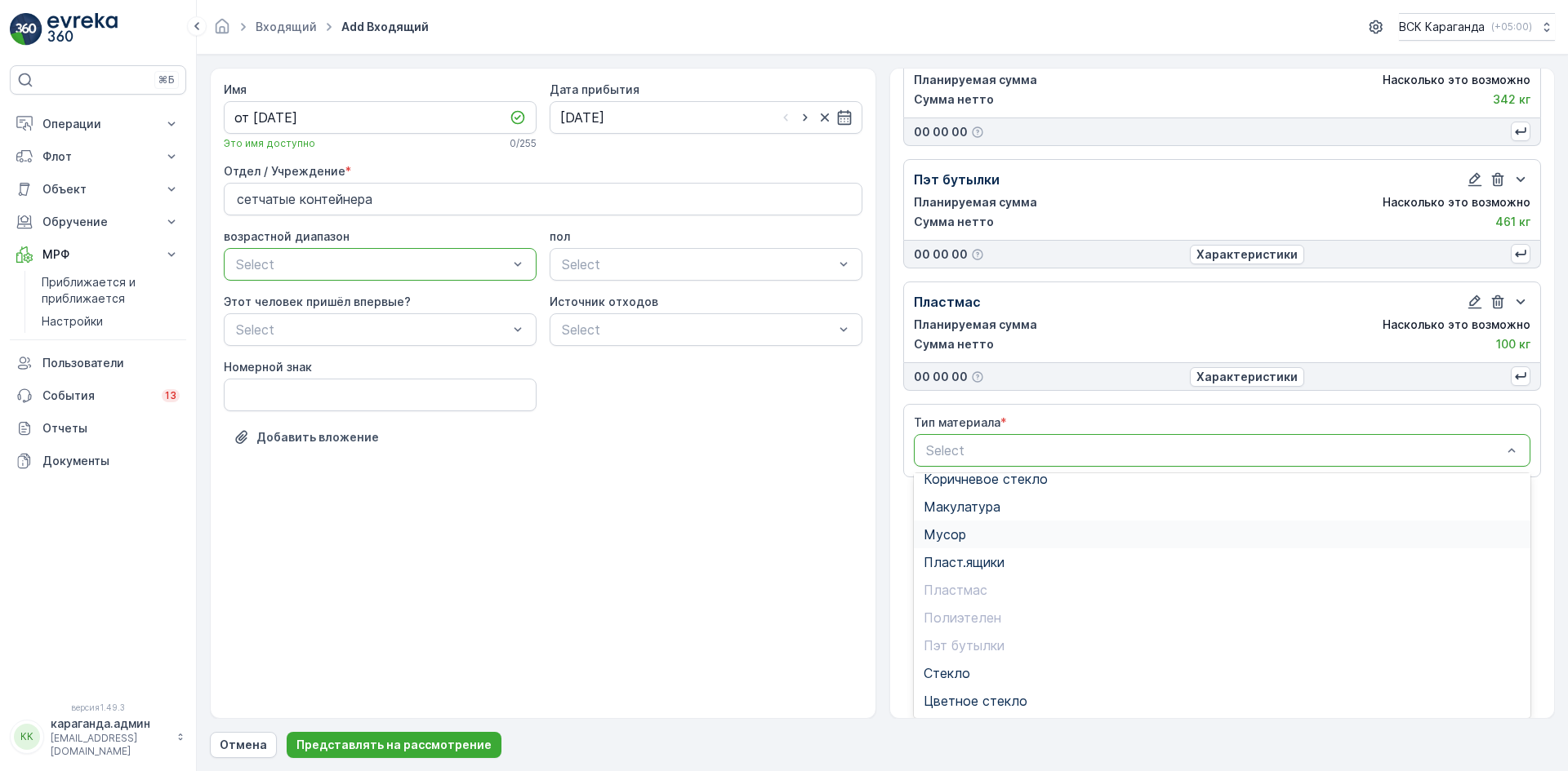
click at [1034, 541] on div "Мусор" at bounding box center [1222, 534] width 598 height 14
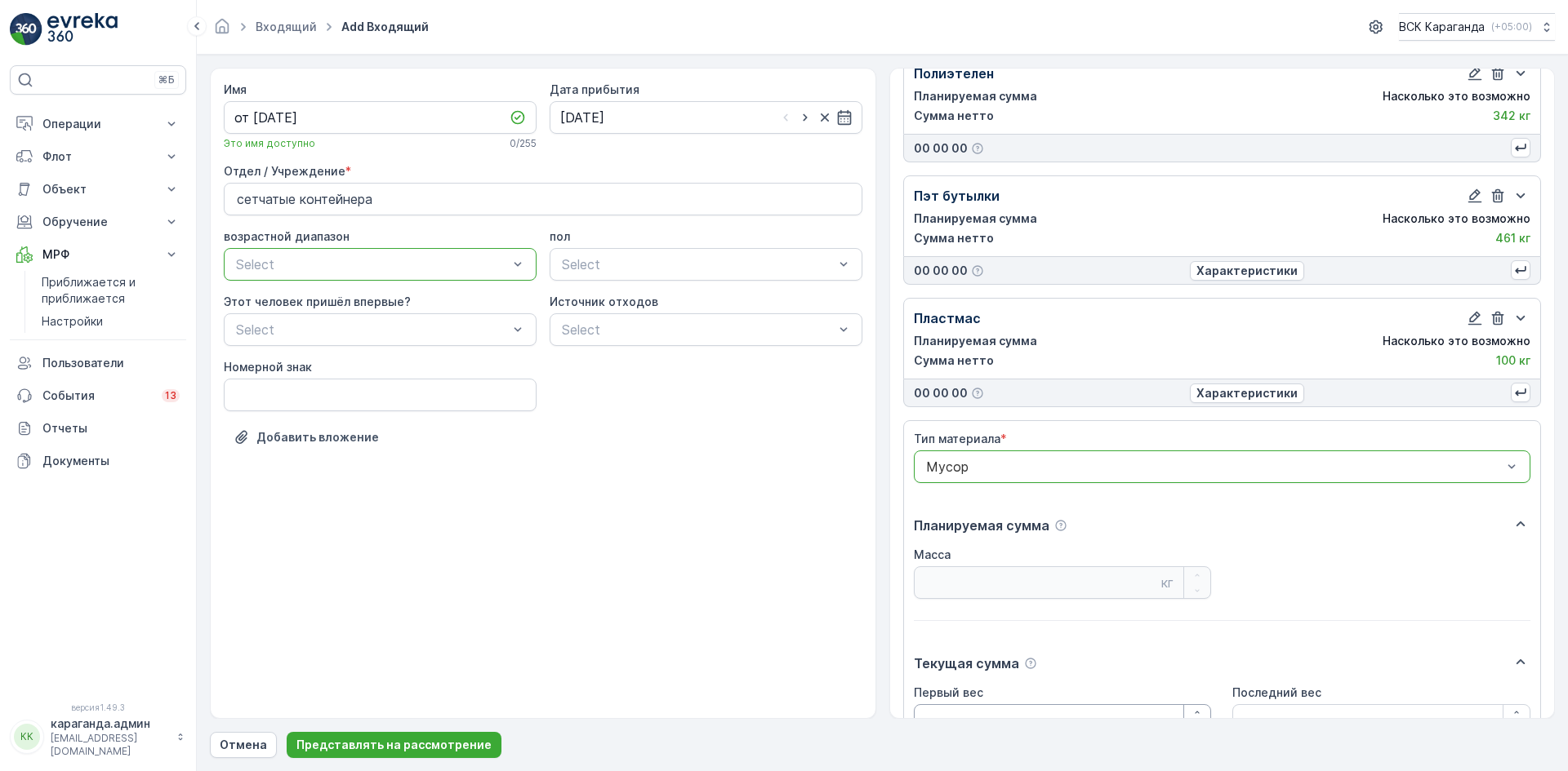
scroll to position [346, 0]
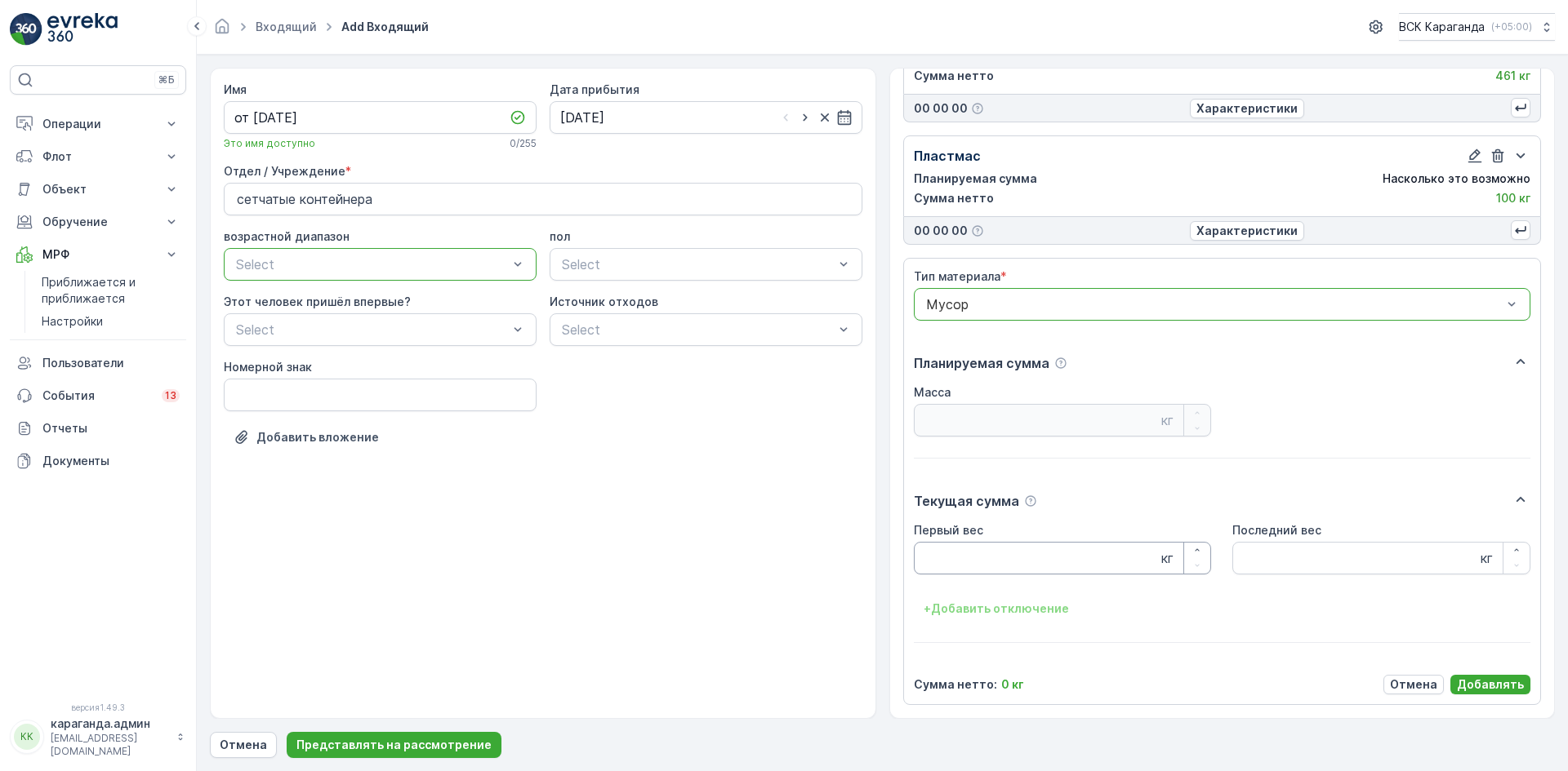
click at [985, 562] on Weight "Первый вес" at bounding box center [1062, 557] width 298 height 33
type Weight "2394"
click at [1492, 682] on font "Добавлять" at bounding box center [1489, 684] width 67 height 14
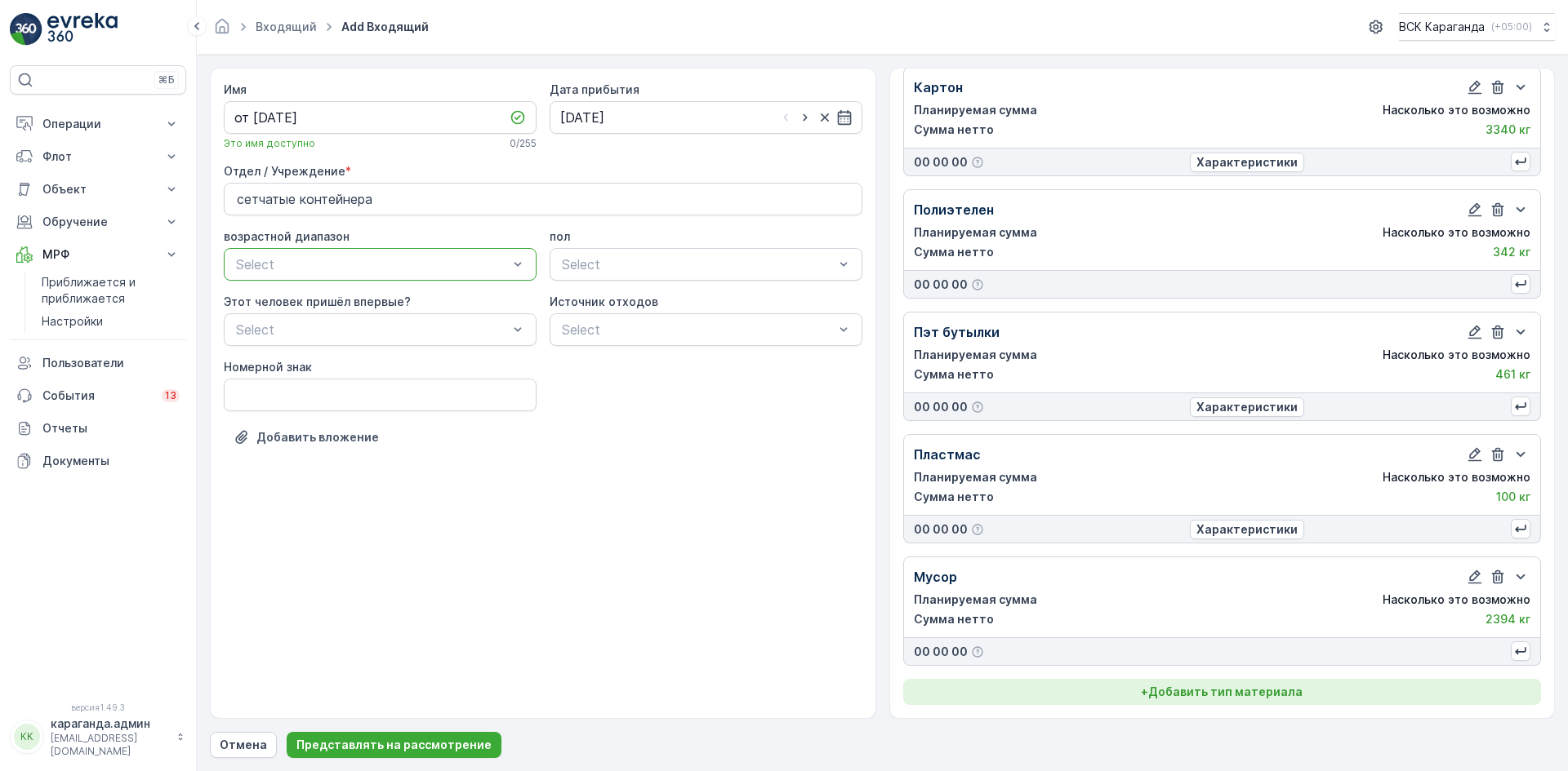
click at [1192, 691] on font "Добавить тип материала" at bounding box center [1225, 691] width 155 height 14
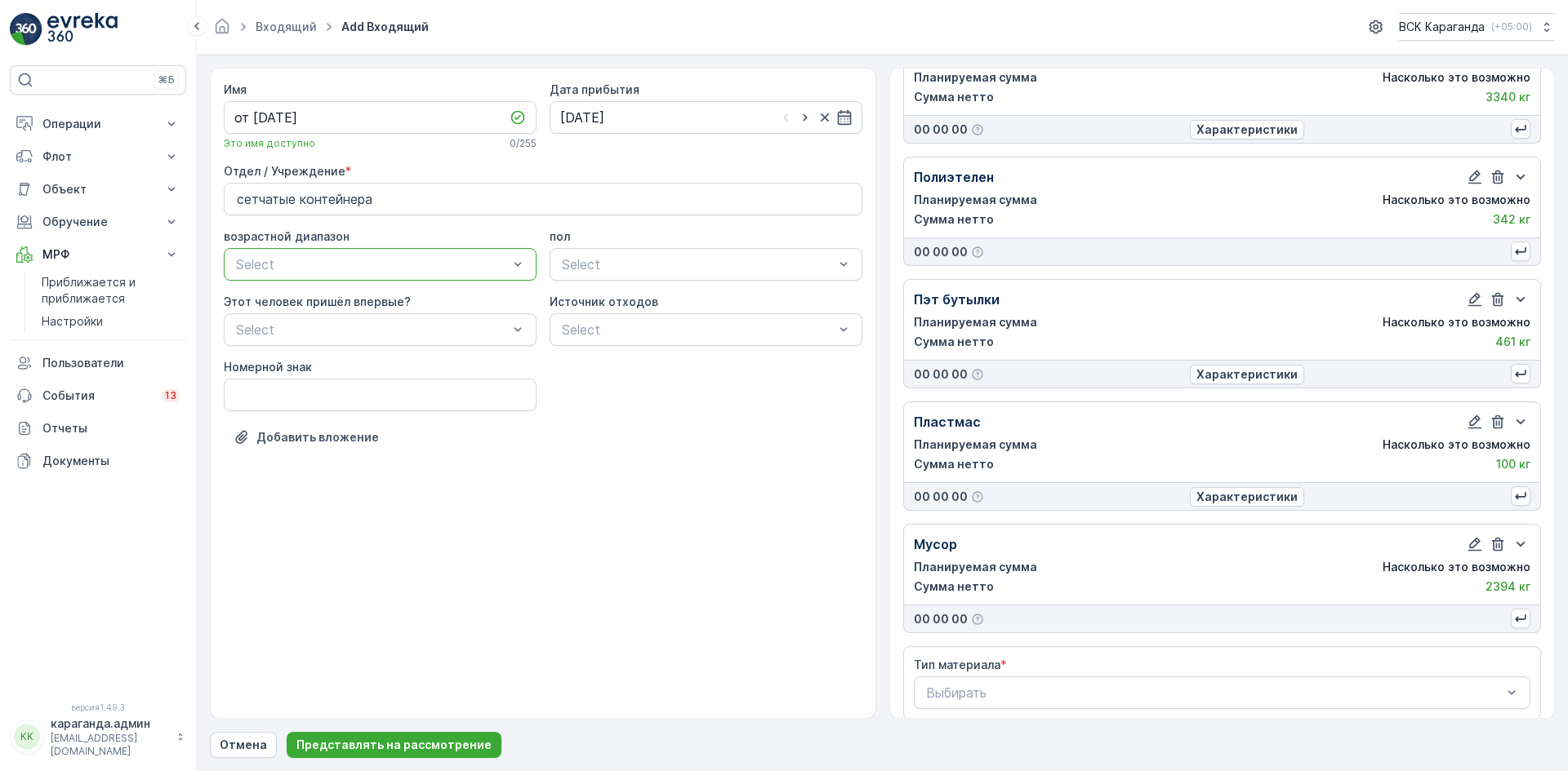
scroll to position [95, 0]
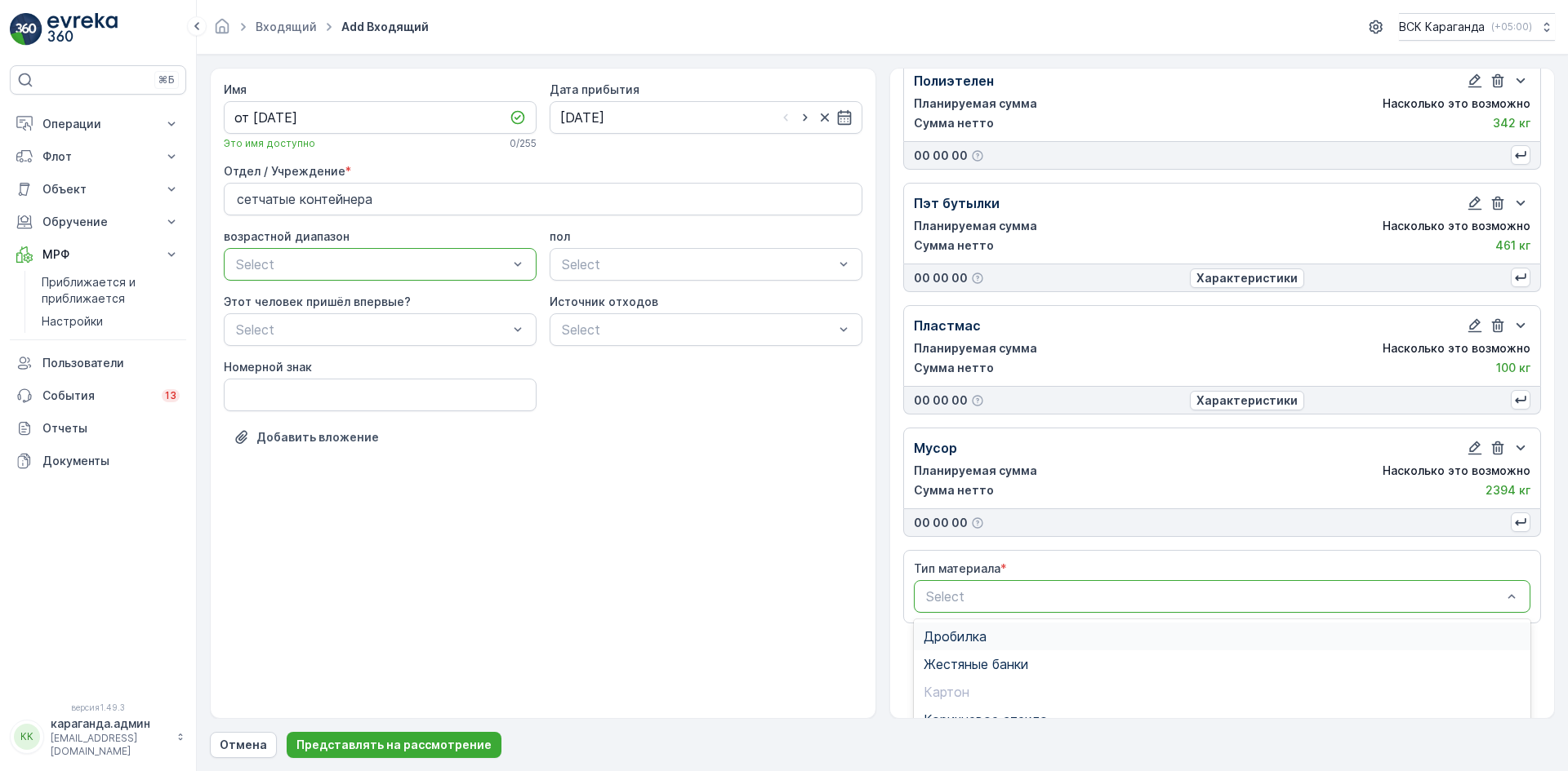
click at [960, 631] on span "Дробилка" at bounding box center [955, 636] width 63 height 14
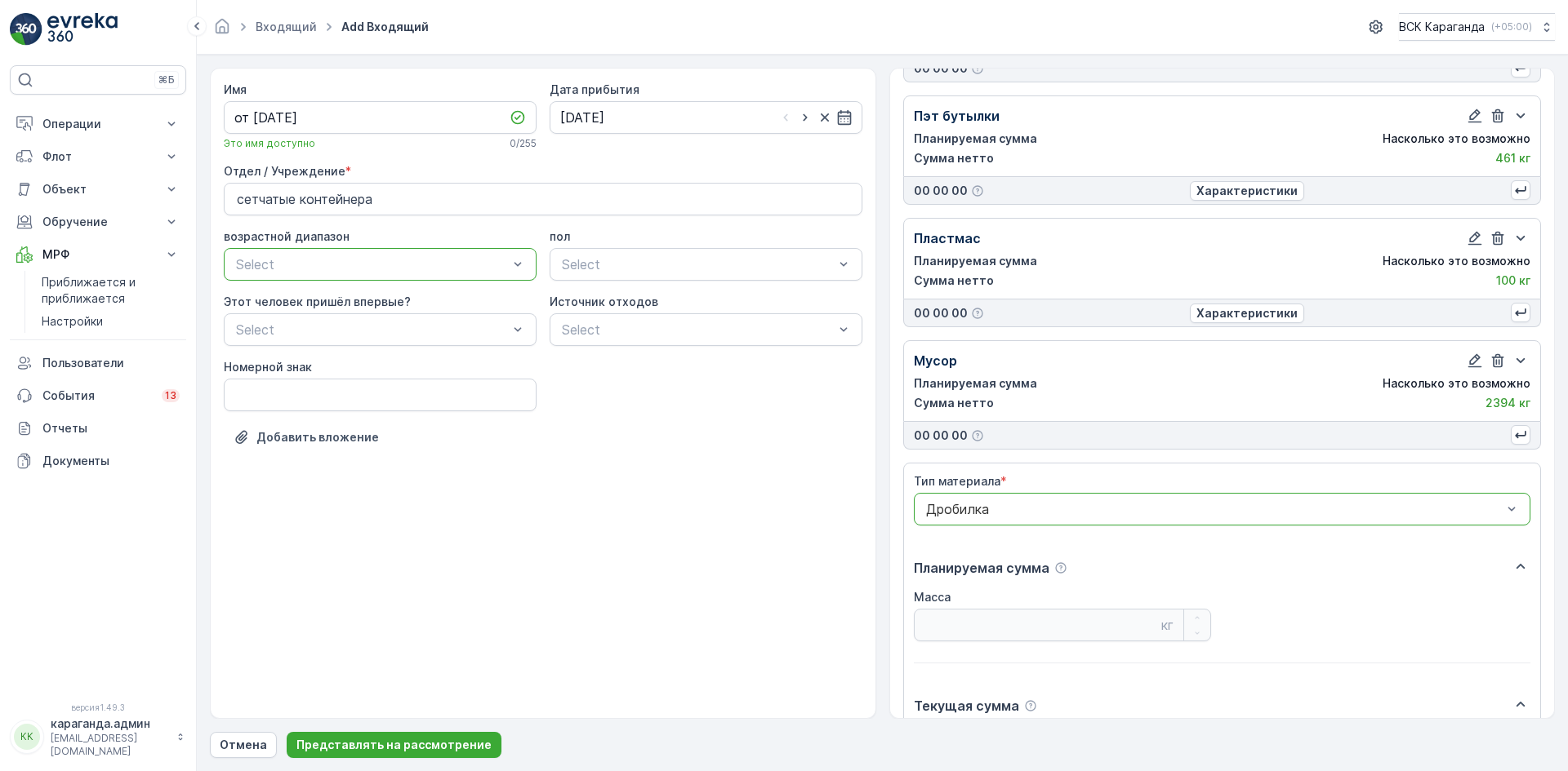
scroll to position [468, 0]
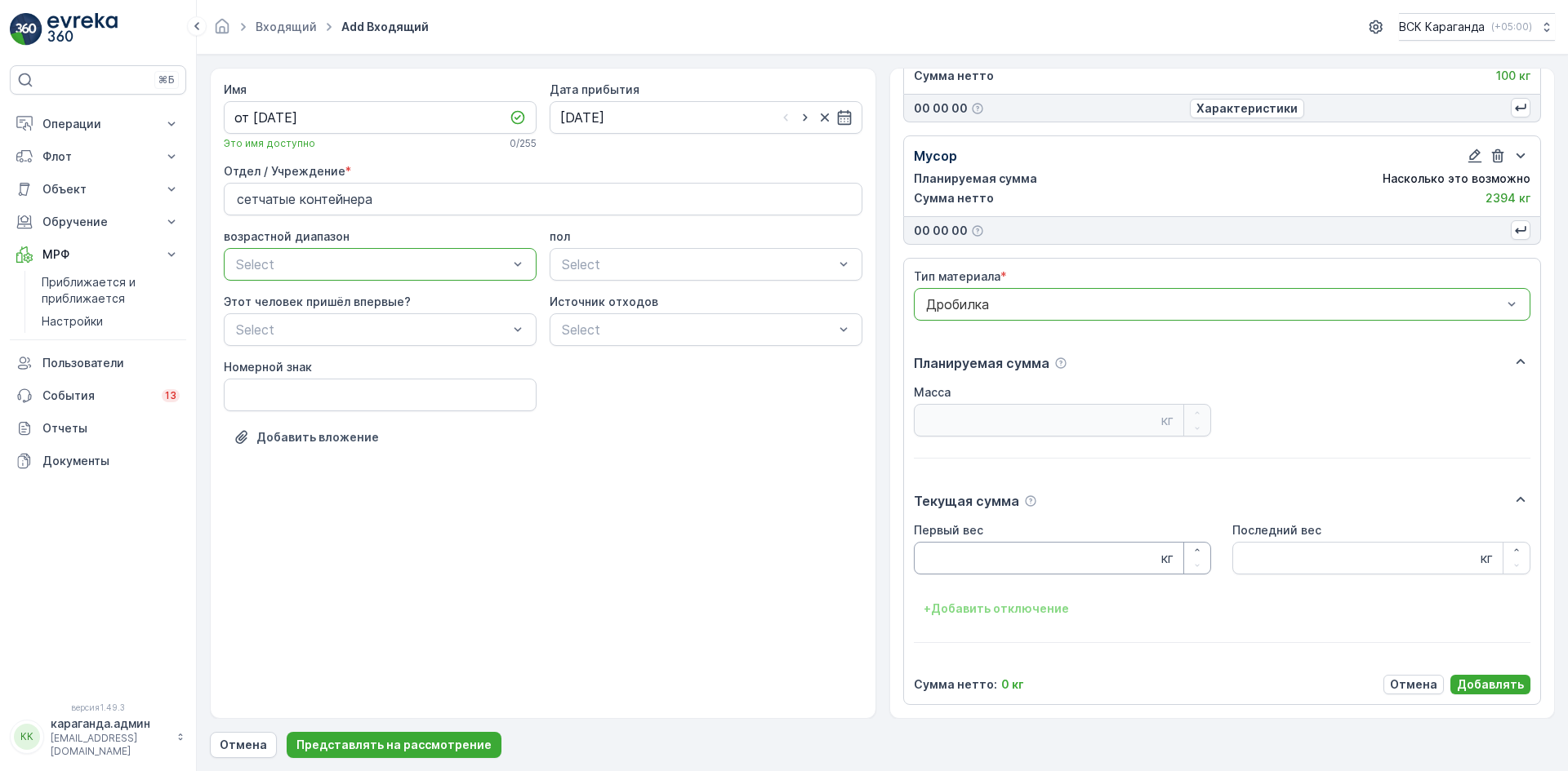
click at [964, 565] on Weight "Первый вес" at bounding box center [1062, 557] width 298 height 33
type Weight "385"
click at [1499, 675] on button "Добавлять" at bounding box center [1490, 684] width 80 height 20
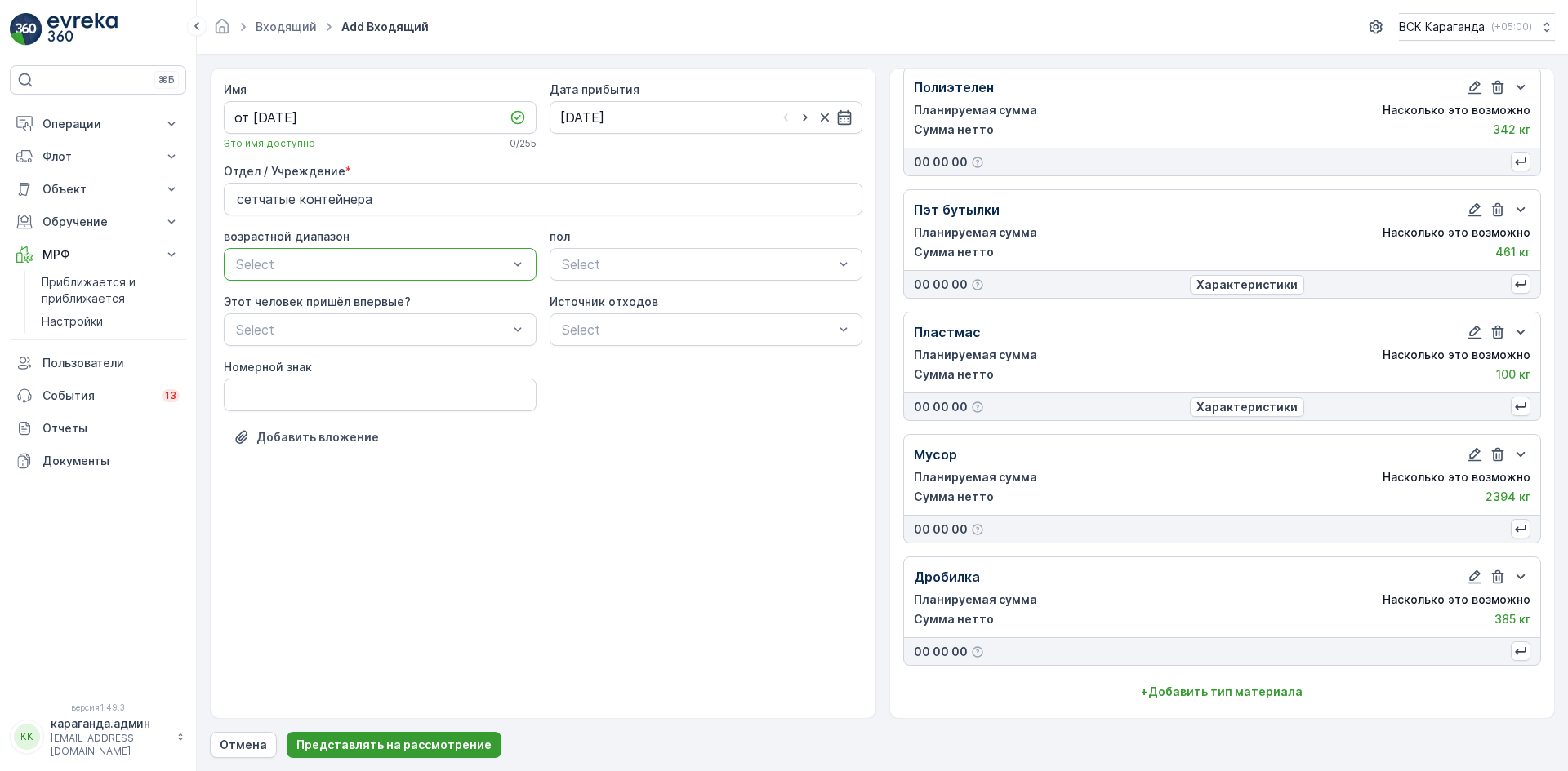
click at [392, 734] on button "Представлять на рассмотрение" at bounding box center [394, 744] width 215 height 26
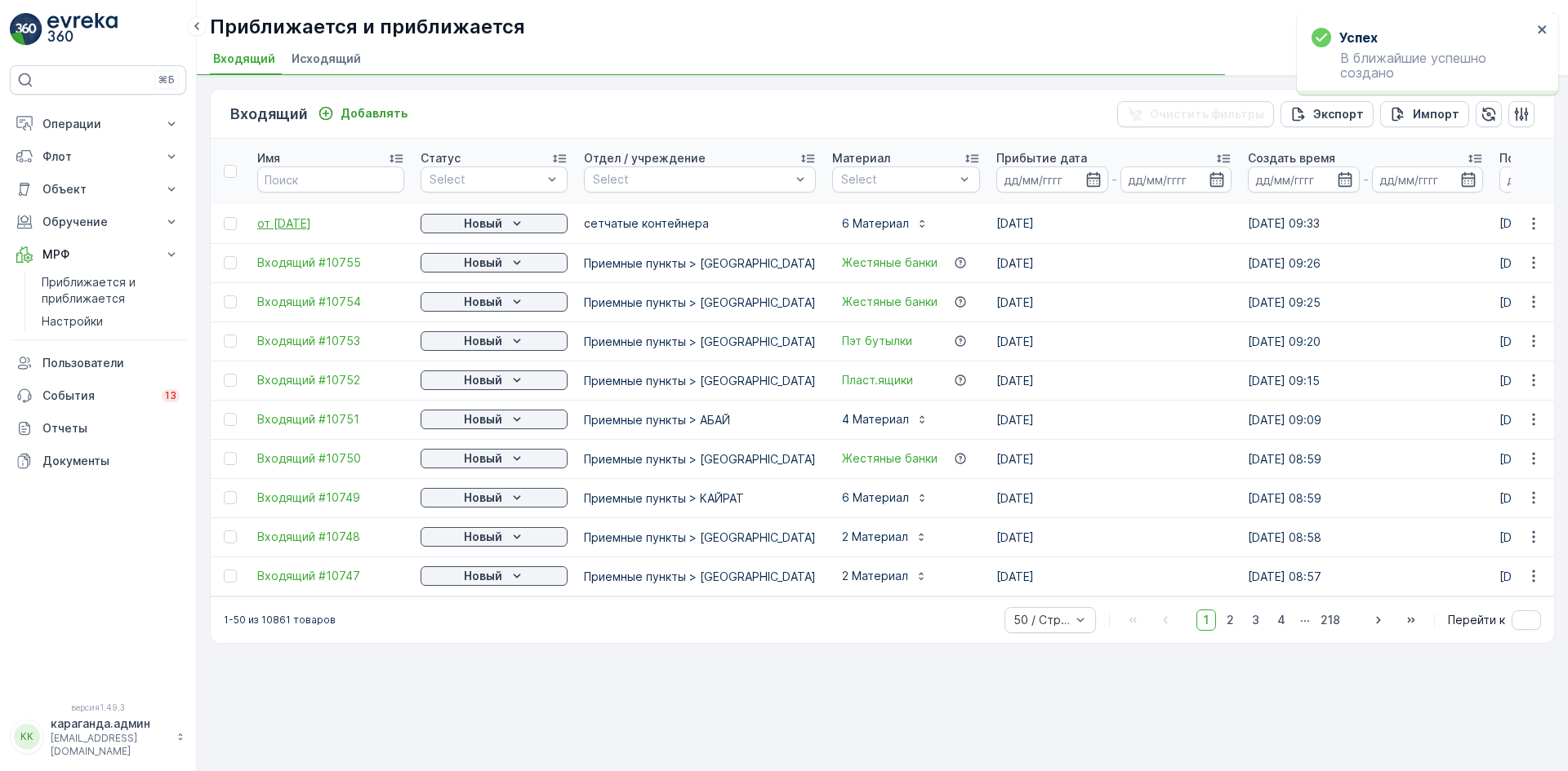
click at [297, 222] on font "от [DATE]" at bounding box center [284, 223] width 54 height 14
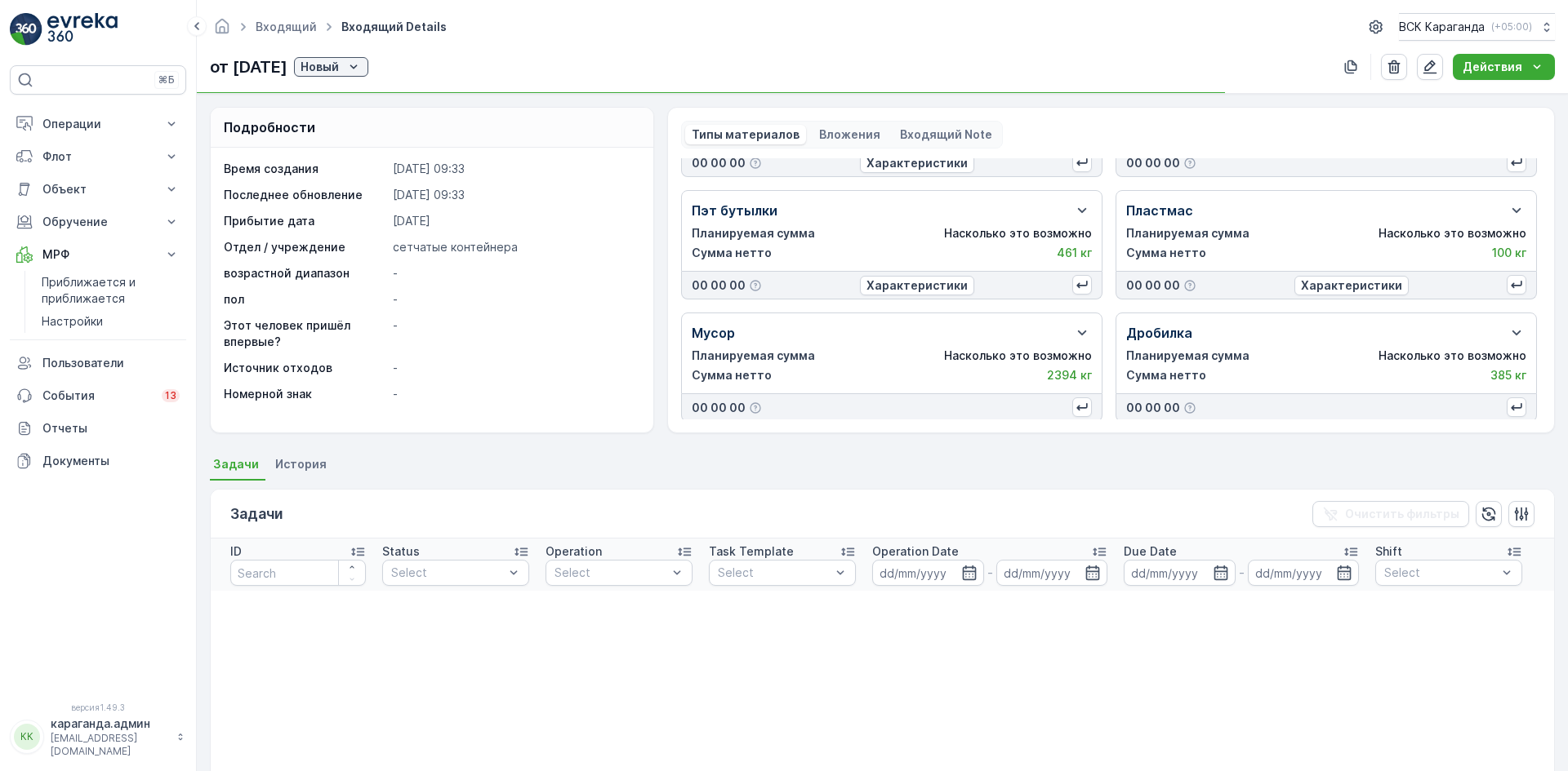
scroll to position [93, 0]
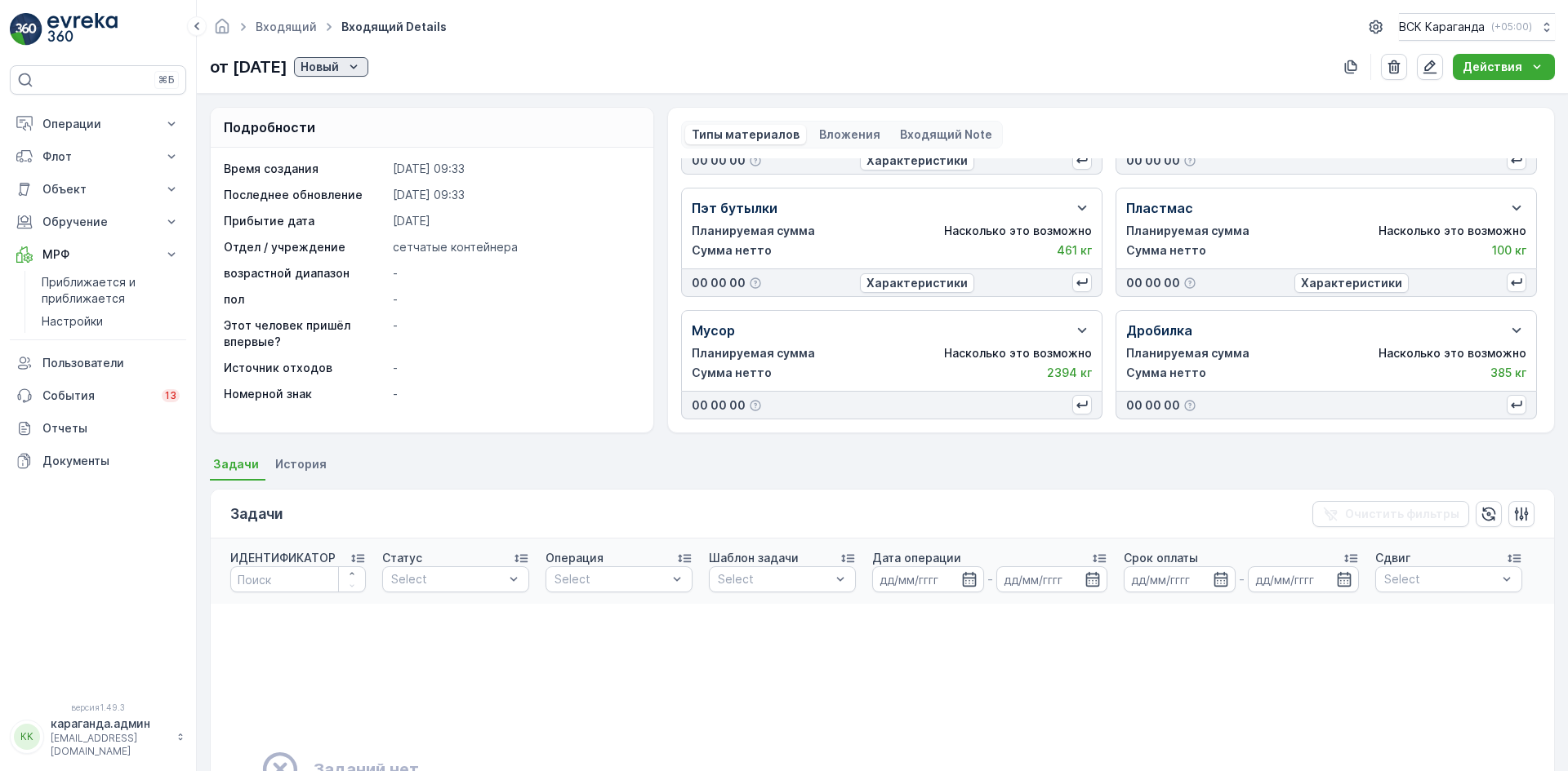
click at [362, 70] on div "Новый" at bounding box center [331, 67] width 62 height 16
click at [370, 111] on font "Карта" at bounding box center [358, 114] width 33 height 14
